Goal: Task Accomplishment & Management: Manage account settings

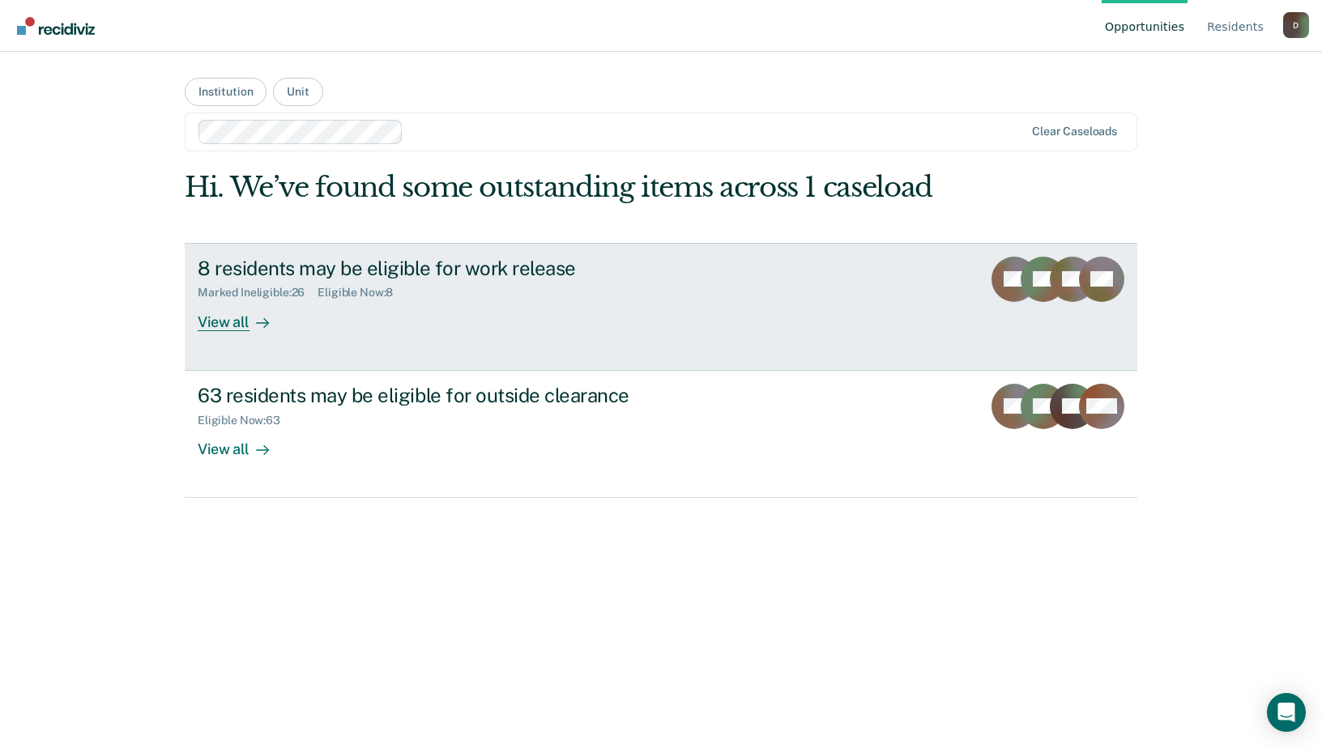
click at [217, 317] on div "View all" at bounding box center [243, 316] width 91 height 32
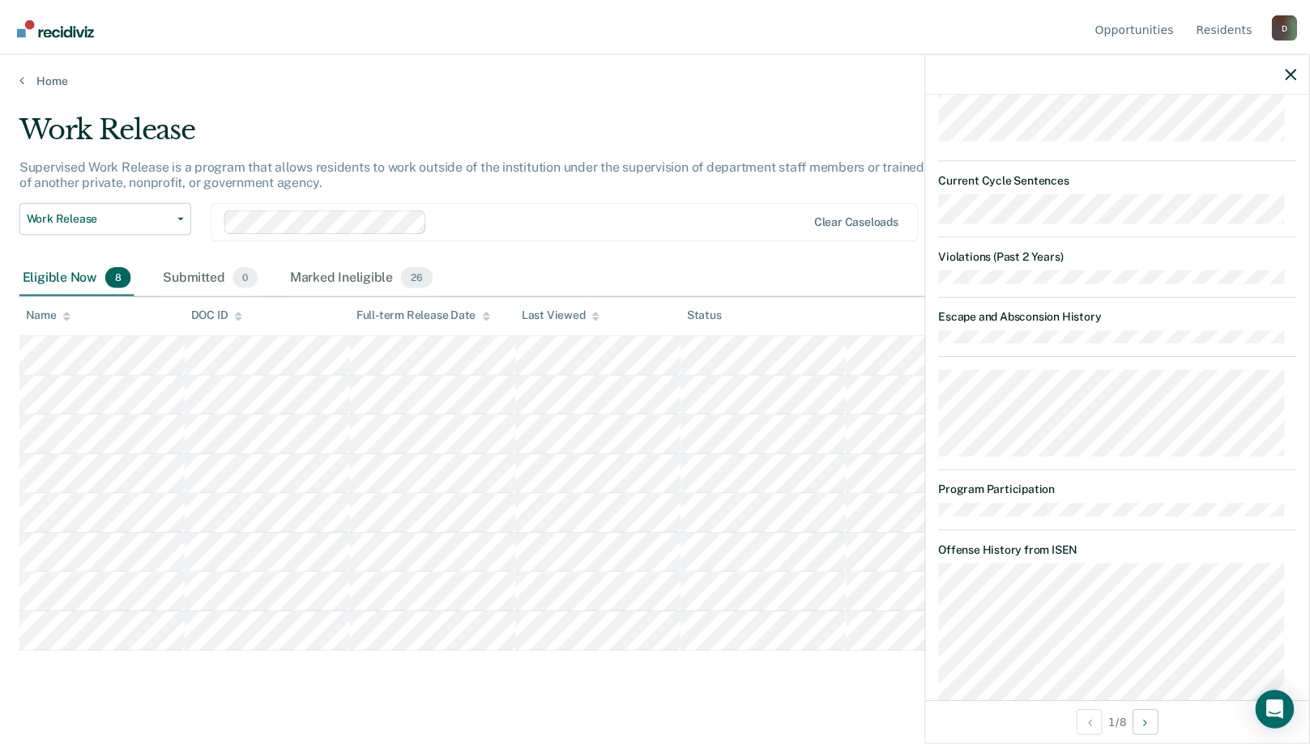
scroll to position [1033, 0]
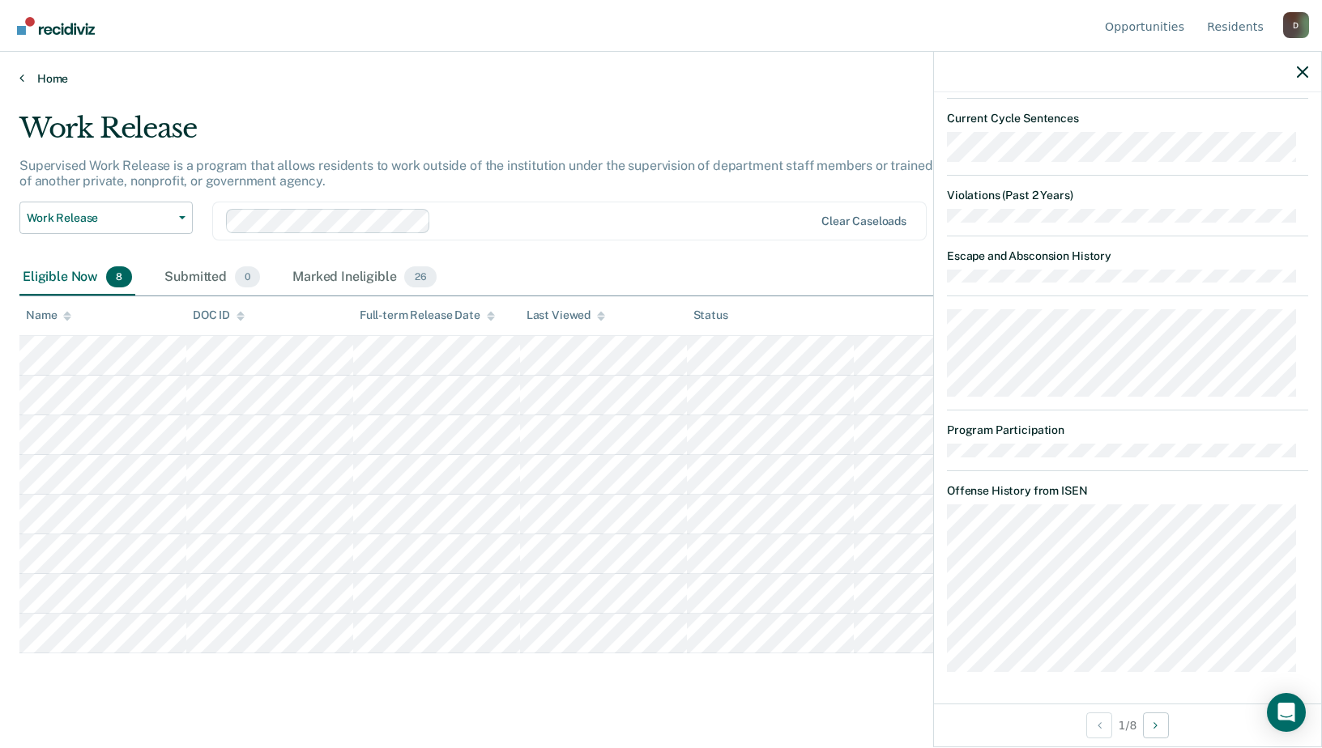
click at [480, 76] on link "Home" at bounding box center [660, 78] width 1283 height 15
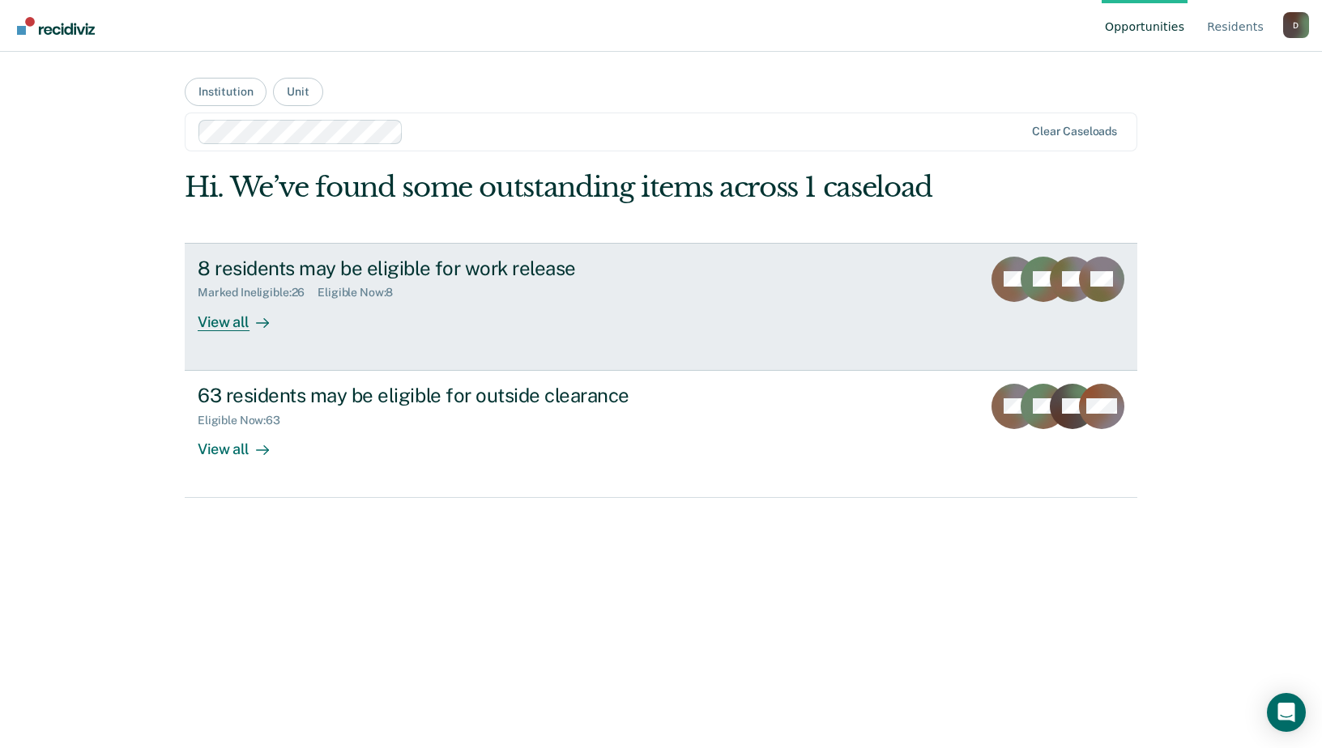
click at [307, 271] on div "8 residents may be eligible for work release" at bounding box center [482, 268] width 569 height 23
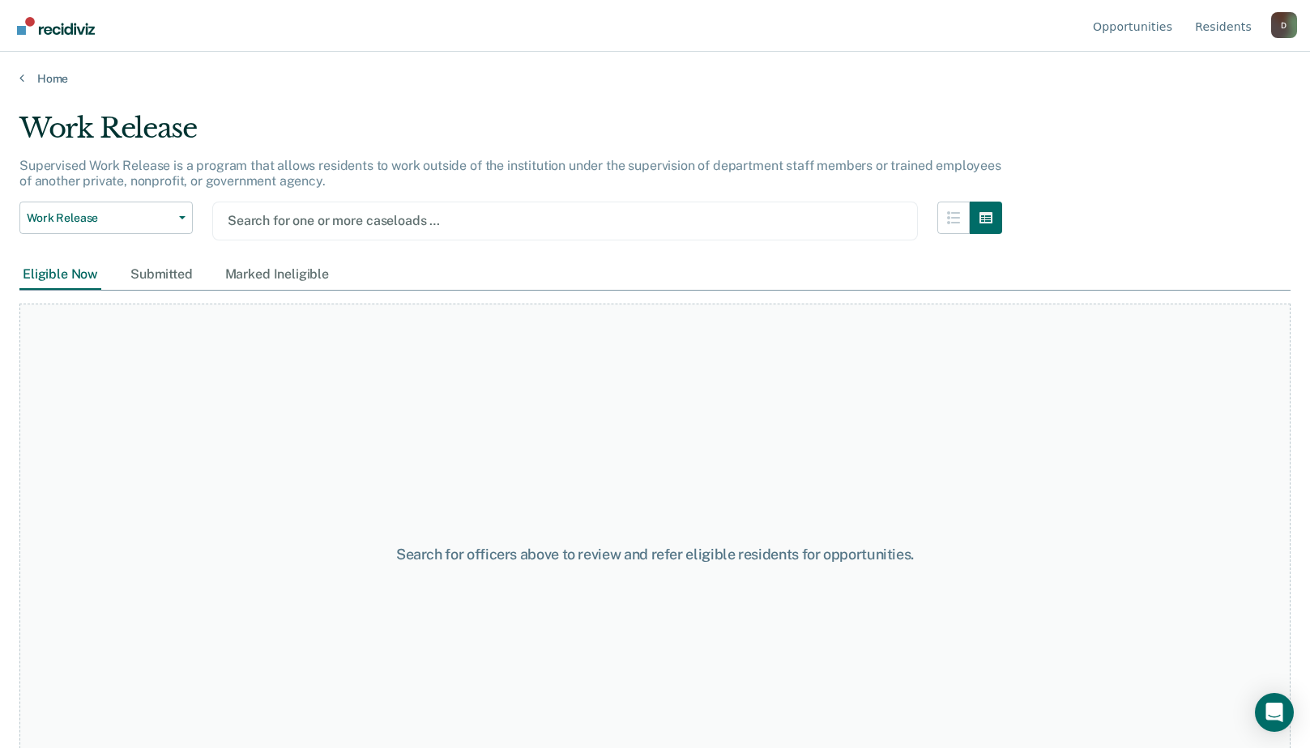
click at [457, 224] on div at bounding box center [565, 220] width 675 height 19
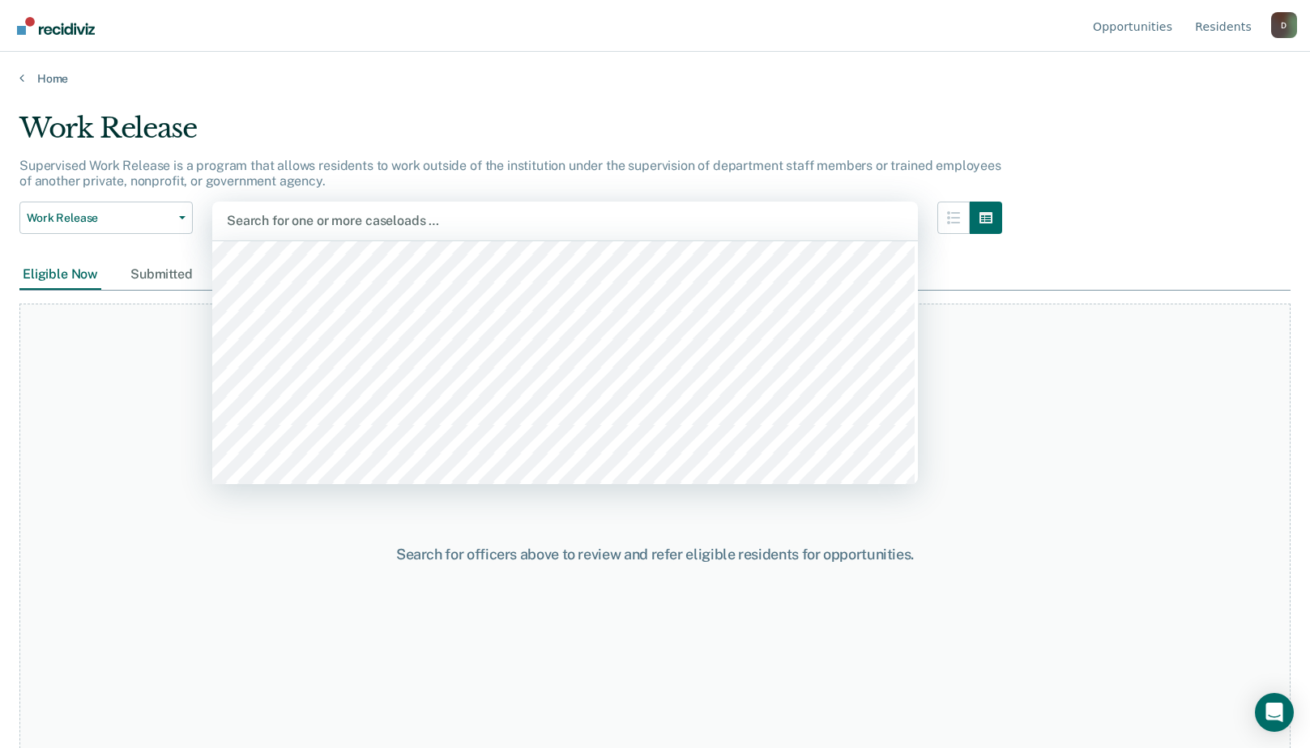
scroll to position [13283, 0]
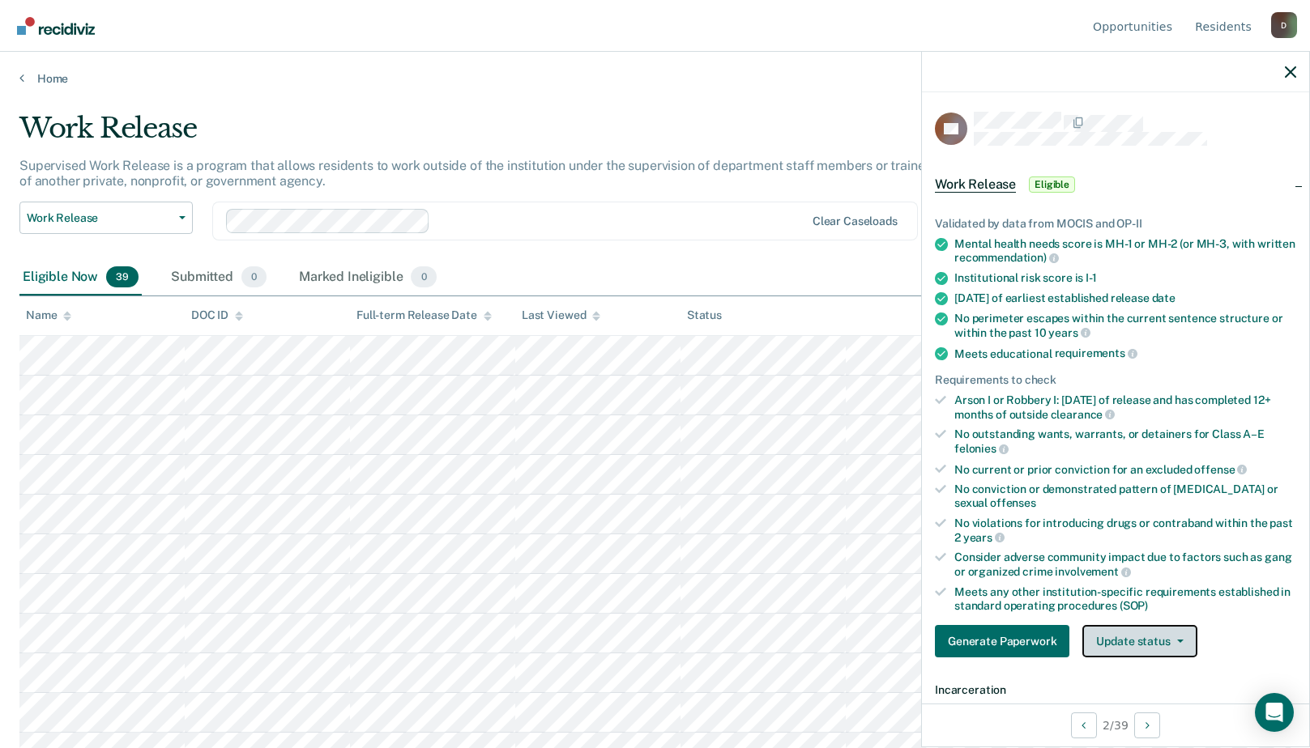
click at [1137, 633] on button "Update status" at bounding box center [1139, 641] width 114 height 32
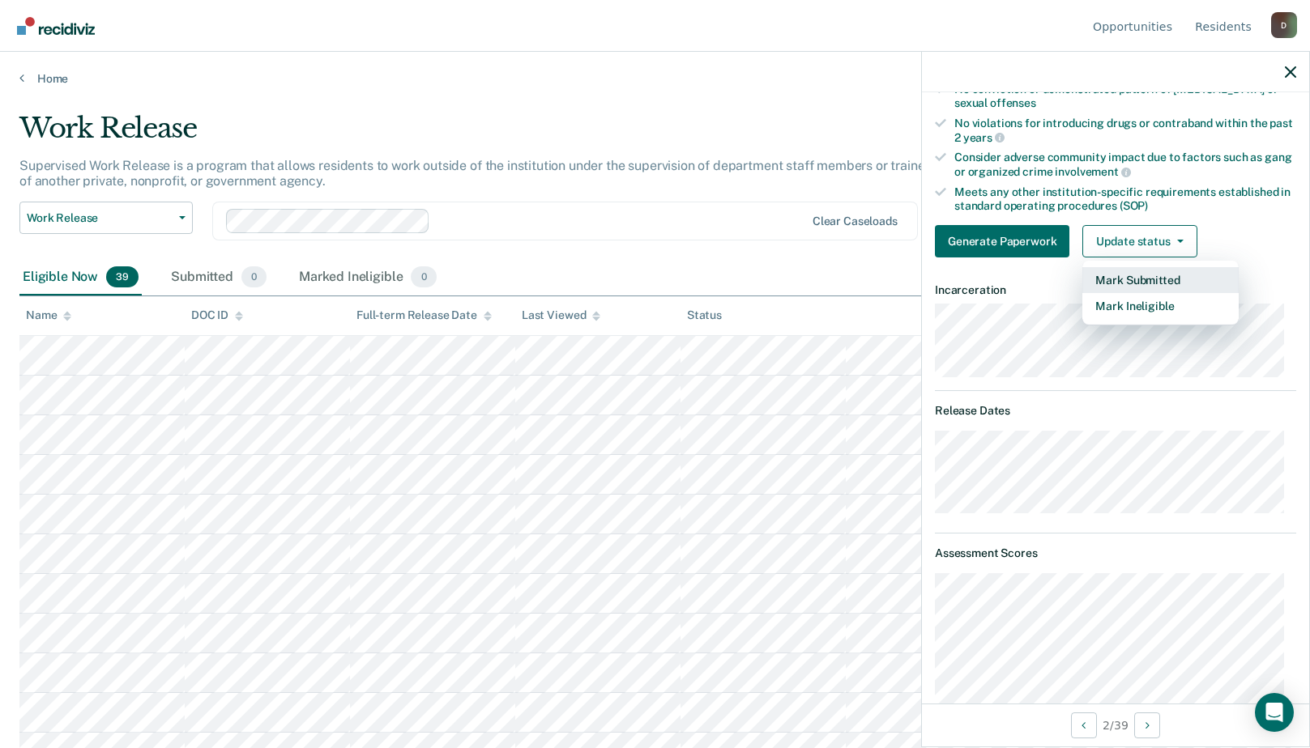
scroll to position [238, 0]
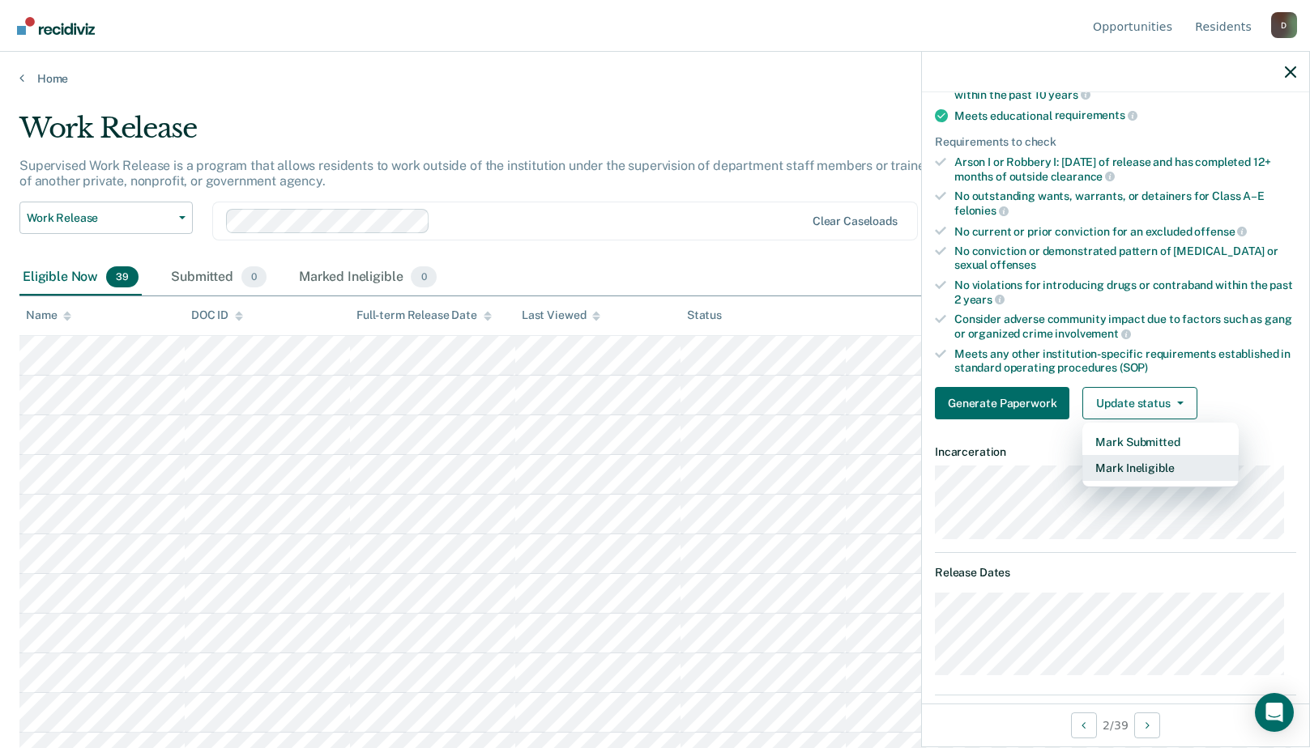
click at [1137, 464] on button "Mark Ineligible" at bounding box center [1160, 468] width 156 height 26
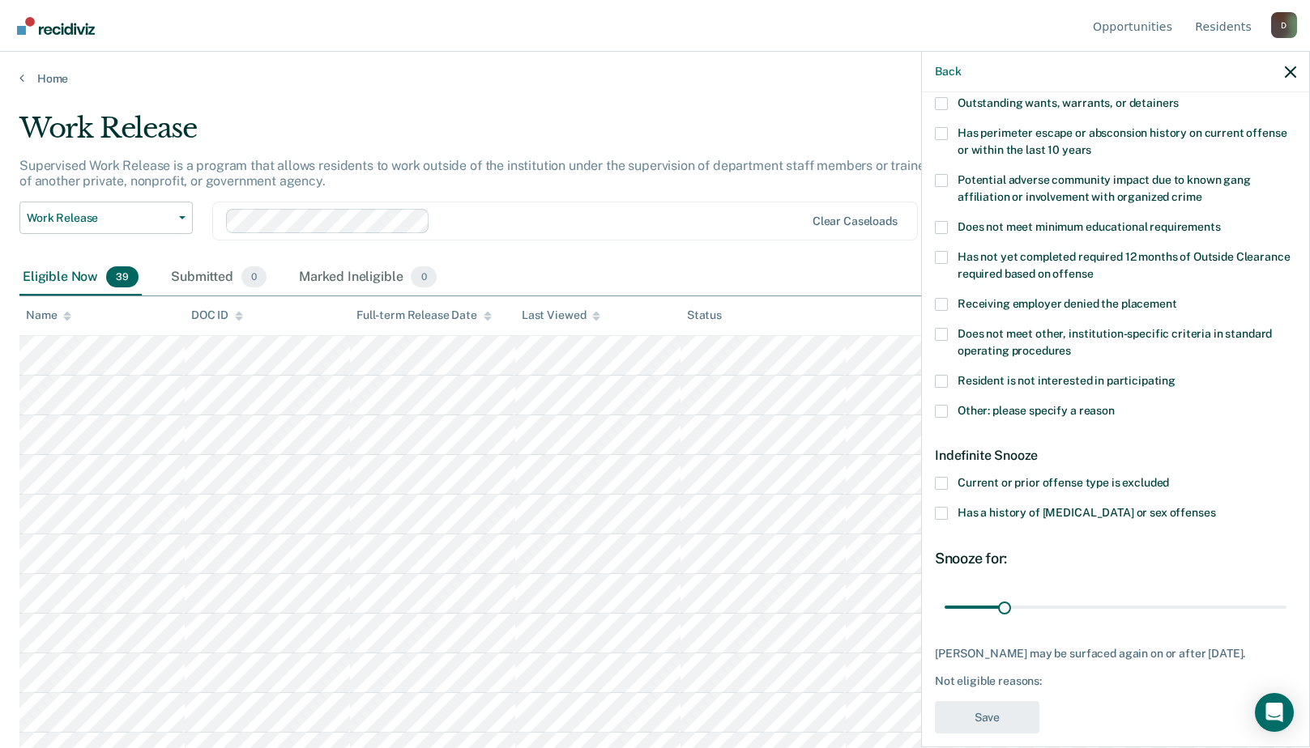
click at [944, 410] on span at bounding box center [941, 411] width 13 height 13
click at [1114, 405] on input "Other: please specify a reason" at bounding box center [1114, 405] width 0 height 0
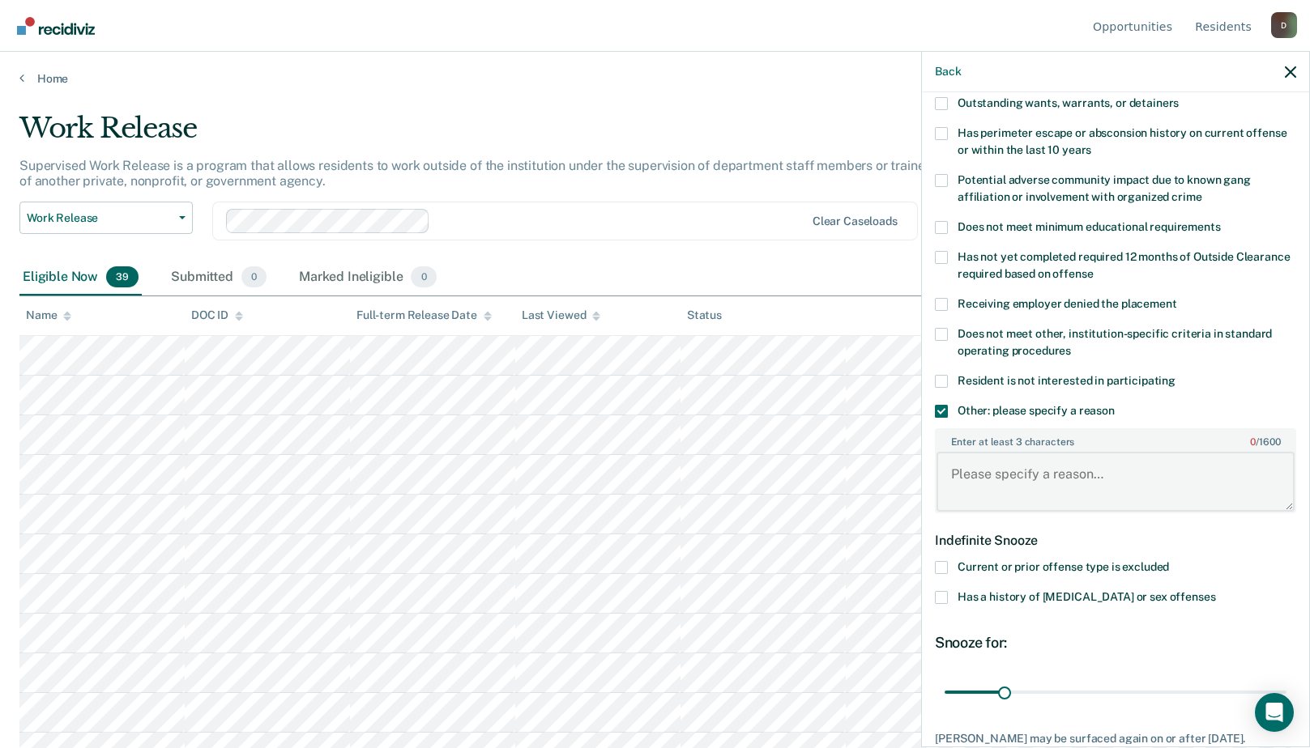
click at [973, 457] on textarea "Enter at least 3 characters 0 / 1600" at bounding box center [1115, 482] width 358 height 60
type textarea "r"
type textarea "1"
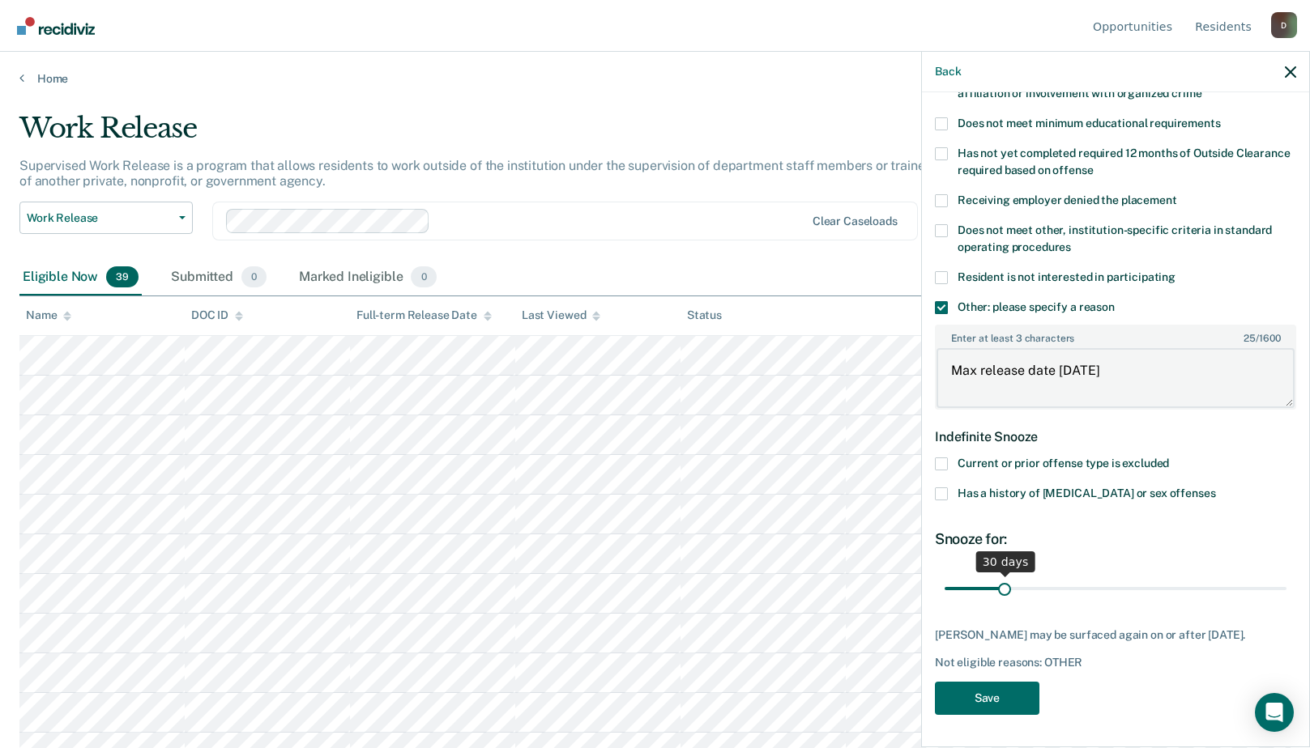
type textarea "Max release date [DATE]"
drag, startPoint x: 1000, startPoint y: 575, endPoint x: 1357, endPoint y: 523, distance: 360.1
type input "180"
click at [1286, 574] on input "range" at bounding box center [1115, 588] width 342 height 28
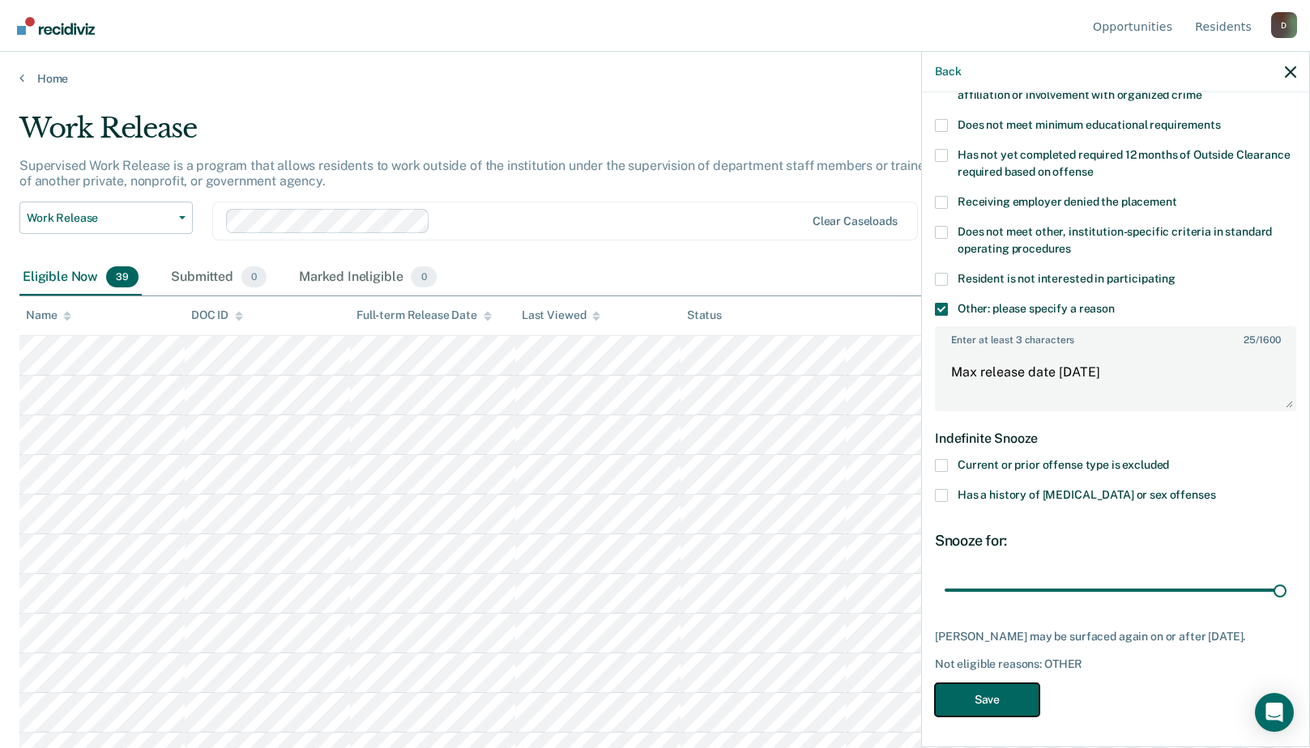
click at [961, 691] on button "Save" at bounding box center [987, 700] width 104 height 33
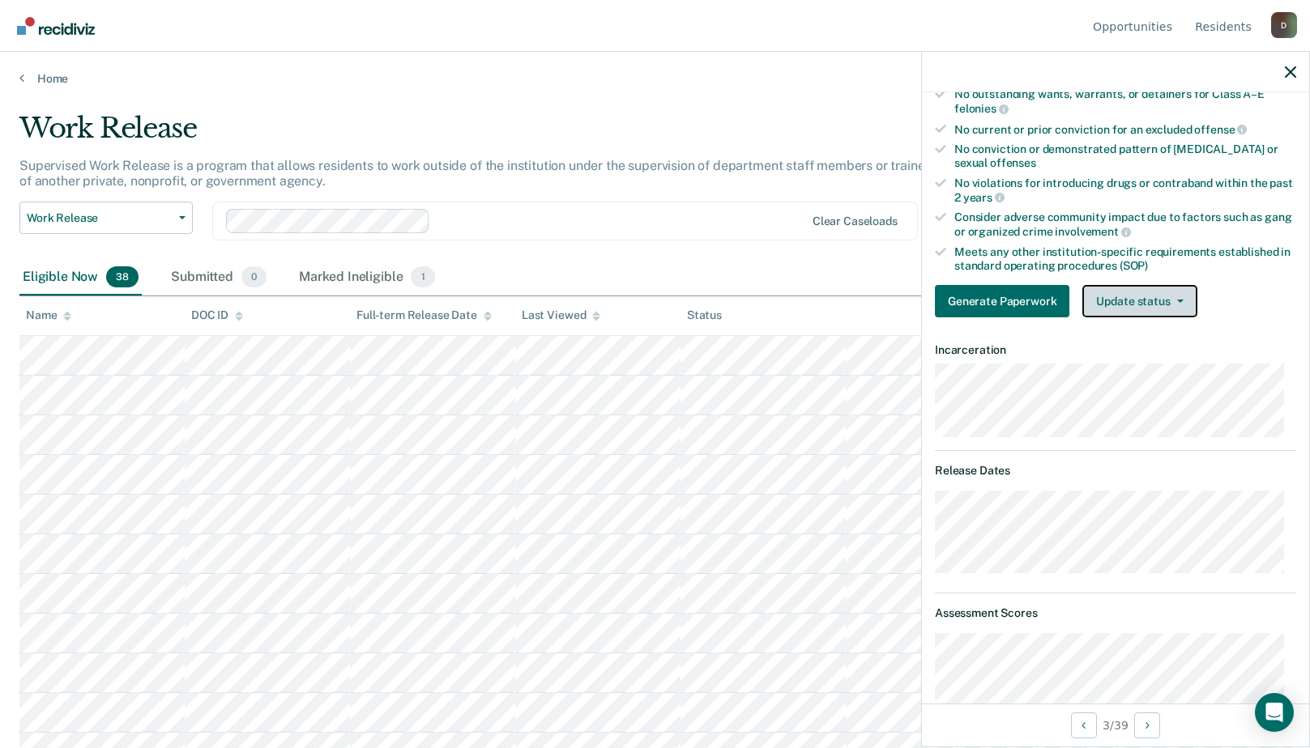
click at [1122, 303] on button "Update status" at bounding box center [1139, 301] width 114 height 32
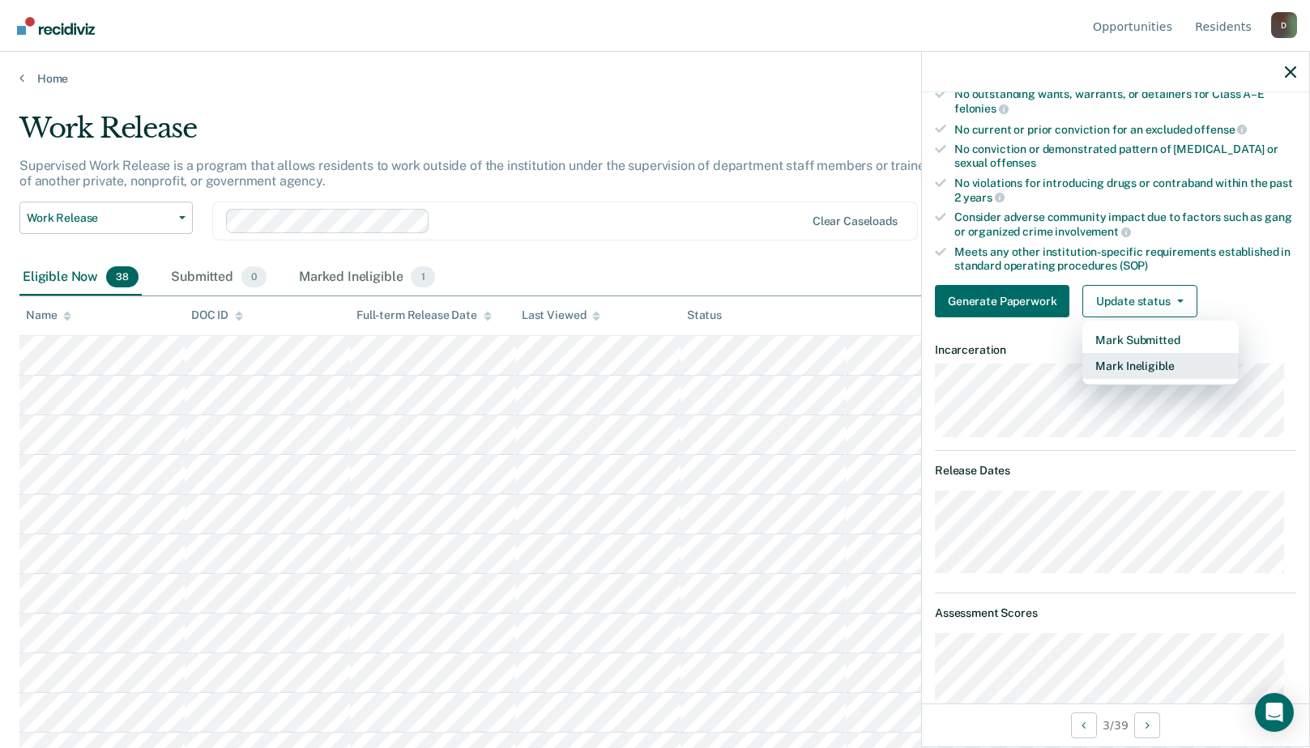
click at [1100, 365] on button "Mark Ineligible" at bounding box center [1160, 366] width 156 height 26
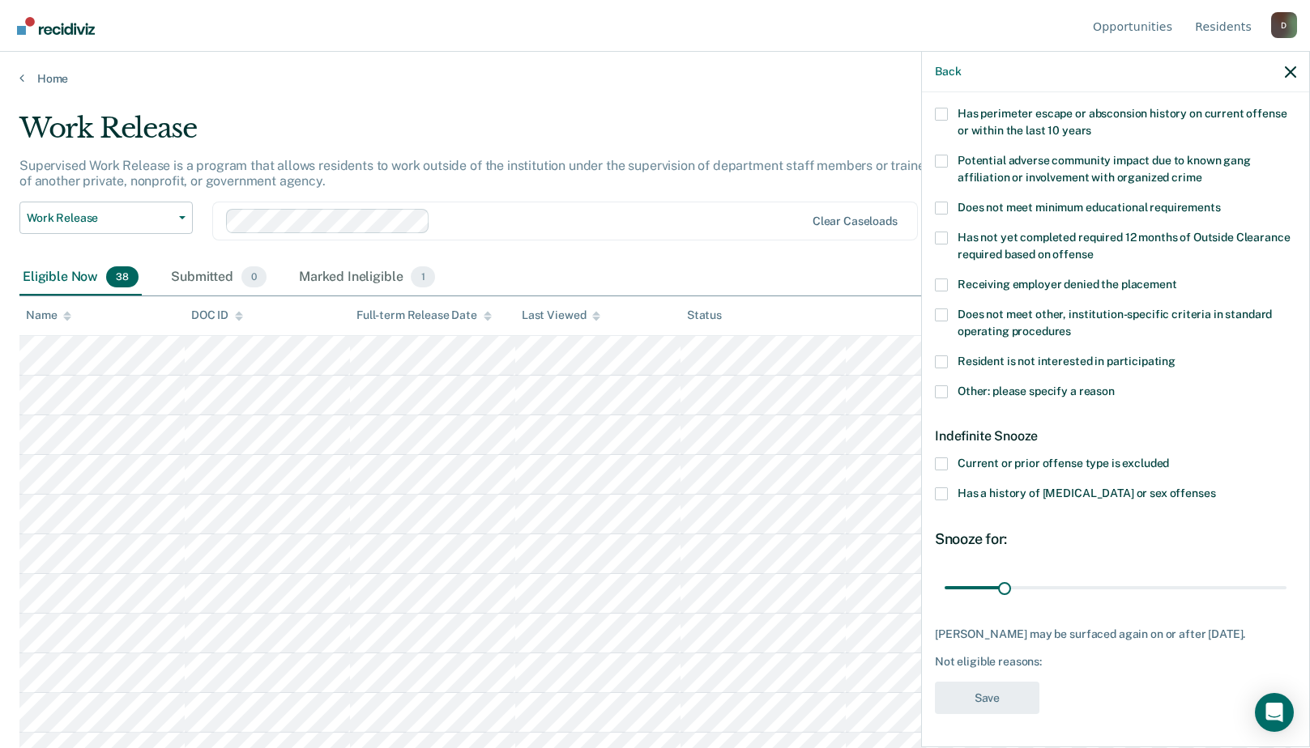
scroll to position [81, 0]
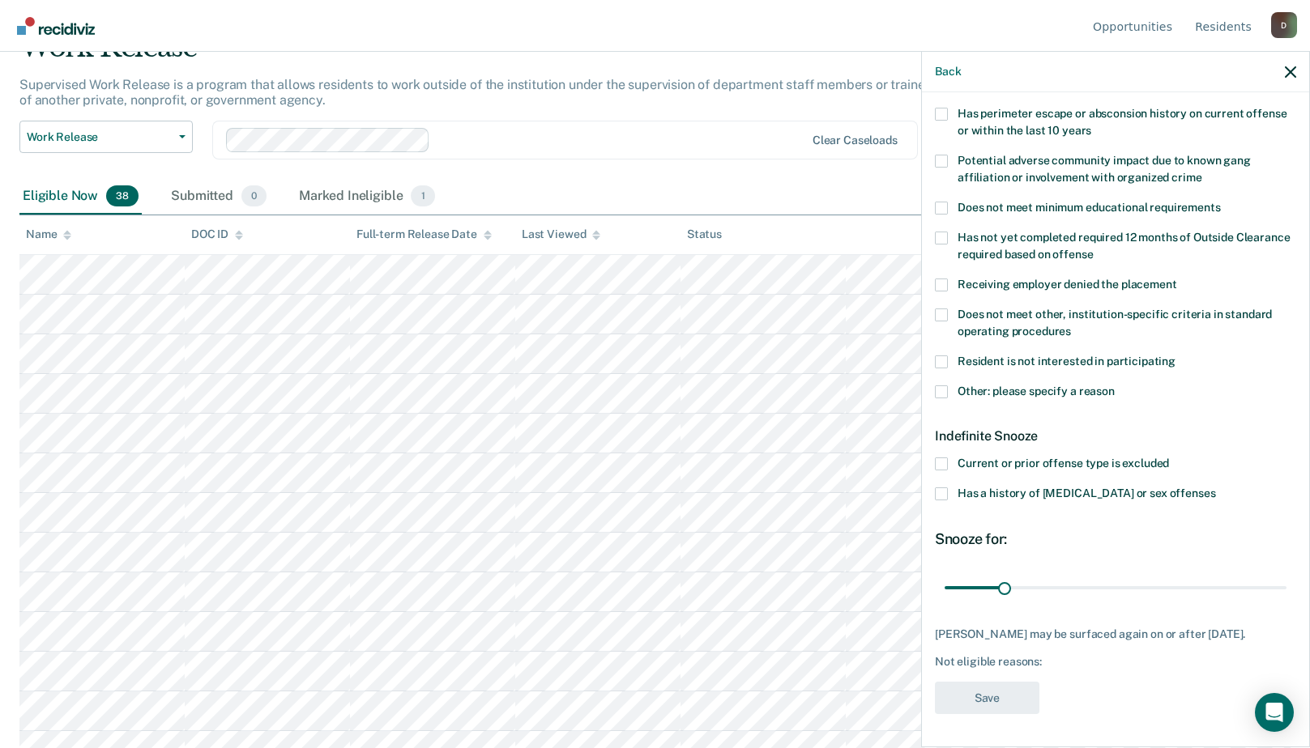
click at [948, 488] on label "Has a history of [MEDICAL_DATA] or sex offenses" at bounding box center [1115, 496] width 361 height 17
click at [1215, 488] on input "Has a history of [MEDICAL_DATA] or sex offenses" at bounding box center [1215, 488] width 0 height 0
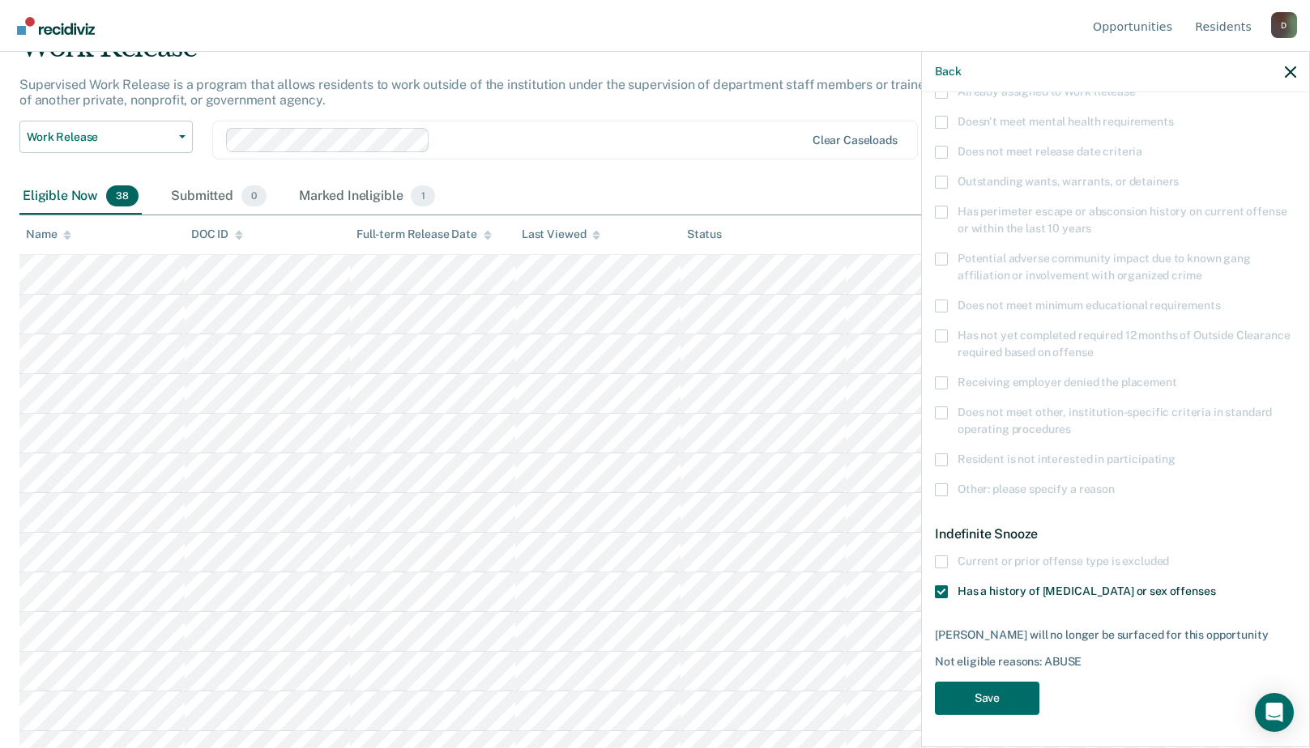
scroll to position [158, 0]
click at [971, 693] on button "Save" at bounding box center [987, 700] width 104 height 33
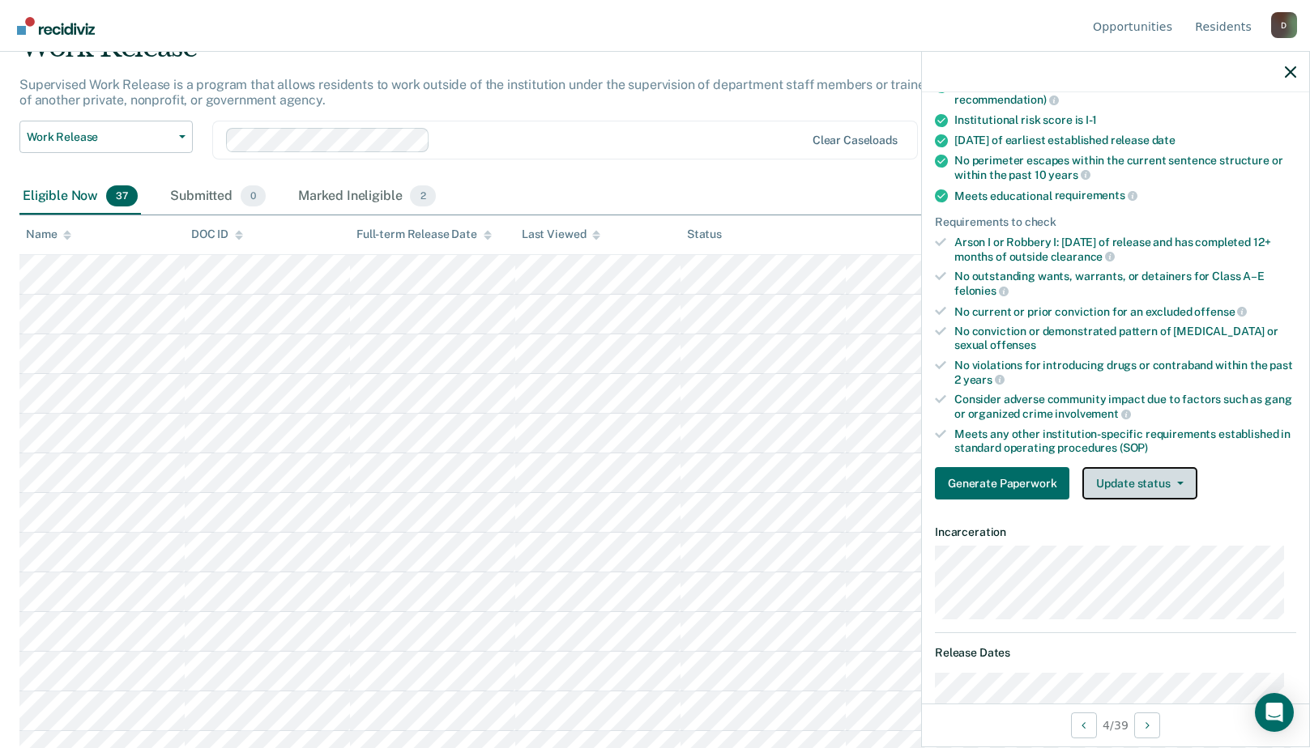
click at [1154, 484] on button "Update status" at bounding box center [1139, 483] width 114 height 32
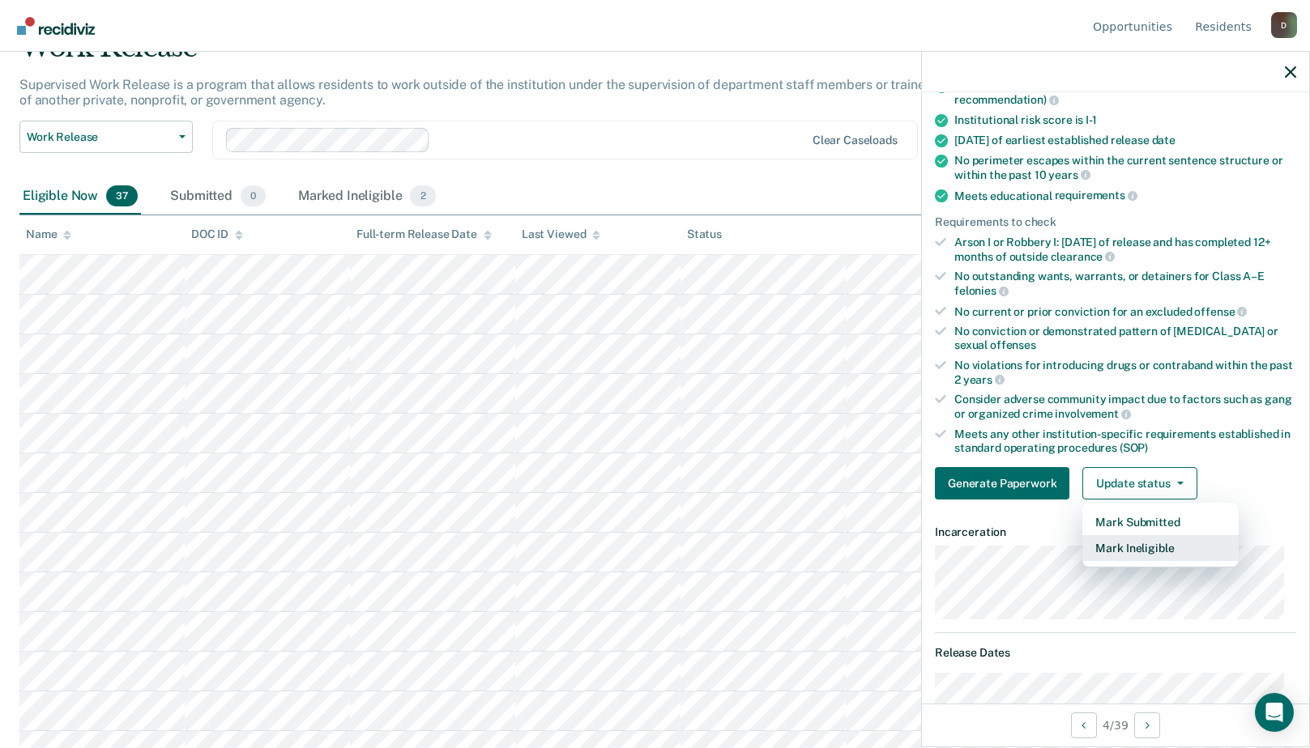
click at [1127, 549] on button "Mark Ineligible" at bounding box center [1160, 548] width 156 height 26
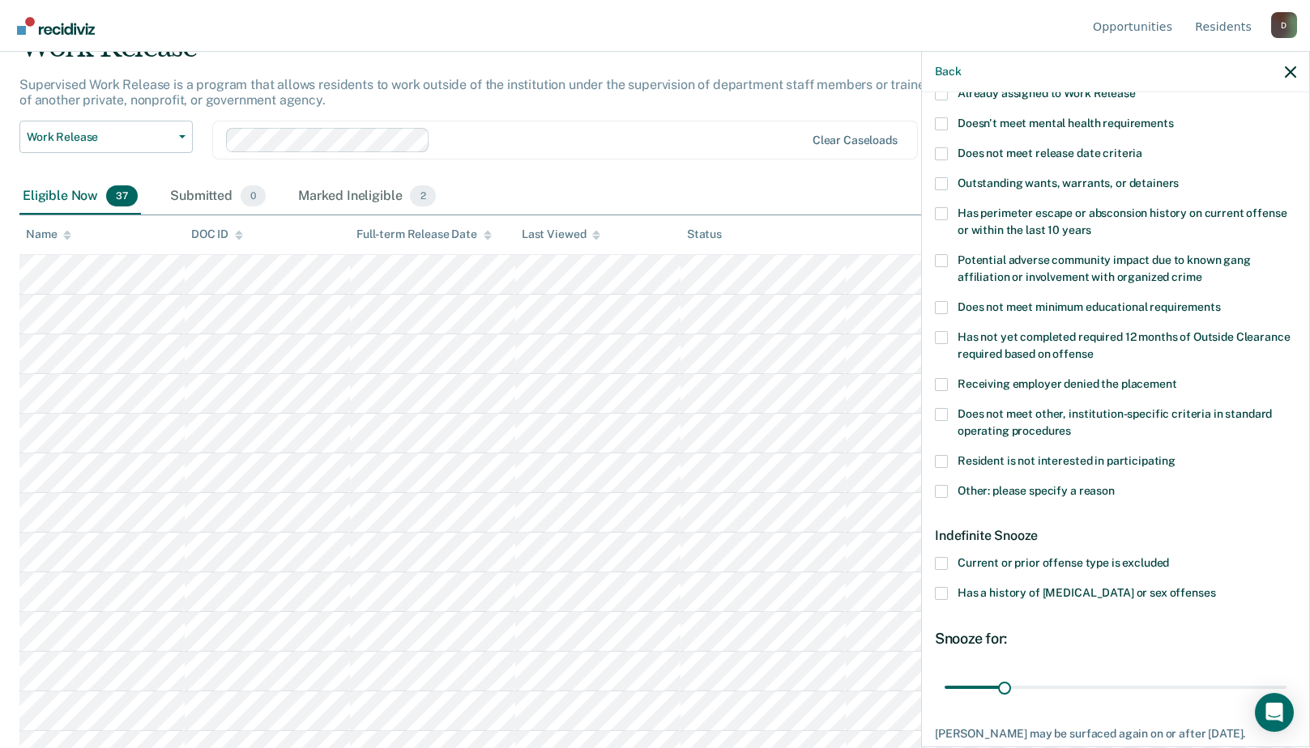
click at [944, 491] on span at bounding box center [941, 491] width 13 height 13
click at [1114, 485] on input "Other: please specify a reason" at bounding box center [1114, 485] width 0 height 0
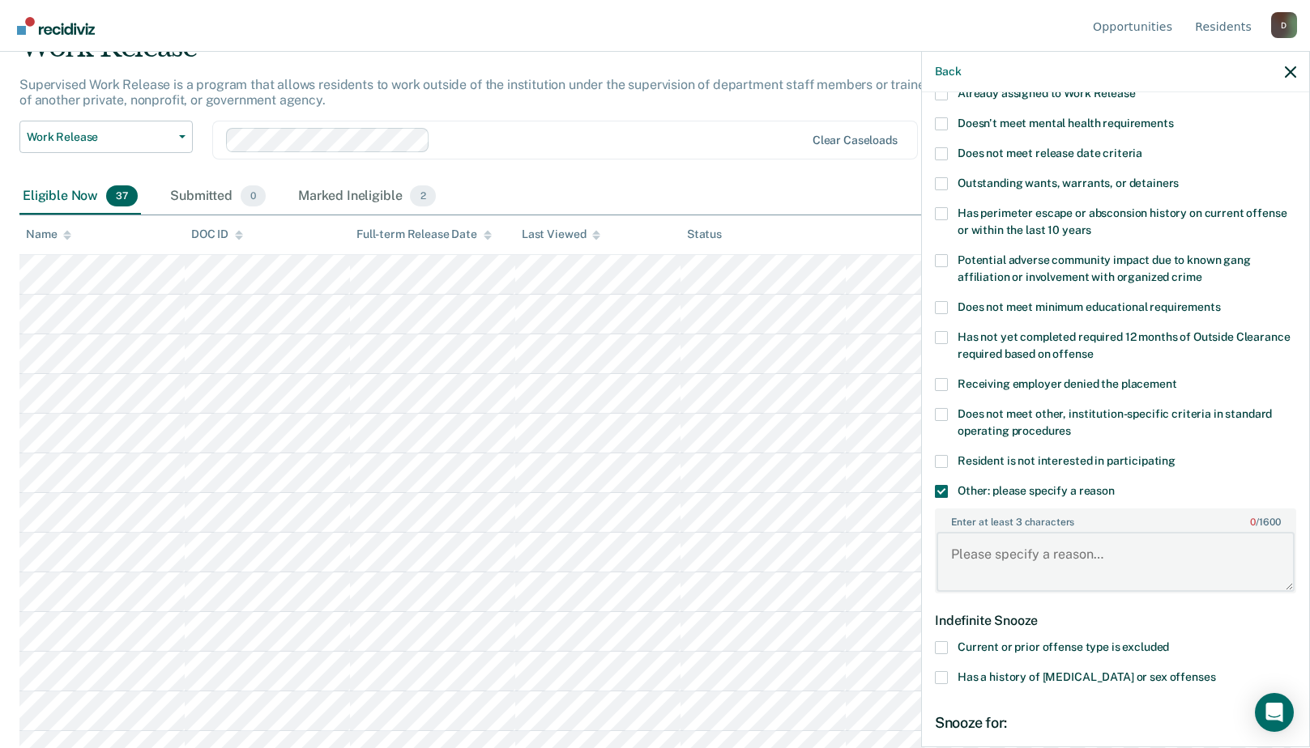
paste textarea "Unable to Participate in Work Activities"
click at [973, 552] on textarea "Unable to Participate in Work Activities" at bounding box center [1115, 562] width 358 height 60
click at [1201, 556] on textarea "Unable to Participate in Work Activities" at bounding box center [1115, 562] width 358 height 60
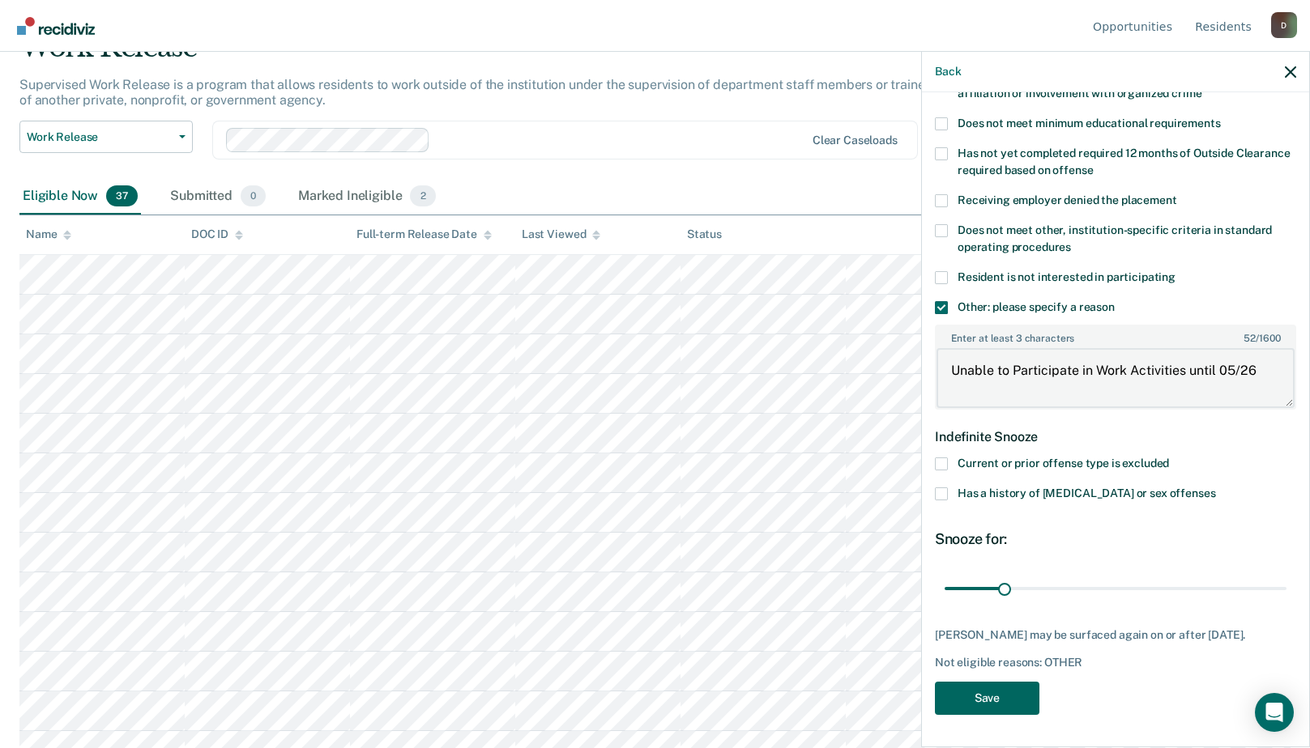
type textarea "Unable to Participate in Work Activities until 05/26"
click at [981, 699] on button "Save" at bounding box center [987, 698] width 104 height 33
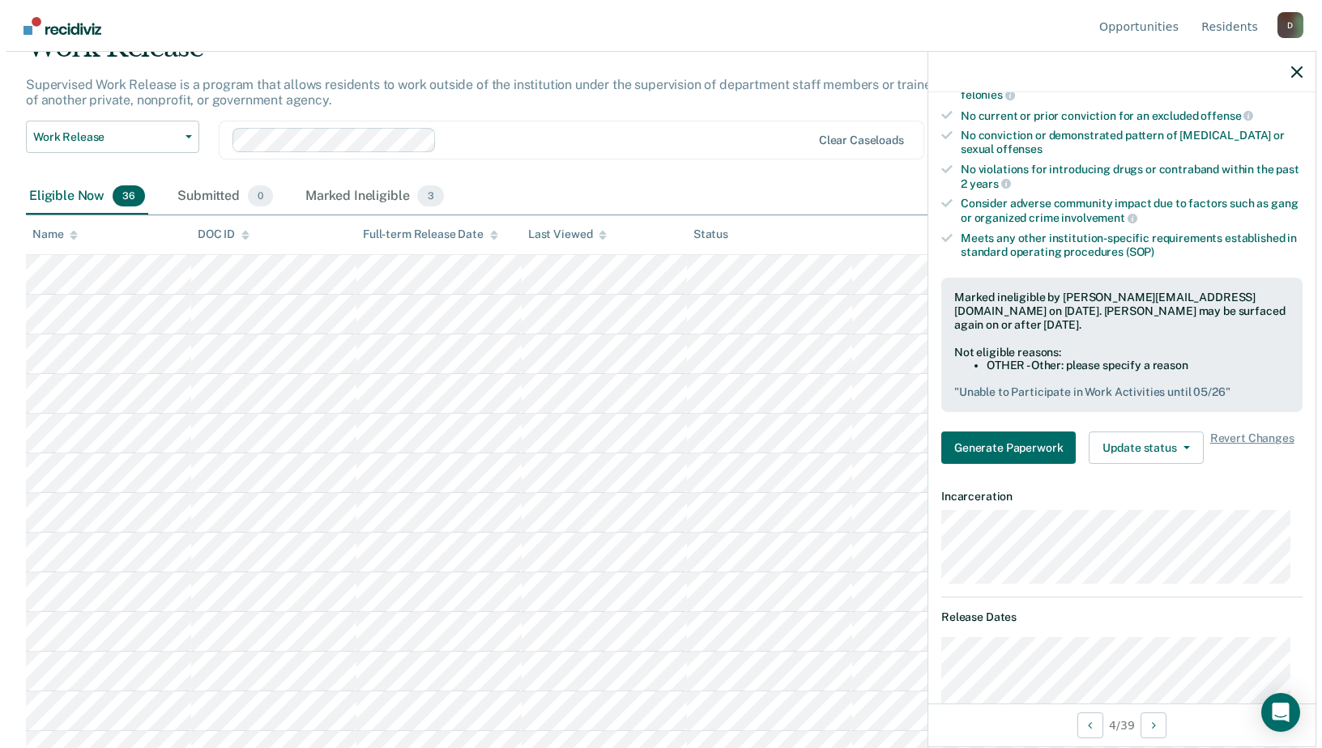
scroll to position [0, 0]
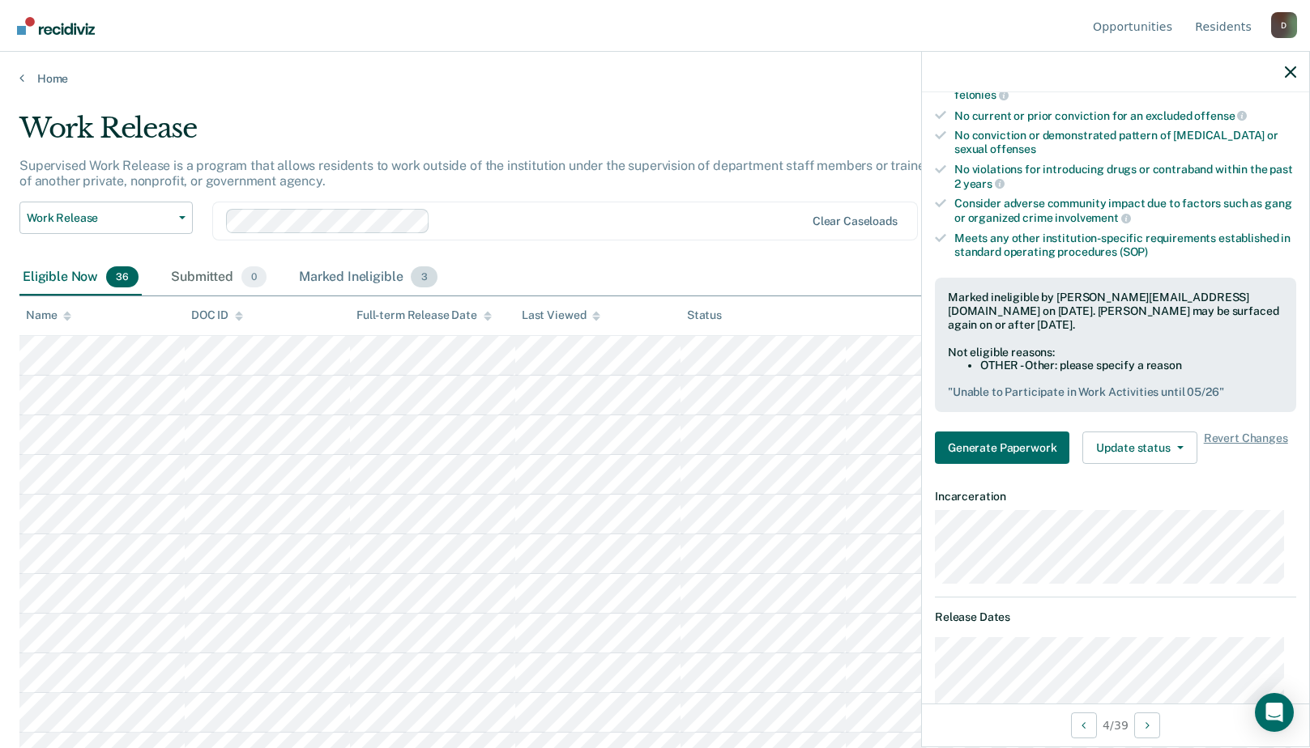
click at [313, 277] on div "Marked Ineligible 3" at bounding box center [368, 278] width 145 height 36
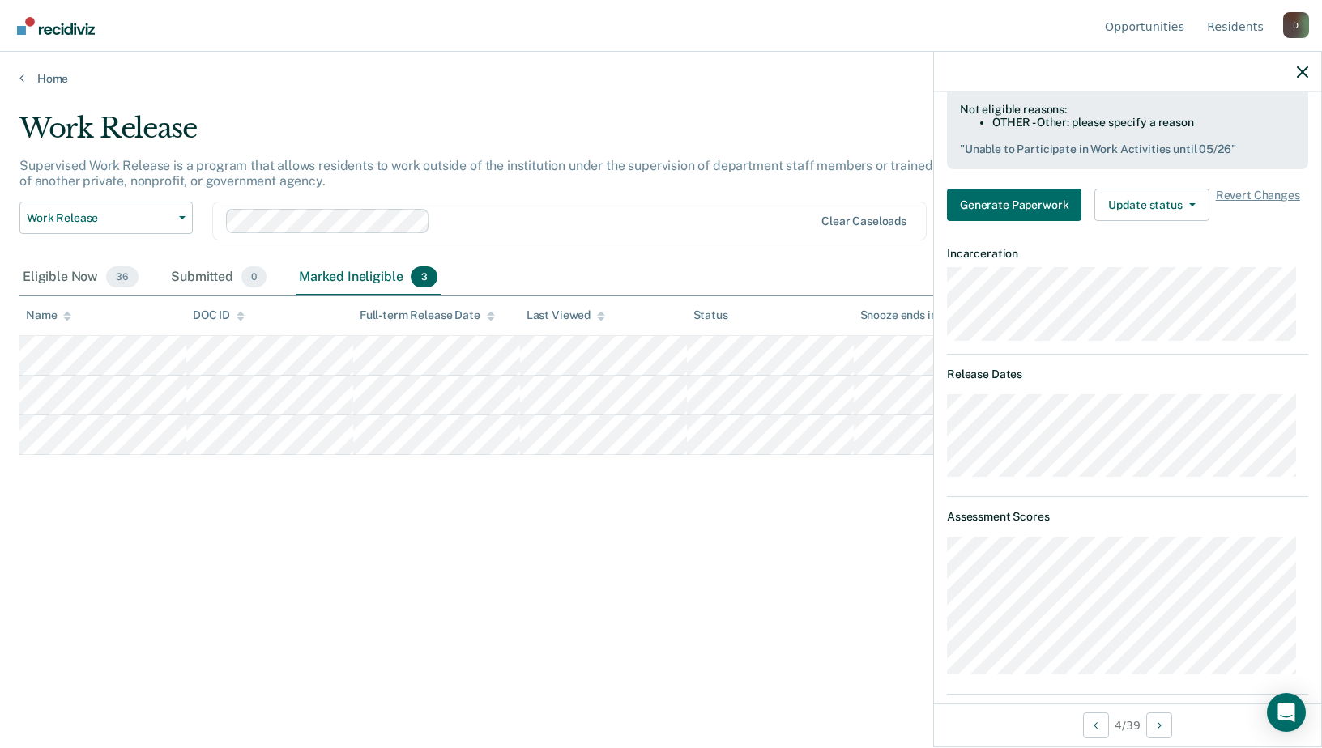
scroll to position [273, 0]
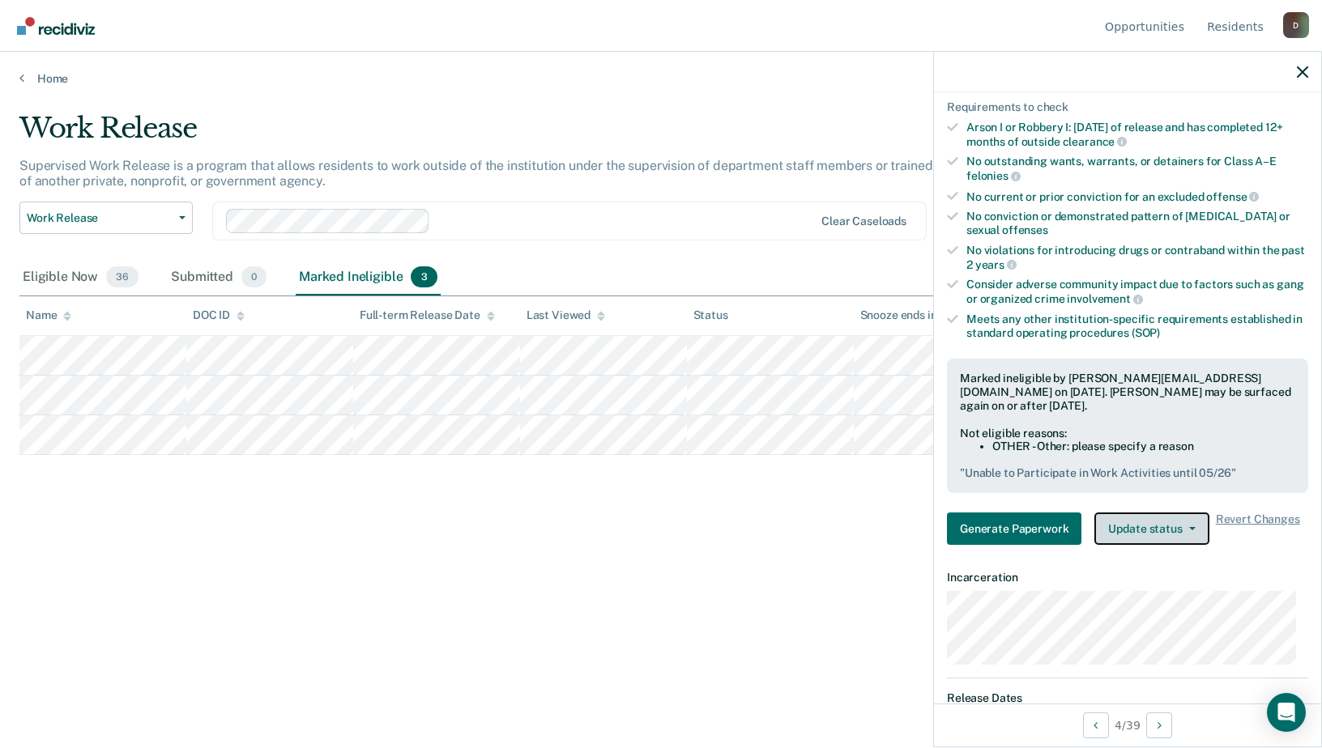
click at [1153, 521] on button "Update status" at bounding box center [1151, 529] width 114 height 32
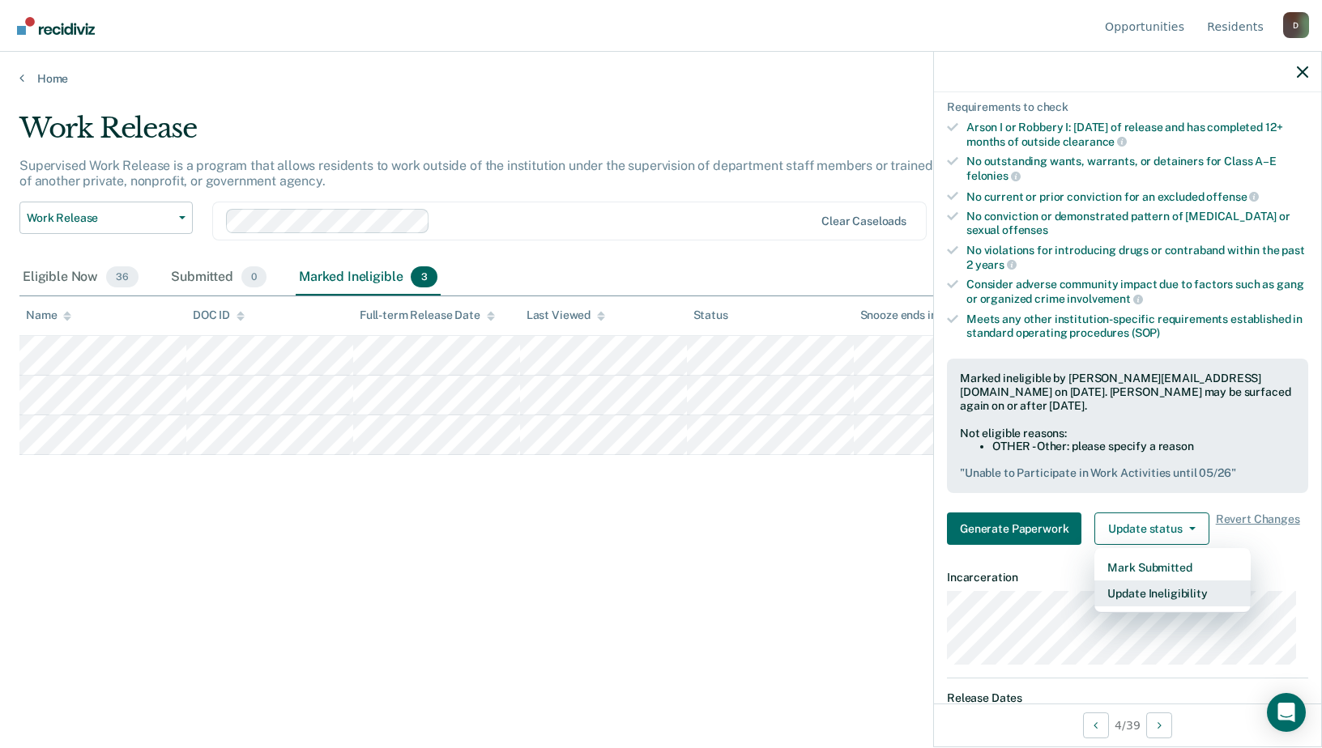
click at [1131, 596] on button "Update Ineligibility" at bounding box center [1172, 594] width 156 height 26
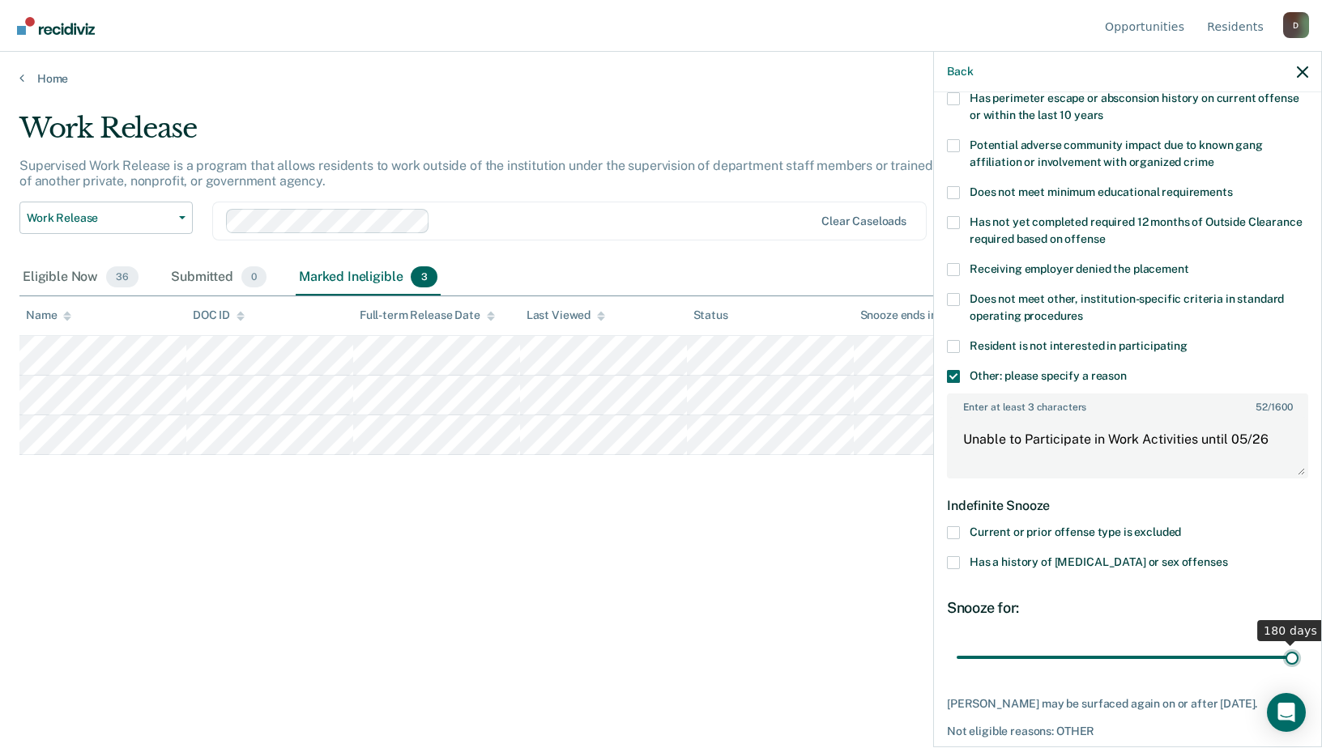
drag, startPoint x: 1017, startPoint y: 655, endPoint x: 1357, endPoint y: 653, distance: 339.4
type input "180"
click at [1298, 653] on input "range" at bounding box center [1128, 657] width 342 height 28
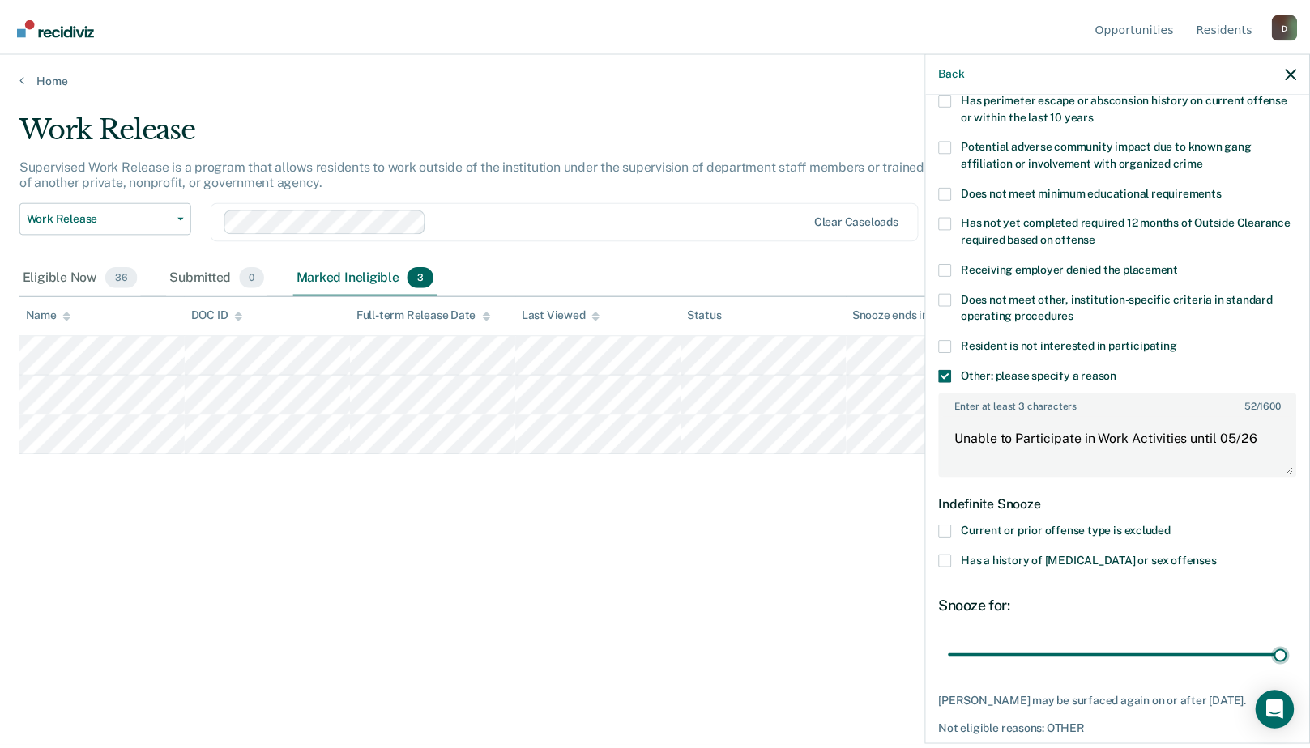
scroll to position [340, 0]
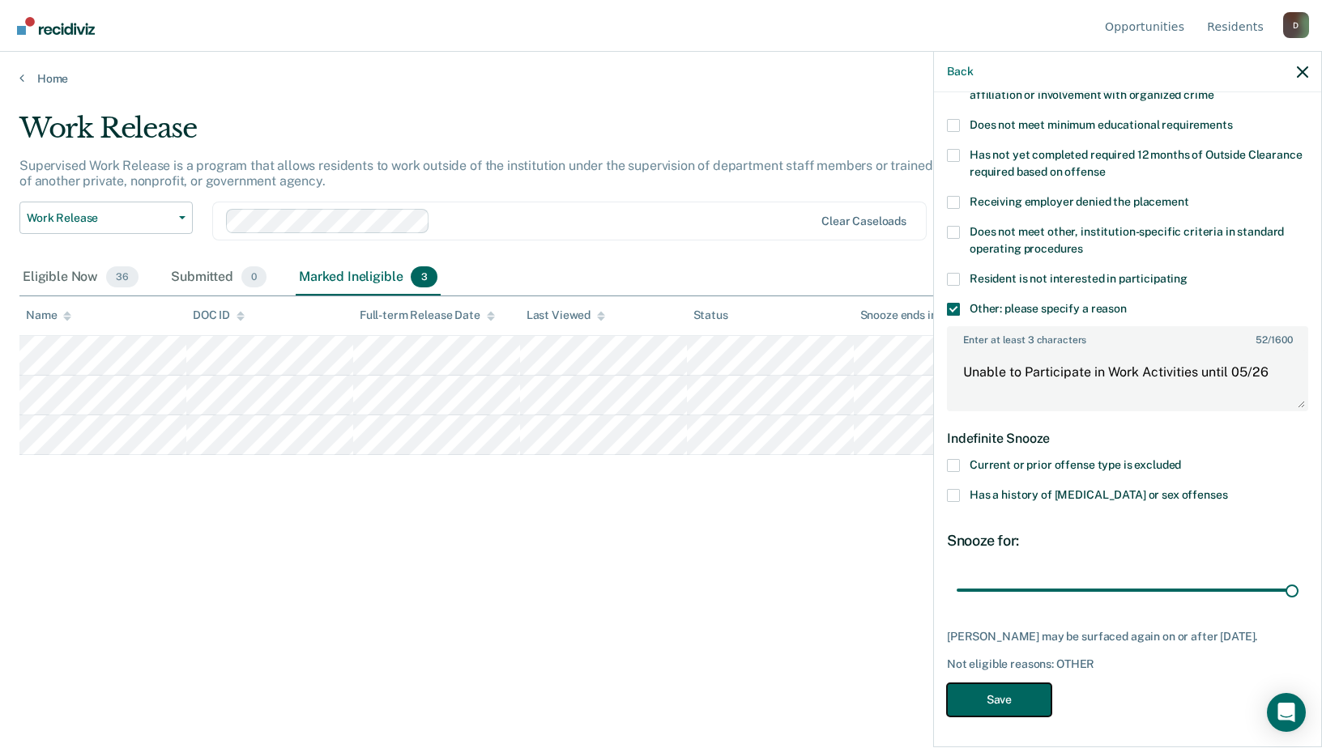
click at [974, 703] on button "Save" at bounding box center [999, 700] width 104 height 33
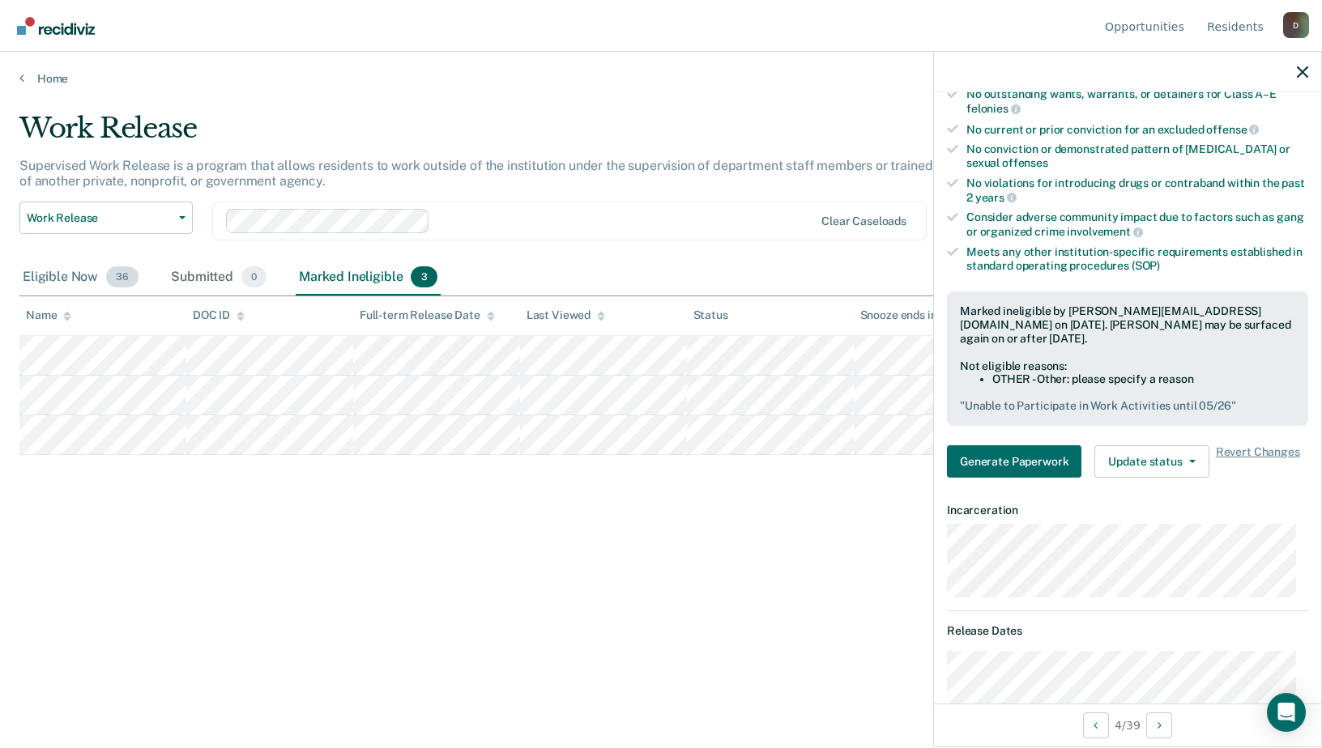
click at [42, 279] on div "Eligible Now 36" at bounding box center [80, 278] width 122 height 36
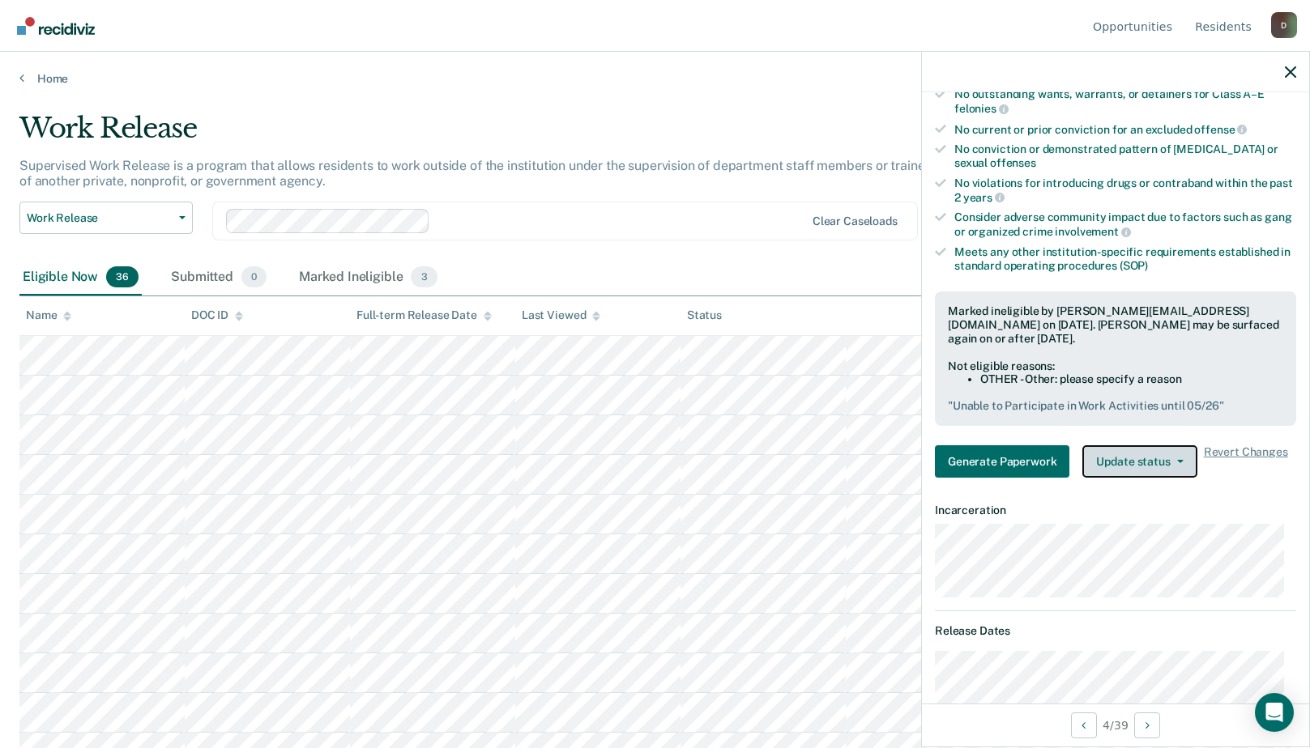
click at [1177, 473] on button "Update status" at bounding box center [1139, 461] width 114 height 32
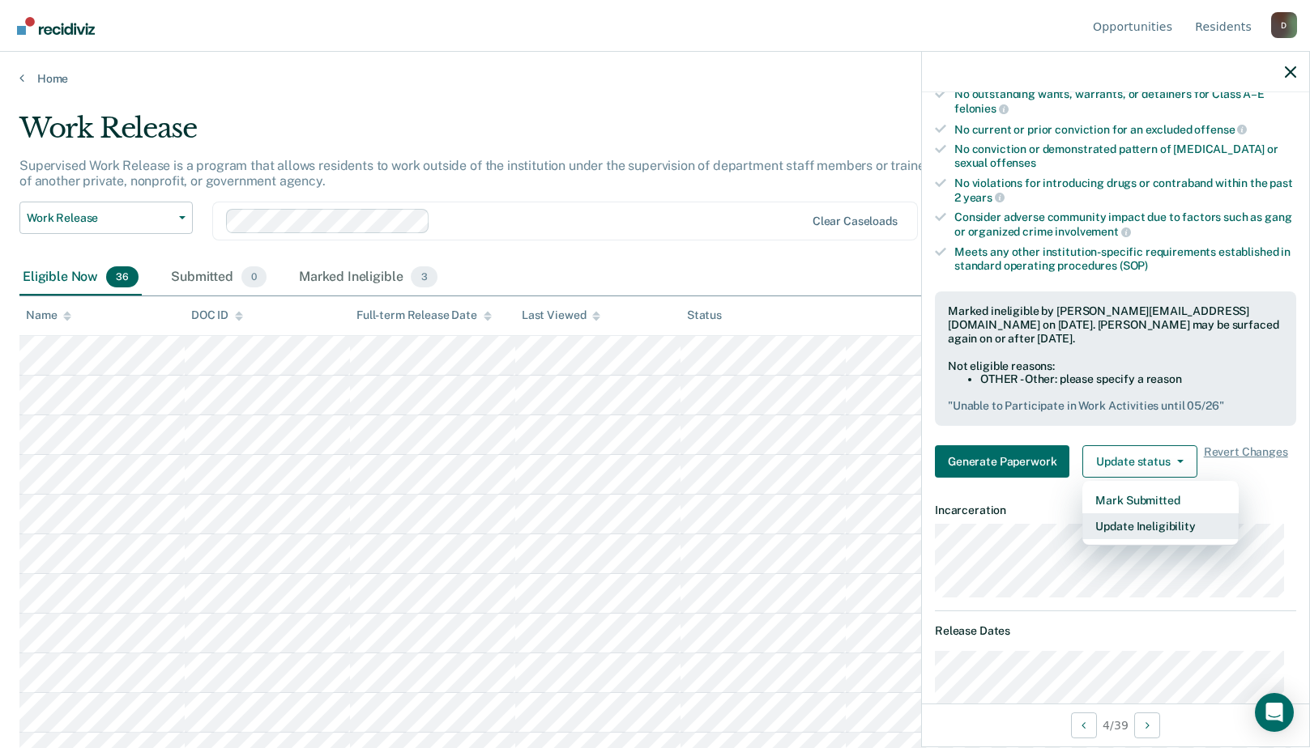
click at [1153, 524] on button "Update Ineligibility" at bounding box center [1160, 527] width 156 height 26
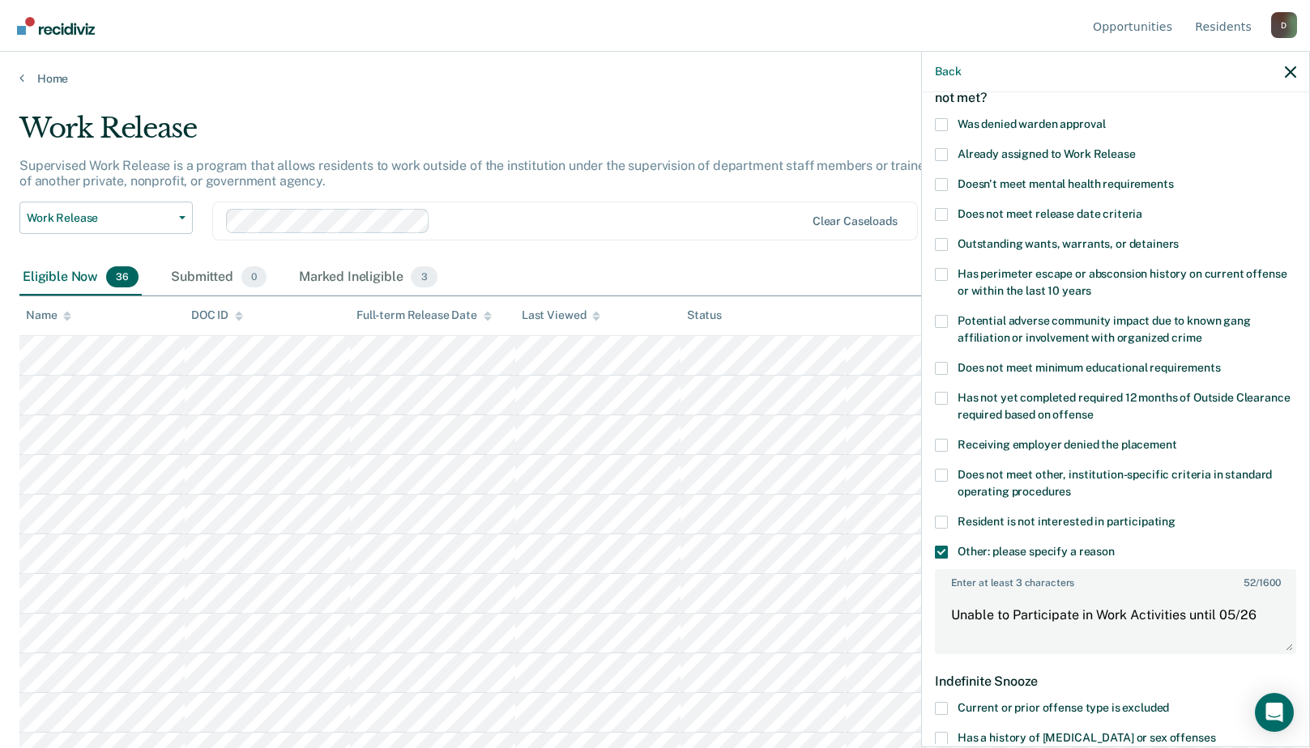
scroll to position [0, 0]
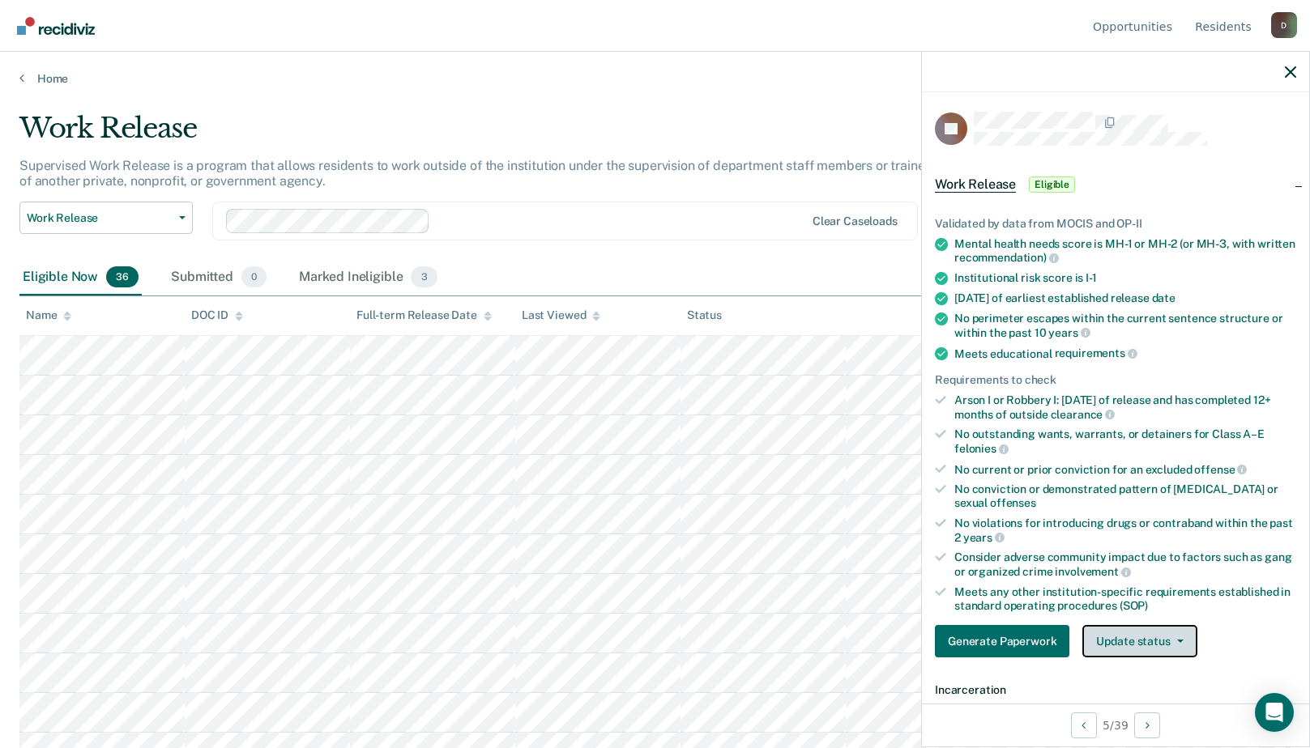
click at [1144, 646] on button "Update status" at bounding box center [1139, 641] width 114 height 32
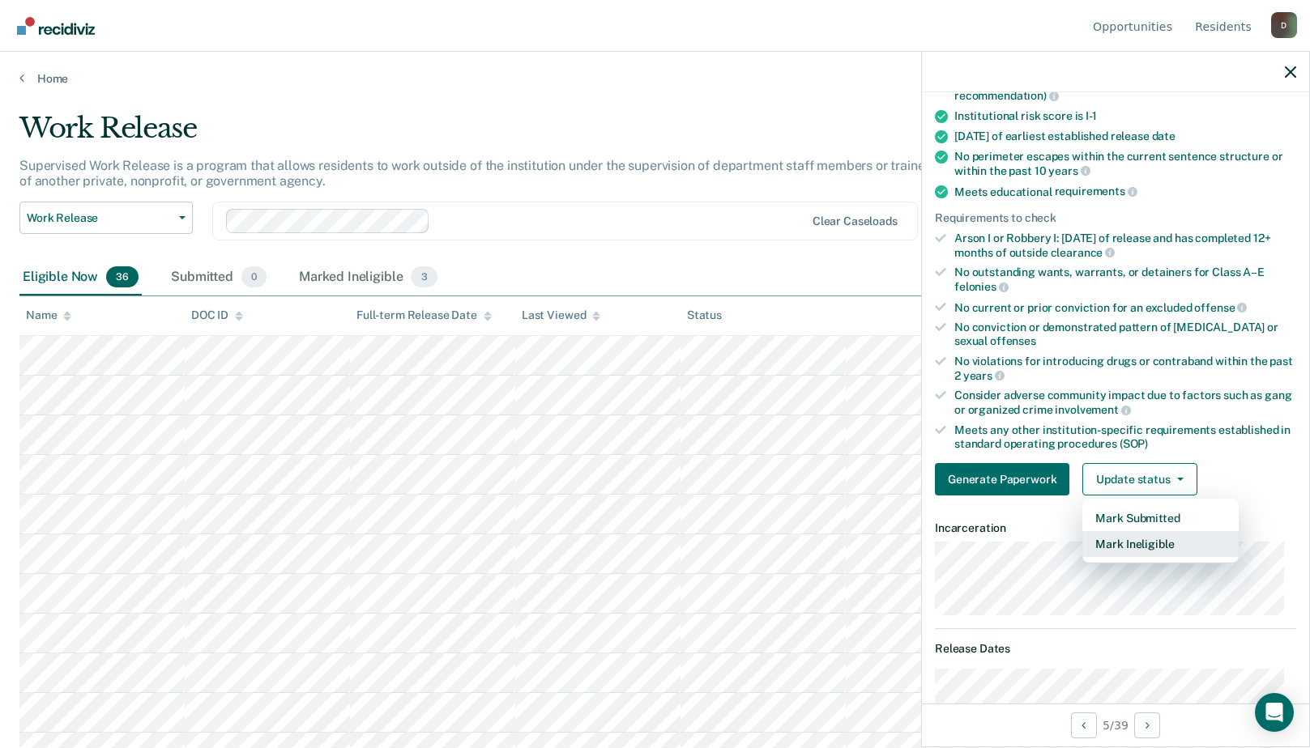
click at [1106, 541] on button "Mark Ineligible" at bounding box center [1160, 544] width 156 height 26
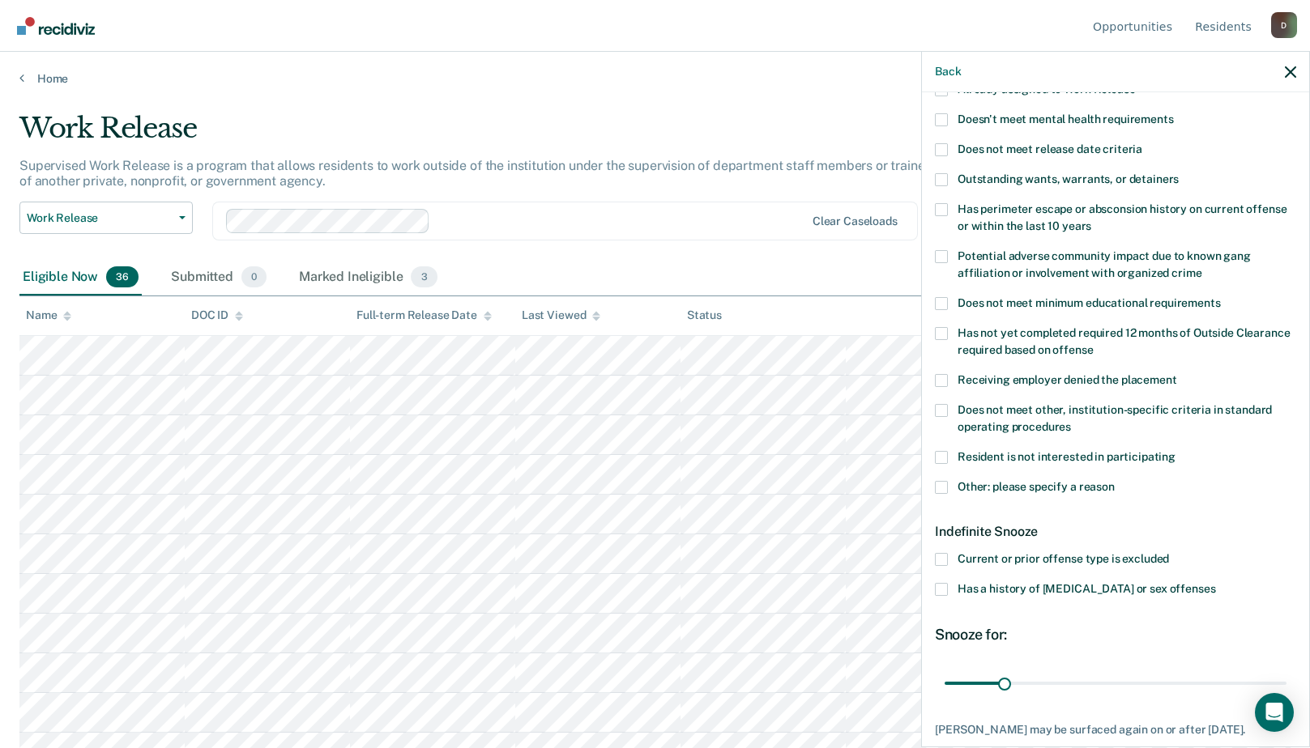
scroll to position [269, 0]
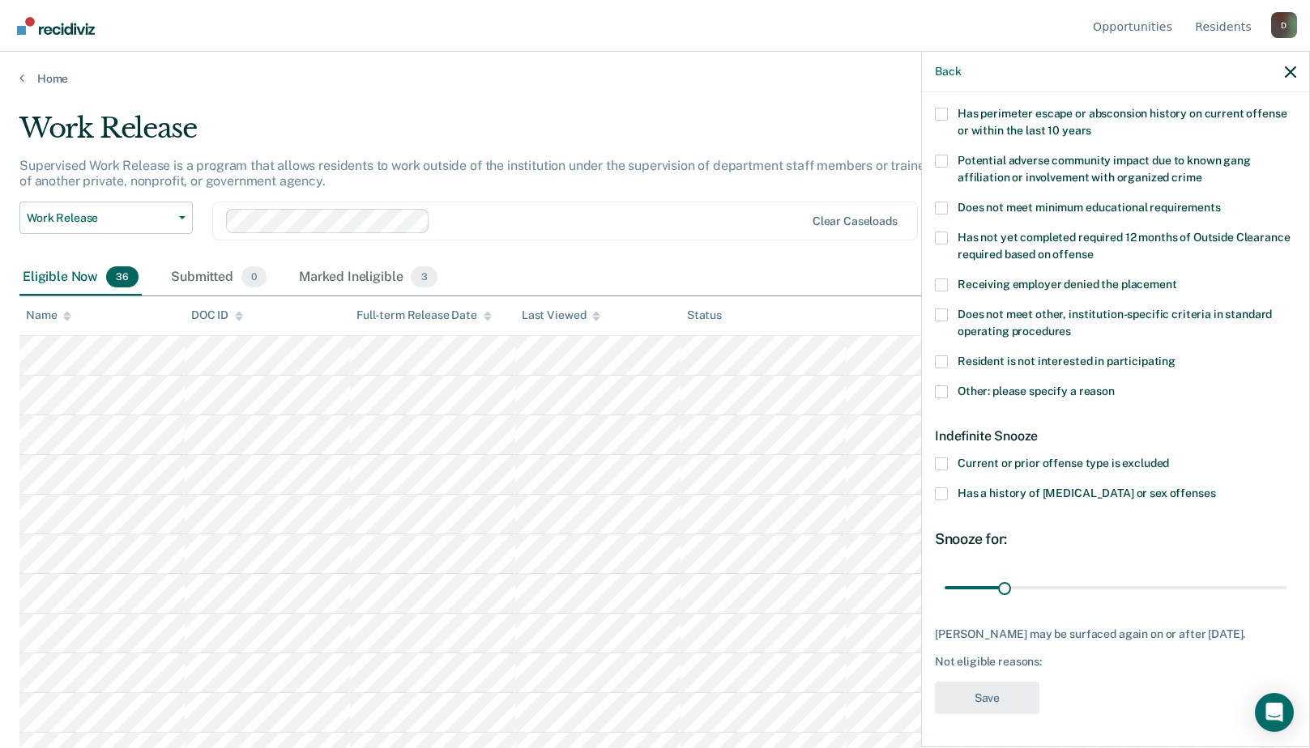
click at [940, 386] on span at bounding box center [941, 392] width 13 height 13
click at [1114, 386] on input "Other: please specify a reason" at bounding box center [1114, 386] width 0 height 0
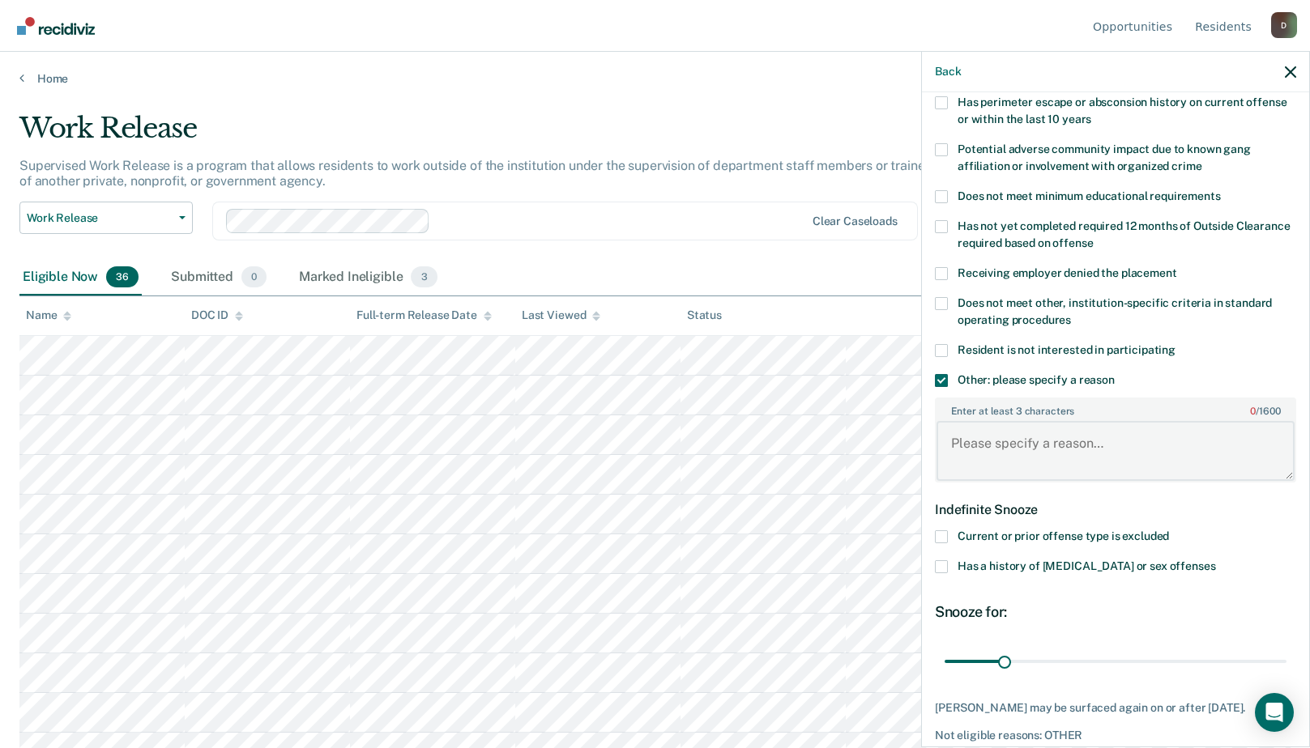
click at [952, 446] on textarea "Enter at least 3 characters 0 / 1600" at bounding box center [1115, 451] width 358 height 60
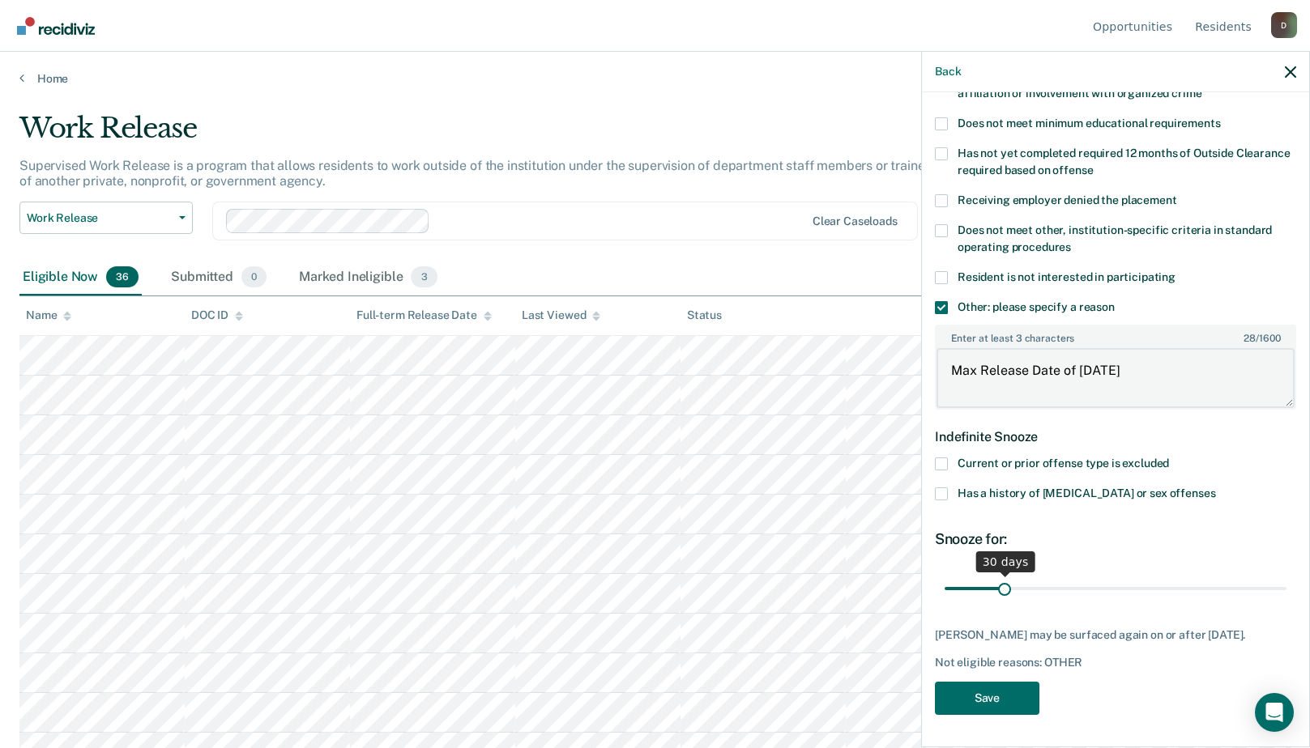
type textarea "Max Release Date of [DATE]"
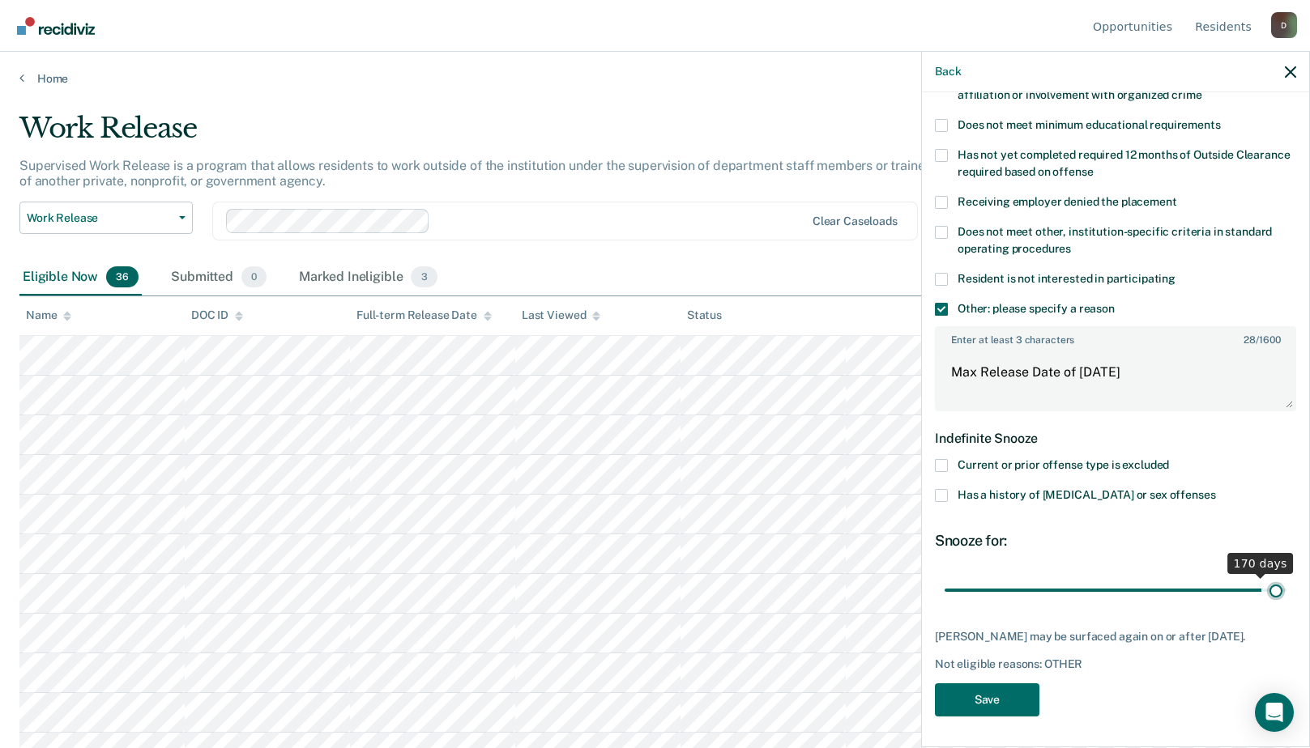
drag, startPoint x: 1004, startPoint y: 571, endPoint x: 1264, endPoint y: 574, distance: 260.0
type input "178"
click at [1264, 576] on input "range" at bounding box center [1115, 590] width 342 height 28
click at [991, 710] on button "Save" at bounding box center [987, 700] width 104 height 33
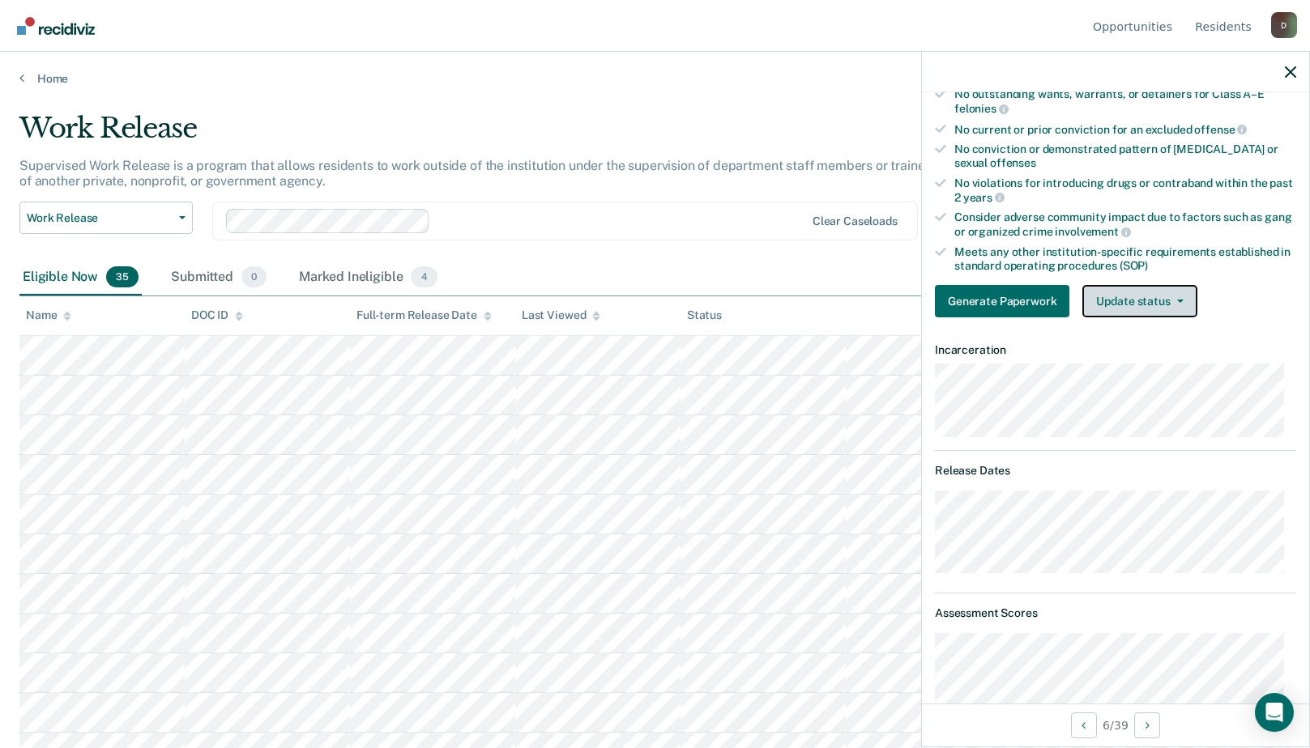
click at [1148, 295] on button "Update status" at bounding box center [1139, 301] width 114 height 32
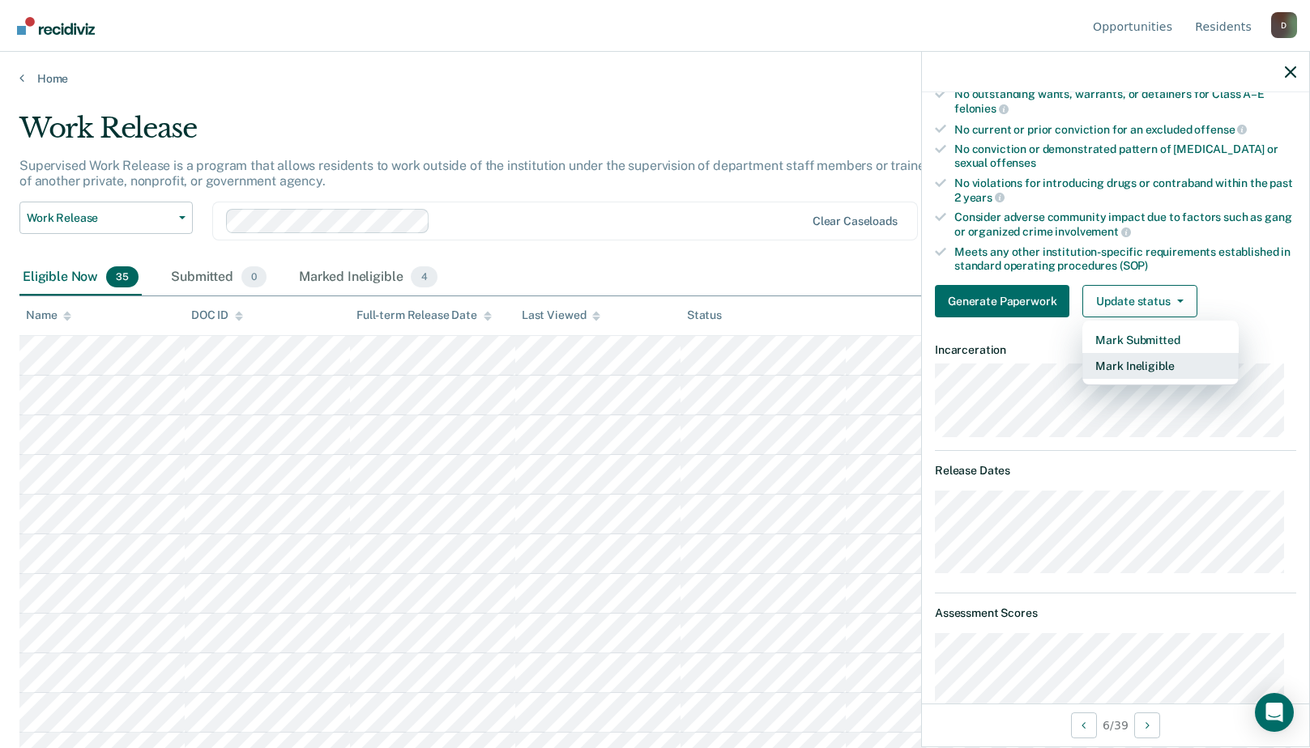
click at [1131, 362] on button "Mark Ineligible" at bounding box center [1160, 366] width 156 height 26
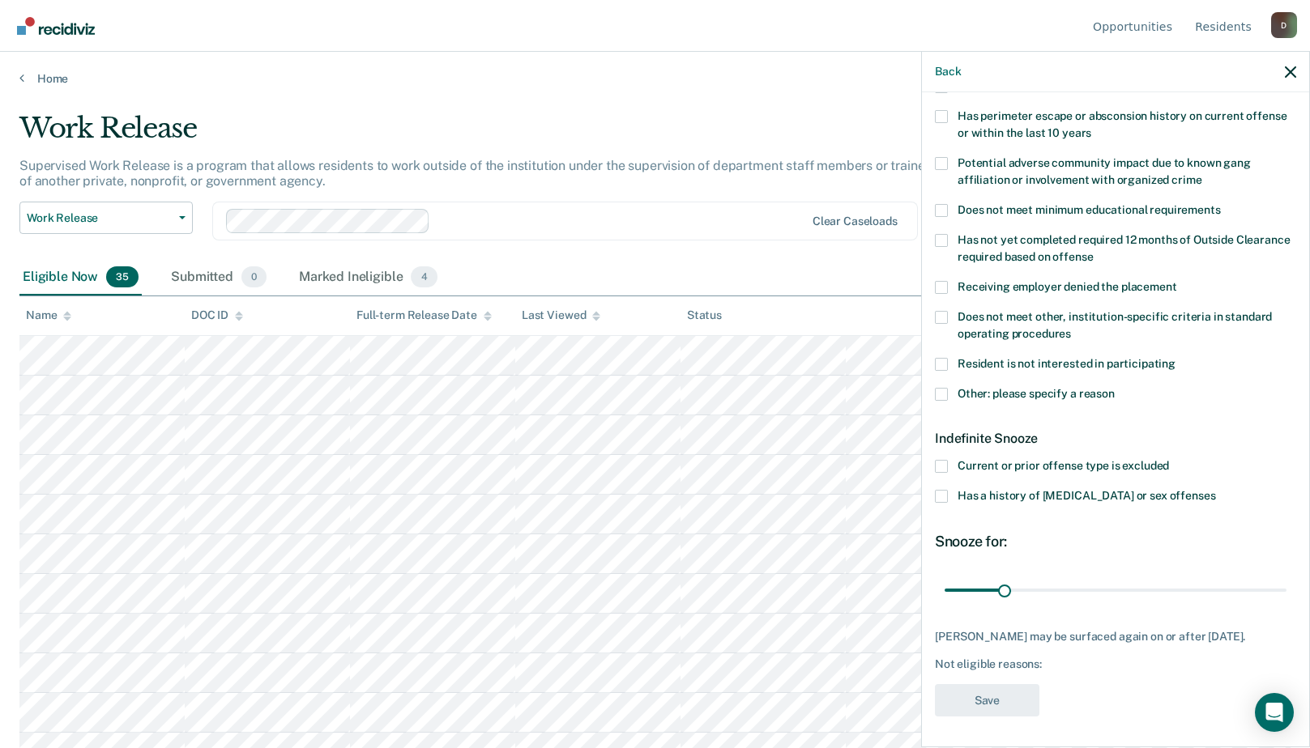
click at [948, 395] on label "Other: please specify a reason" at bounding box center [1115, 396] width 361 height 17
click at [1114, 388] on input "Other: please specify a reason" at bounding box center [1114, 388] width 0 height 0
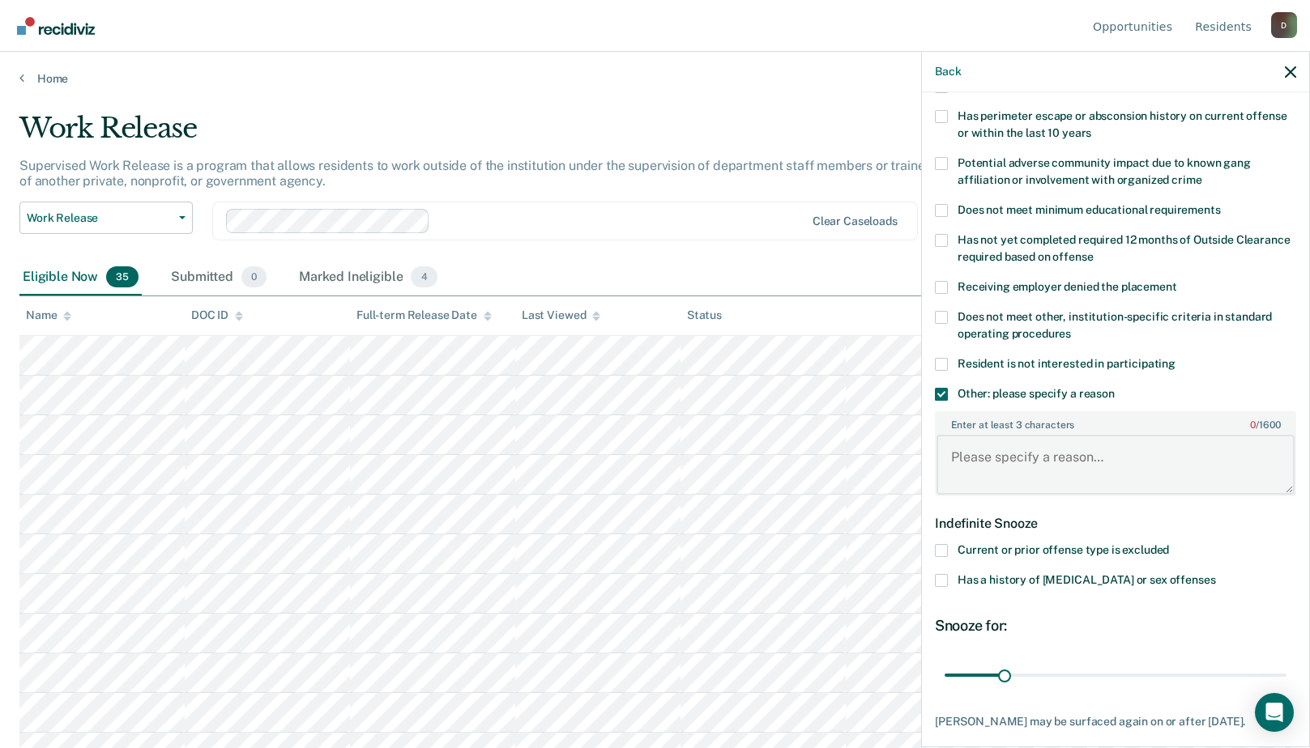
click at [967, 444] on textarea "Enter at least 3 characters 0 / 1600" at bounding box center [1115, 465] width 358 height 60
click at [1085, 461] on textarea "past his outdate" at bounding box center [1115, 465] width 358 height 60
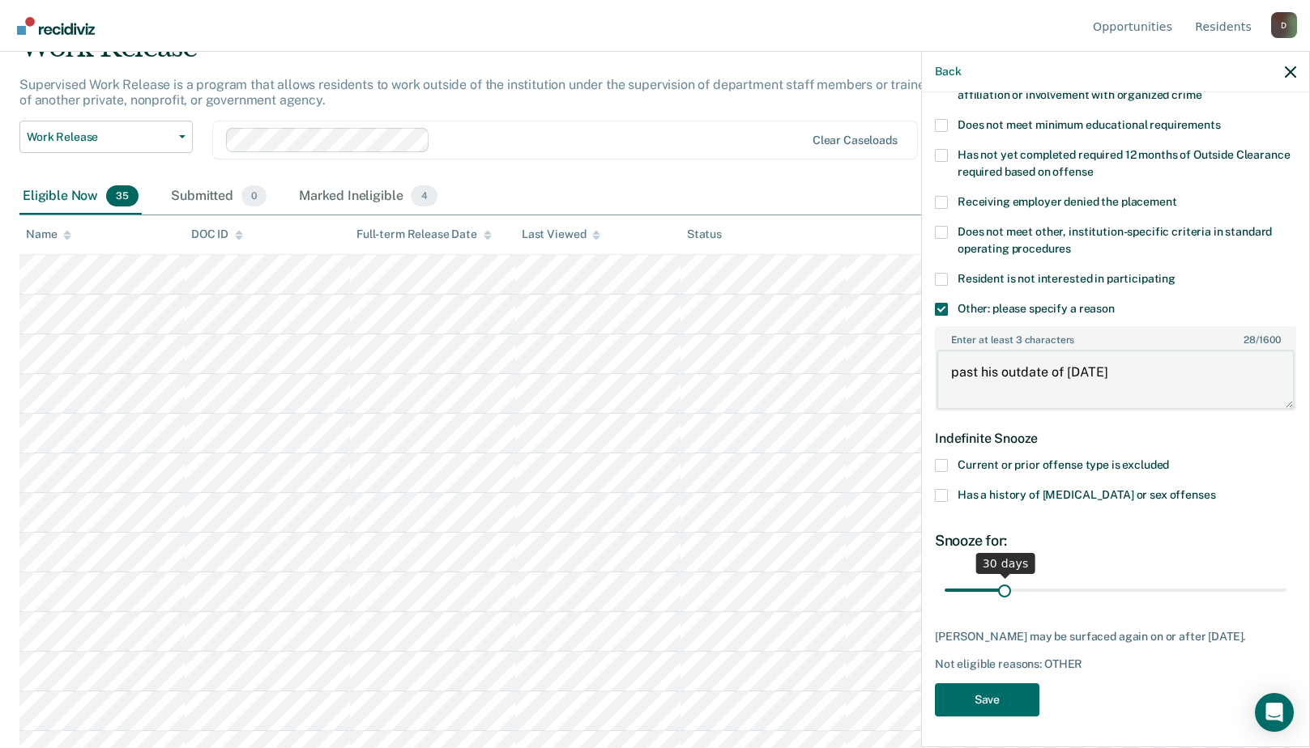
type textarea "past his outdate of [DATE]"
drag, startPoint x: 999, startPoint y: 586, endPoint x: 1357, endPoint y: 574, distance: 357.4
type input "180"
click at [1286, 576] on input "range" at bounding box center [1115, 590] width 342 height 28
click at [1018, 700] on button "Save" at bounding box center [987, 700] width 104 height 33
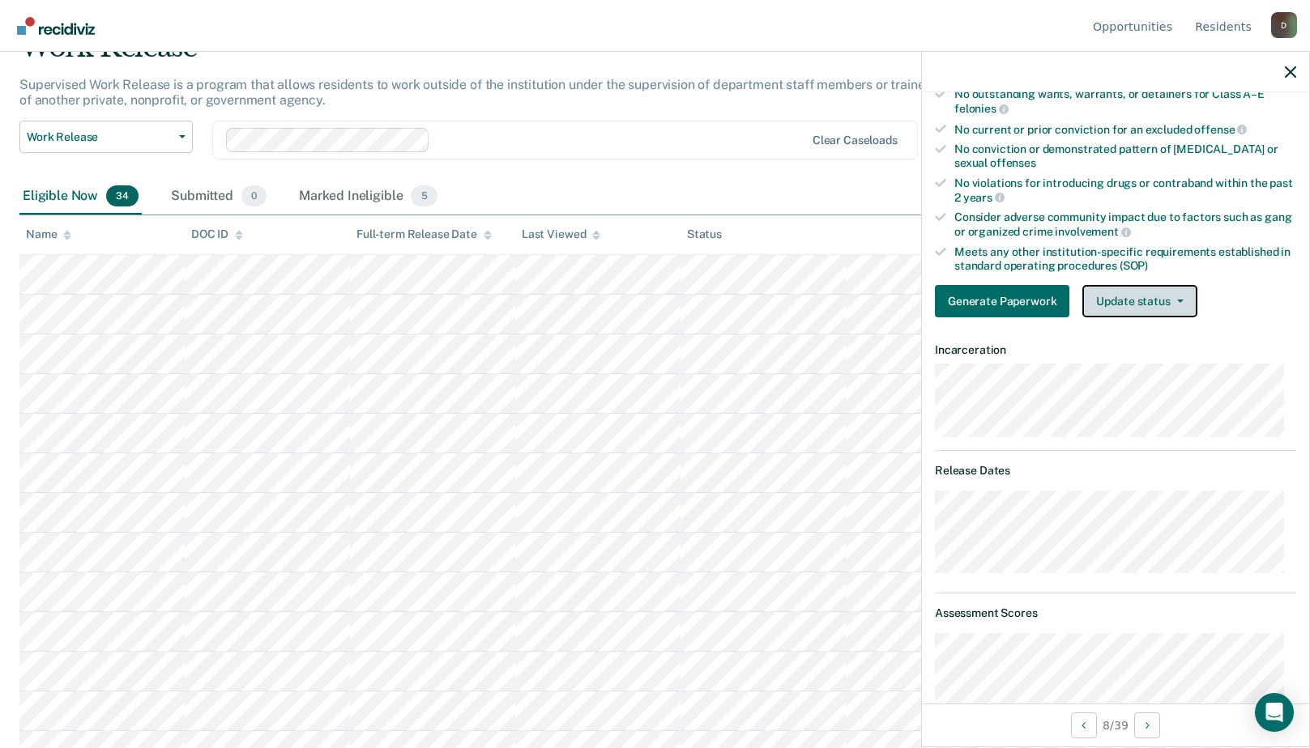
click at [1169, 308] on button "Update status" at bounding box center [1139, 301] width 114 height 32
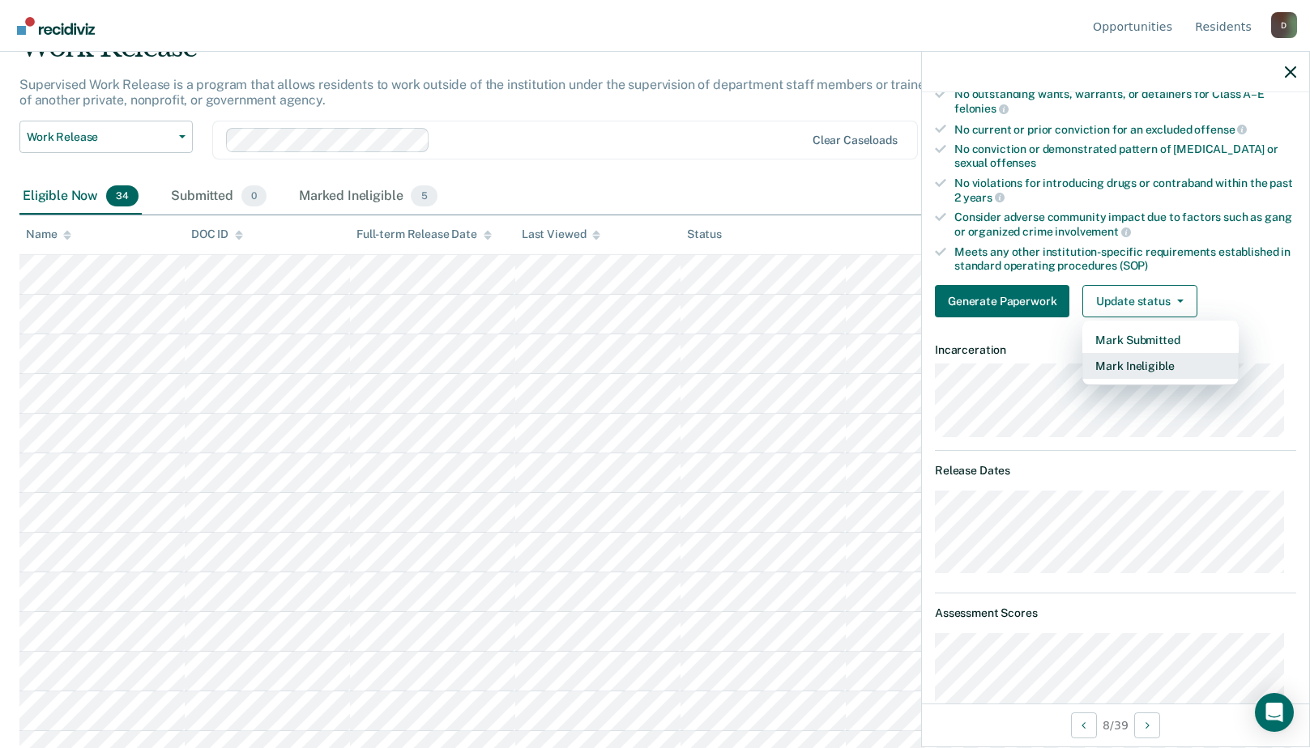
click at [1140, 372] on button "Mark Ineligible" at bounding box center [1160, 366] width 156 height 26
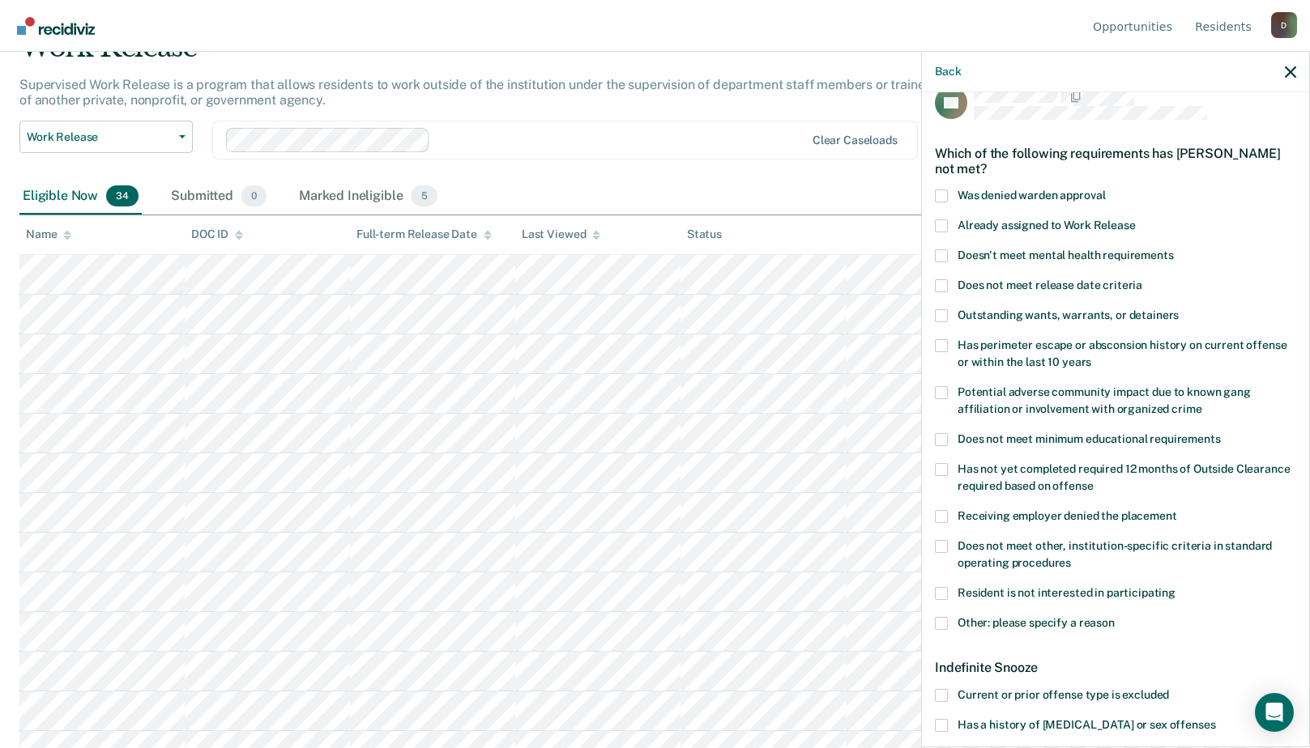
scroll to position [107, 0]
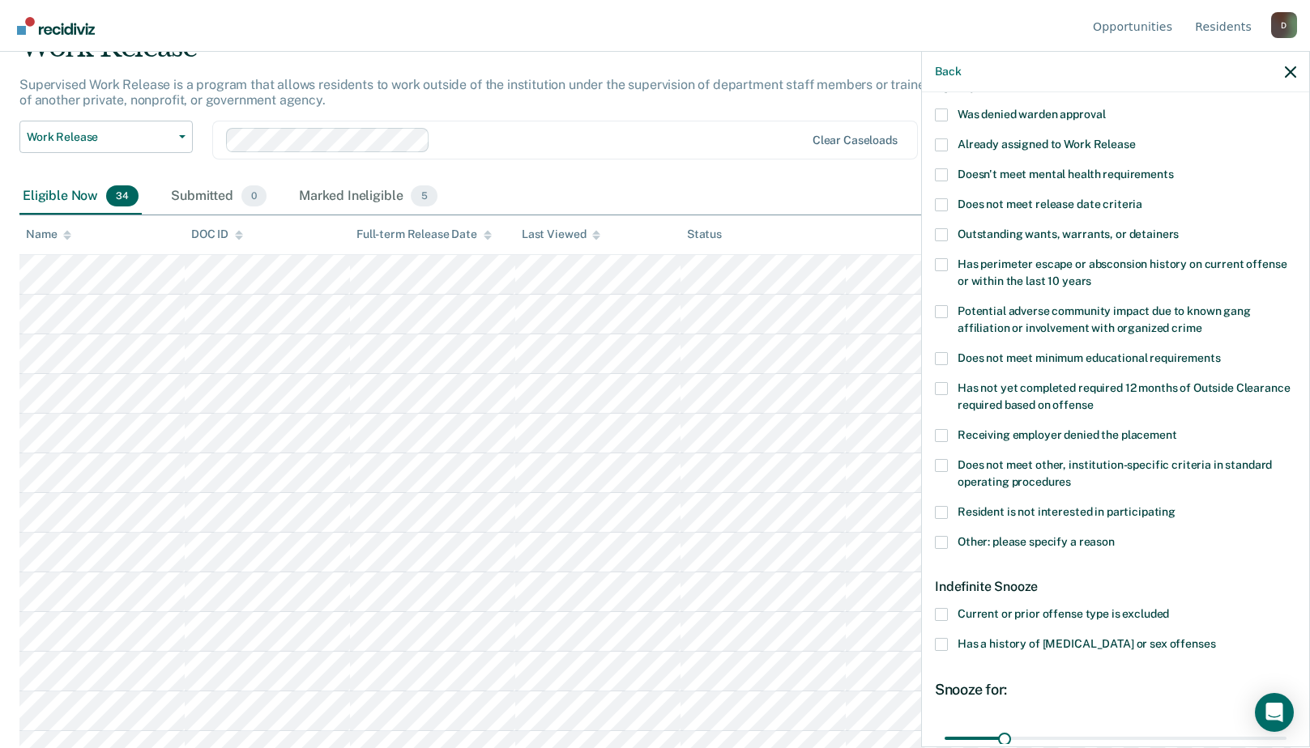
click at [940, 387] on span at bounding box center [941, 388] width 13 height 13
click at [1093, 399] on input "Has not yet completed required 12 months of Outside Clearance required based on…" at bounding box center [1093, 399] width 0 height 0
click at [938, 543] on span at bounding box center [941, 542] width 13 height 13
click at [1114, 536] on input "Other: please specify a reason" at bounding box center [1114, 536] width 0 height 0
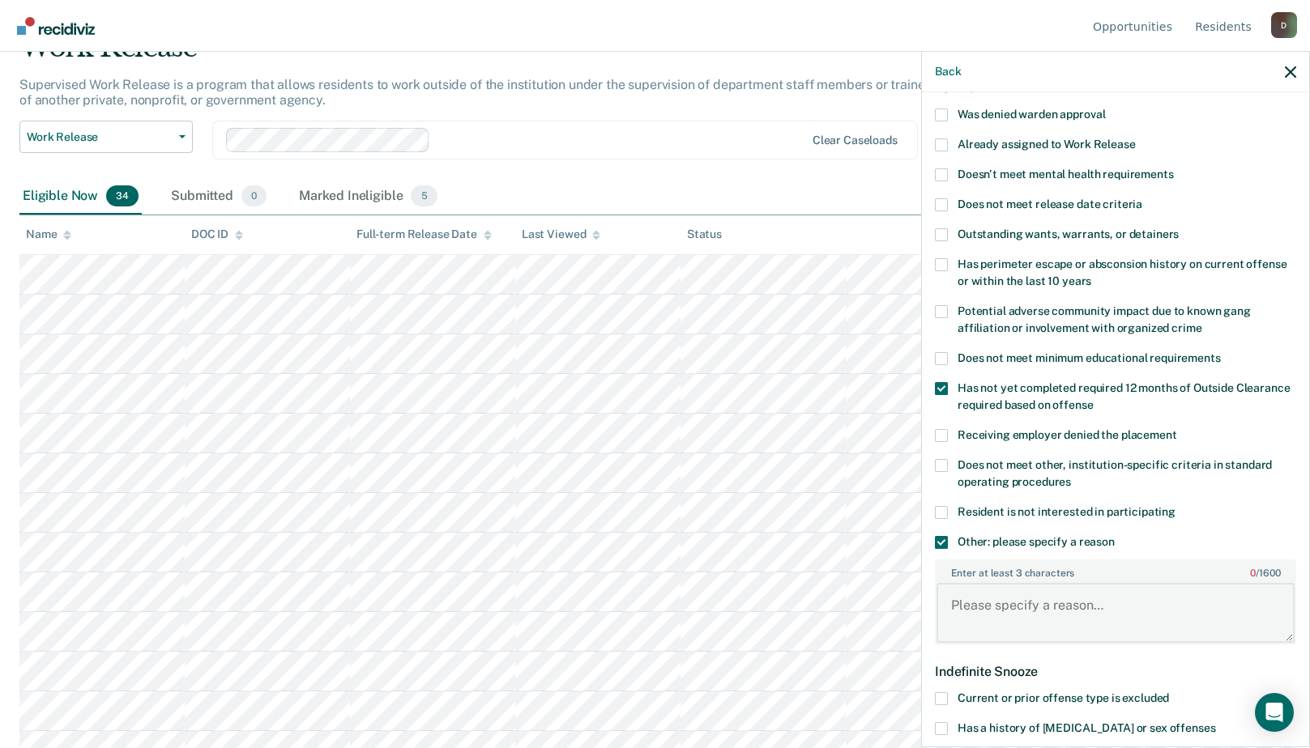
click at [990, 592] on textarea "Enter at least 3 characters 0 / 1600" at bounding box center [1115, 613] width 358 height 60
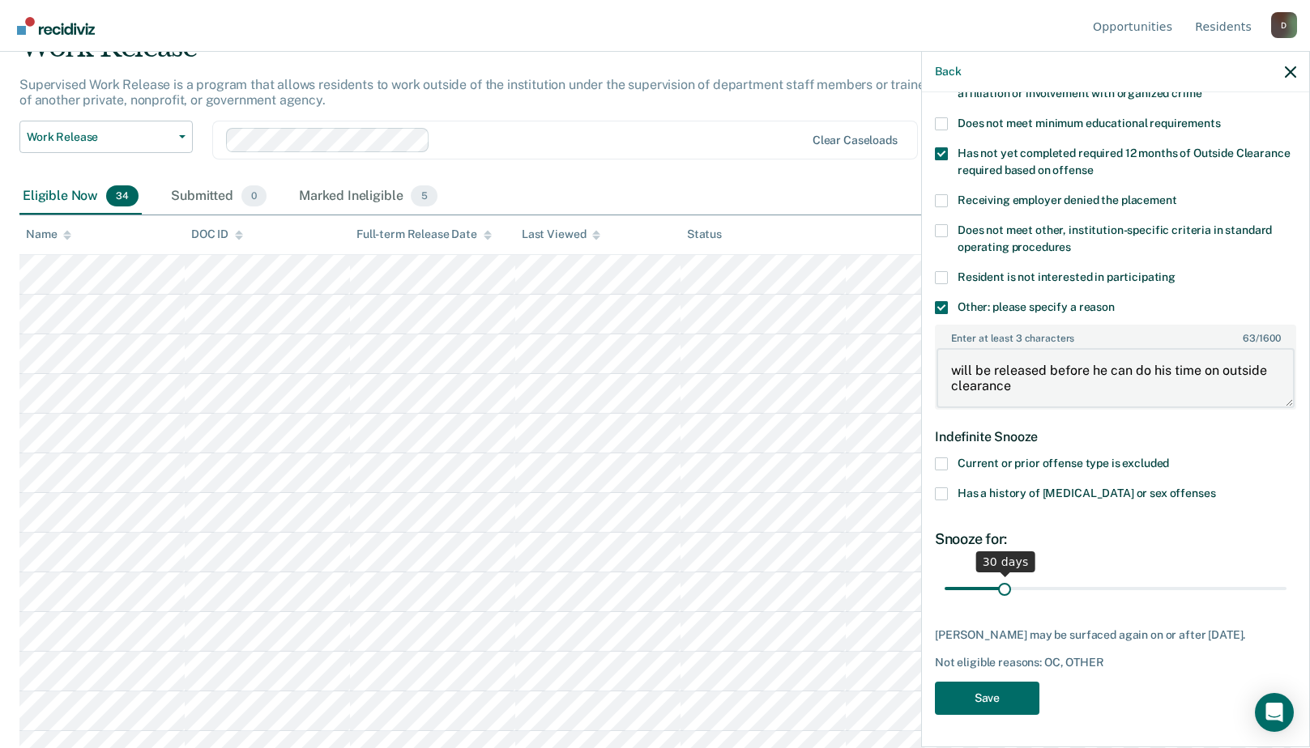
type textarea "will be released before he can do his time on outside clearance"
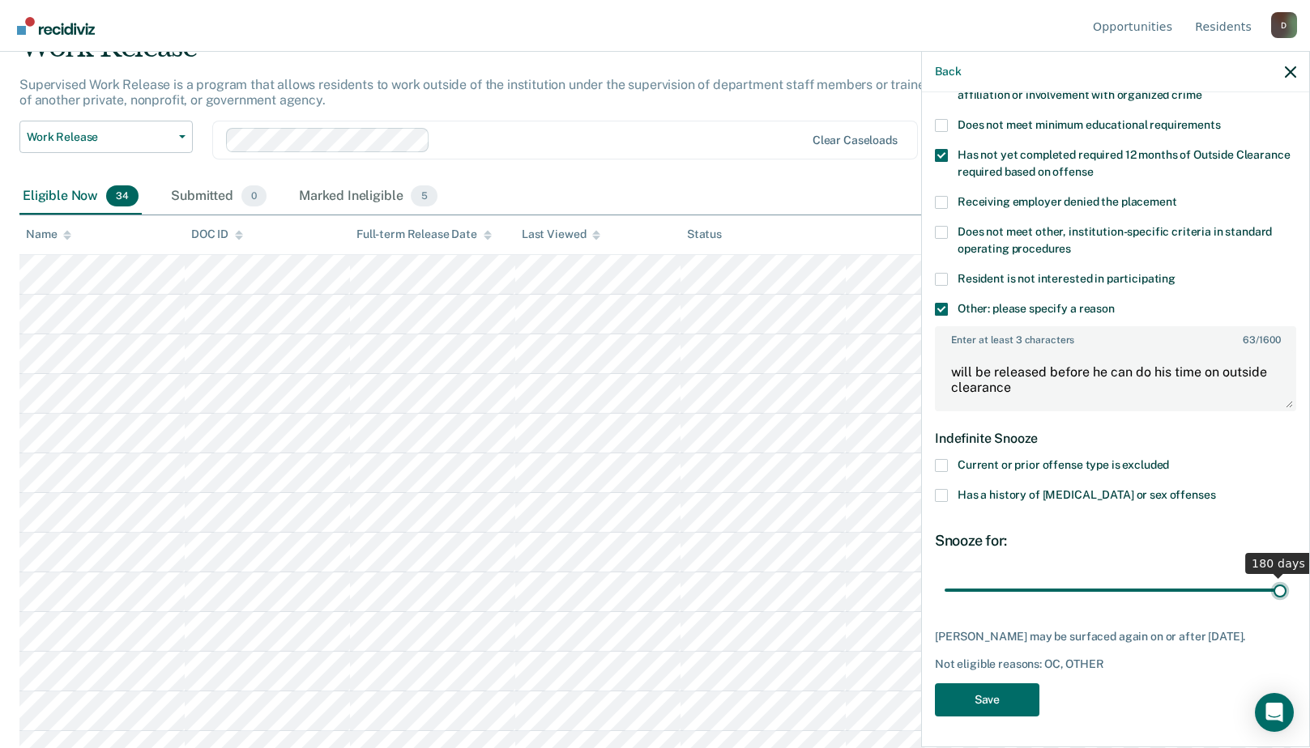
drag, startPoint x: 1002, startPoint y: 586, endPoint x: 1357, endPoint y: 569, distance: 355.2
type input "180"
click at [1286, 576] on input "range" at bounding box center [1115, 590] width 342 height 28
click at [1013, 696] on button "Save" at bounding box center [987, 700] width 104 height 33
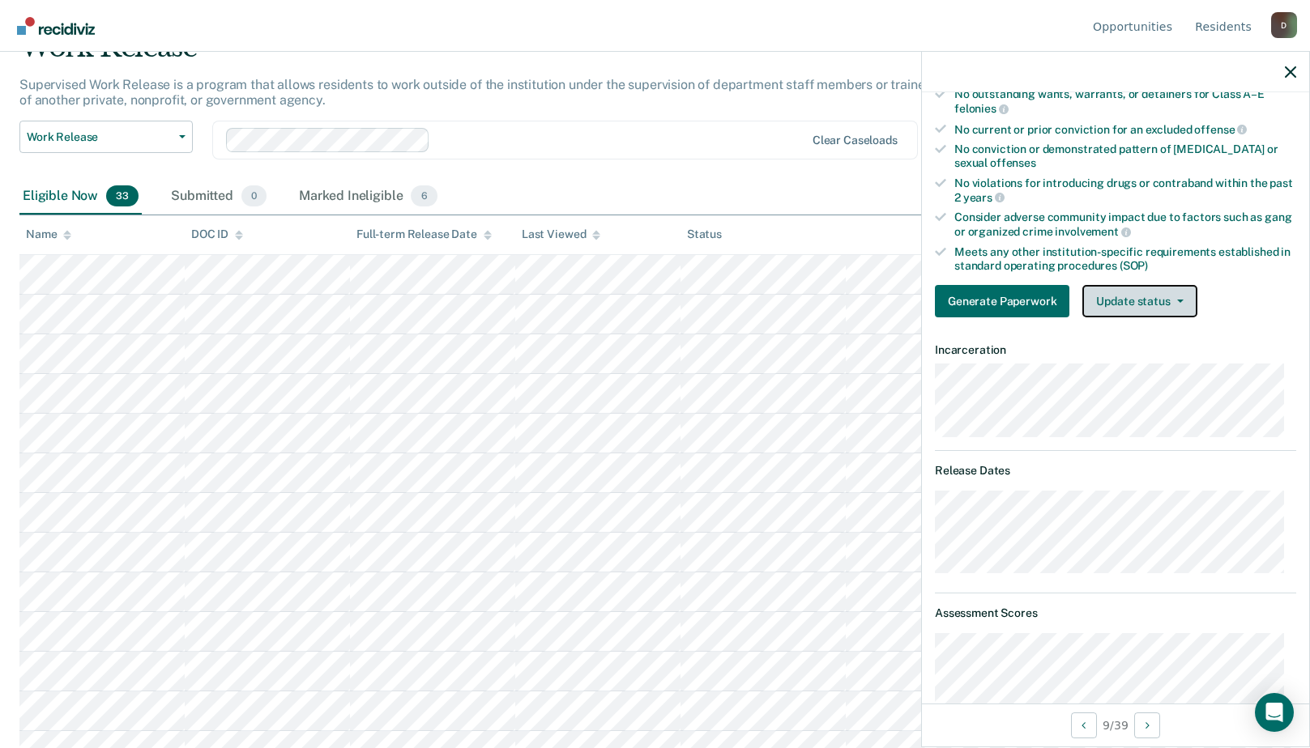
click at [1136, 300] on button "Update status" at bounding box center [1139, 301] width 114 height 32
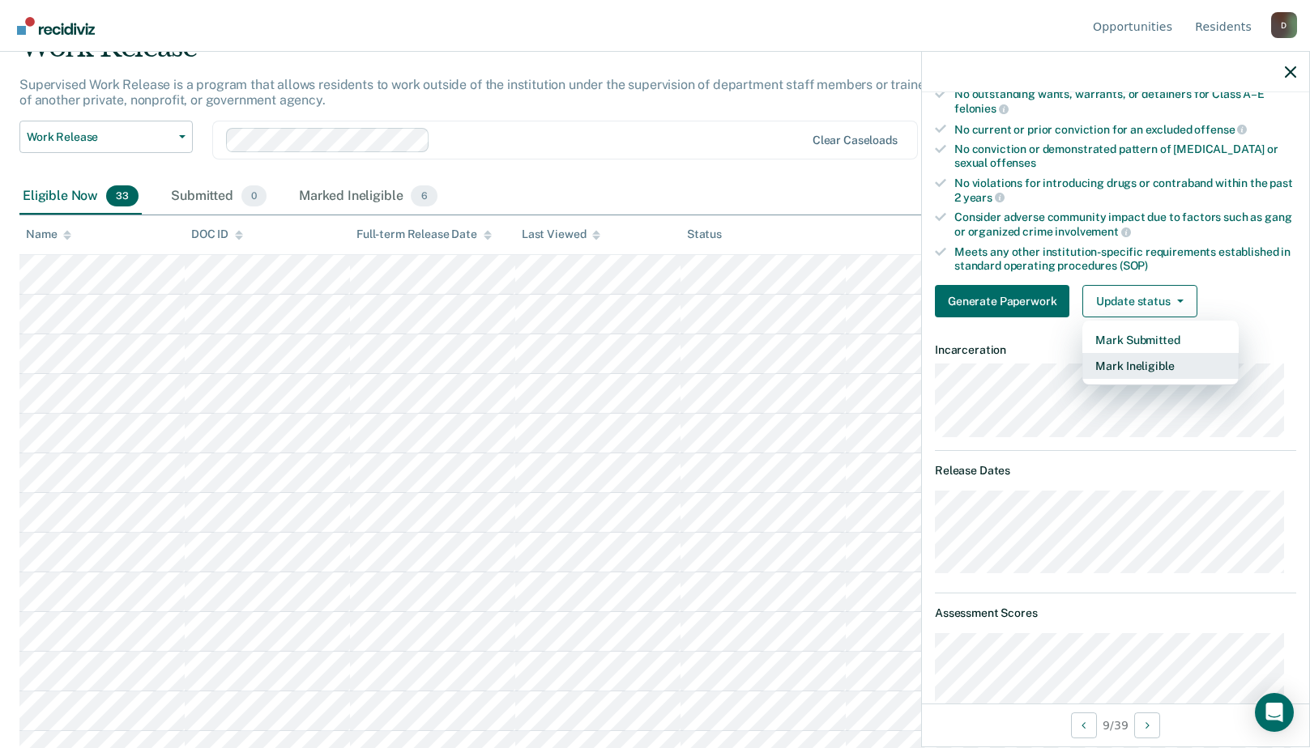
click at [1121, 377] on button "Mark Ineligible" at bounding box center [1160, 366] width 156 height 26
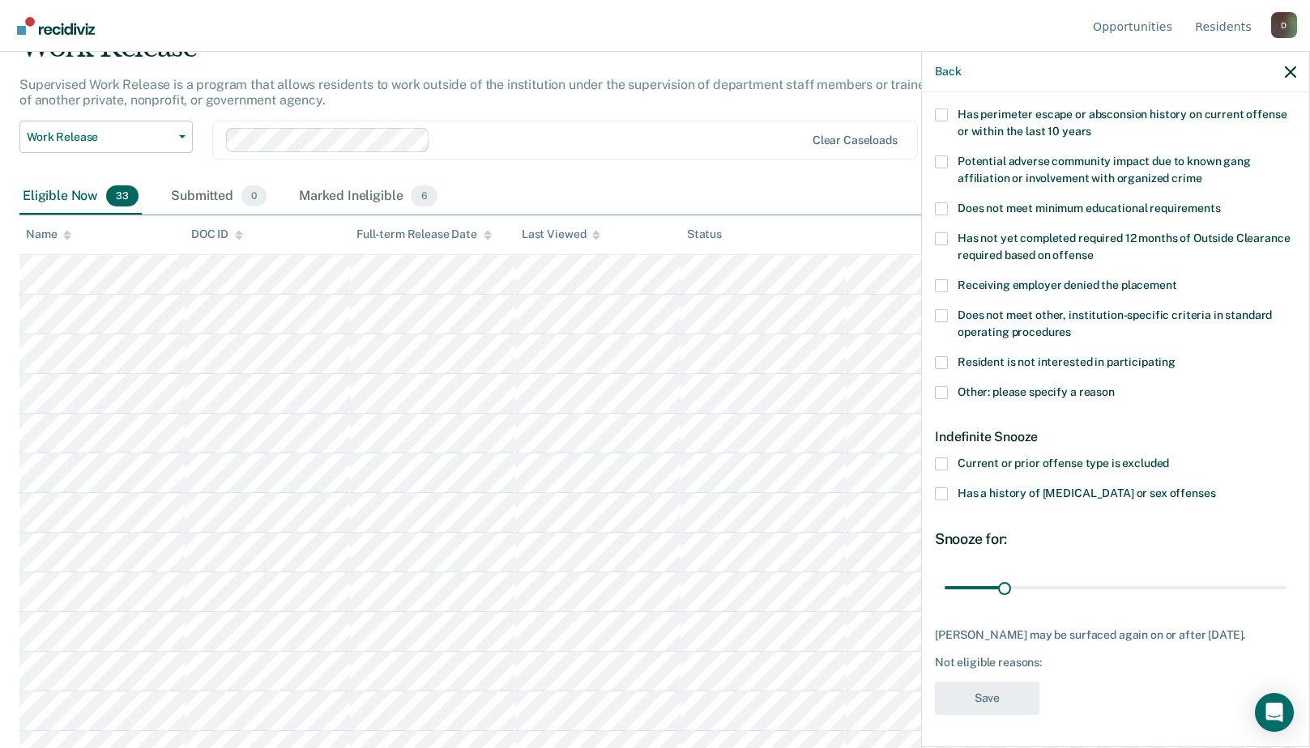
scroll to position [255, 0]
click at [939, 463] on span at bounding box center [941, 466] width 13 height 13
click at [1169, 460] on input "Current or prior offense type is excluded" at bounding box center [1169, 460] width 0 height 0
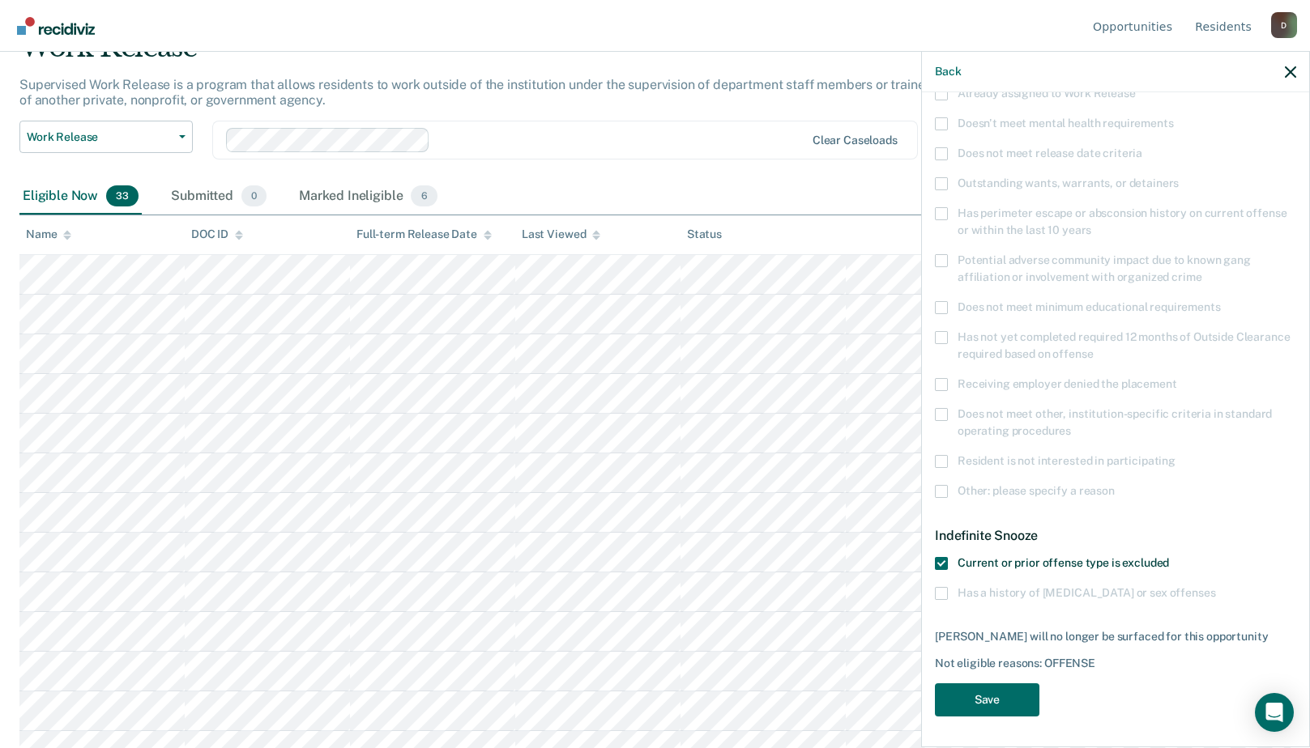
scroll to position [324, 0]
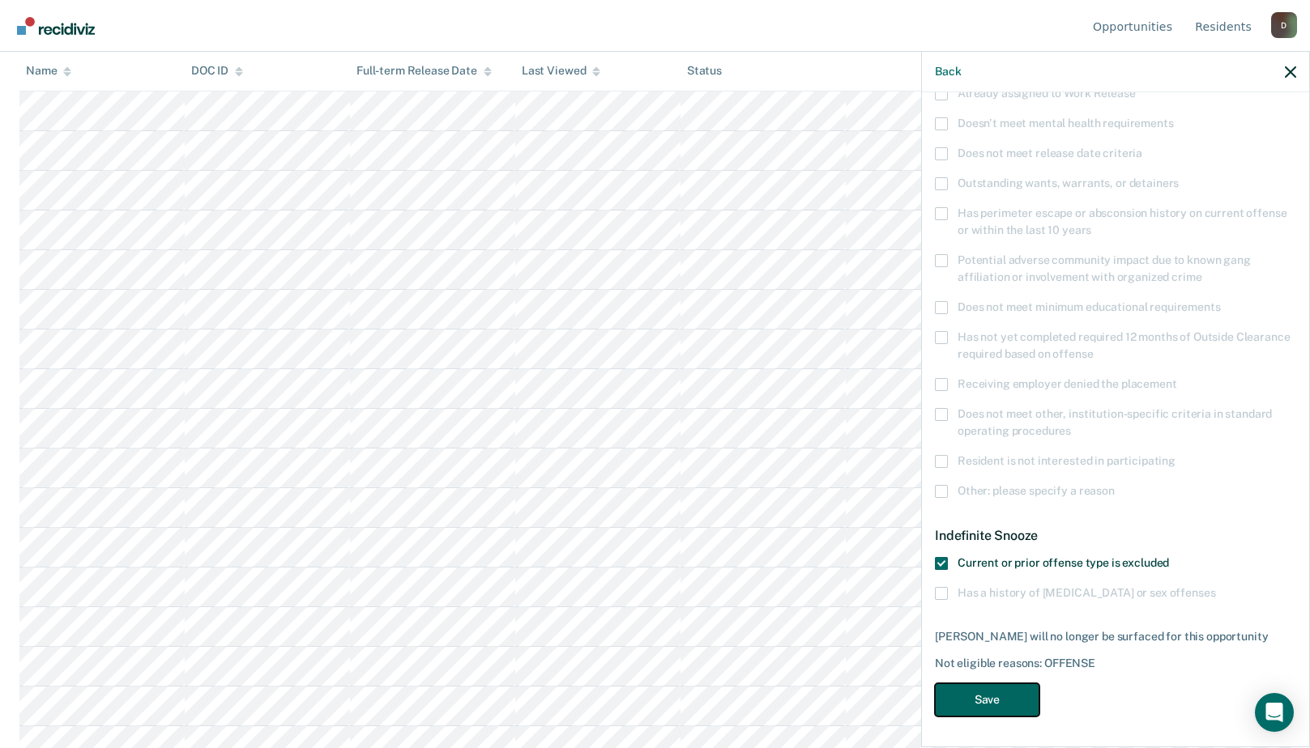
click at [970, 701] on button "Save" at bounding box center [987, 700] width 104 height 33
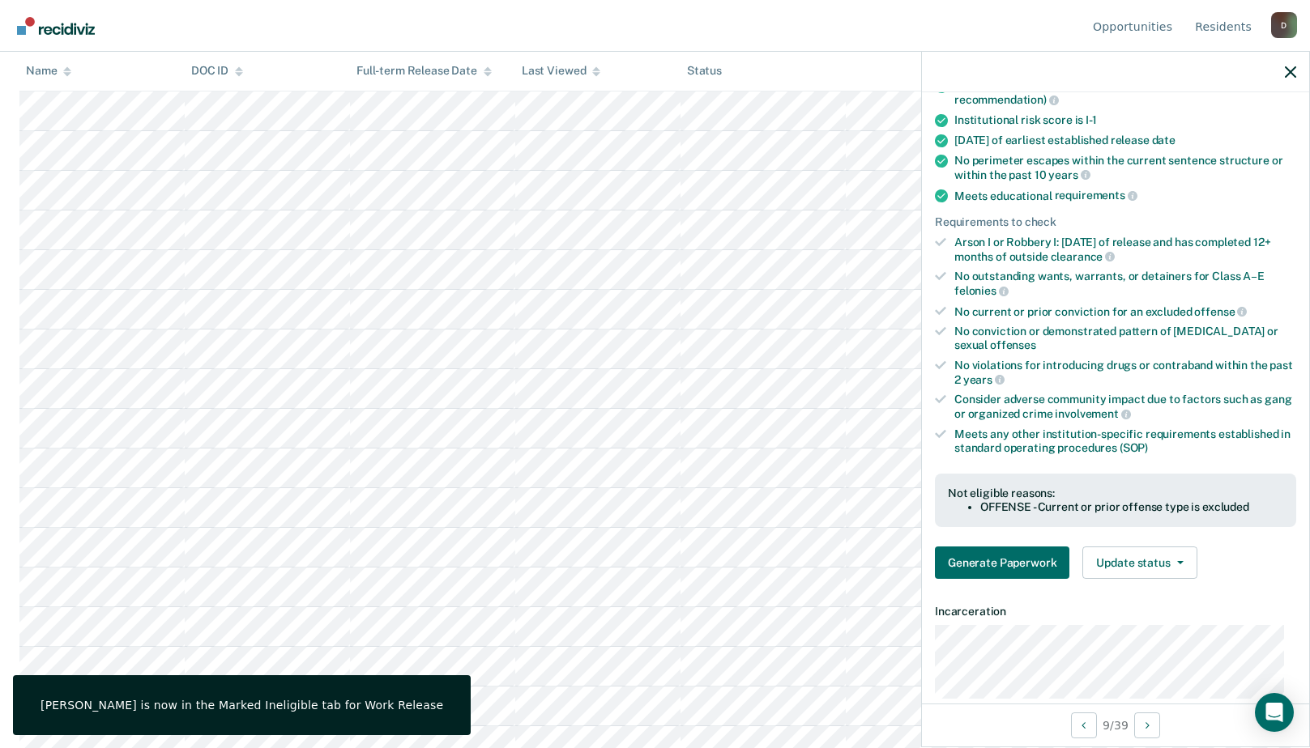
scroll to position [0, 0]
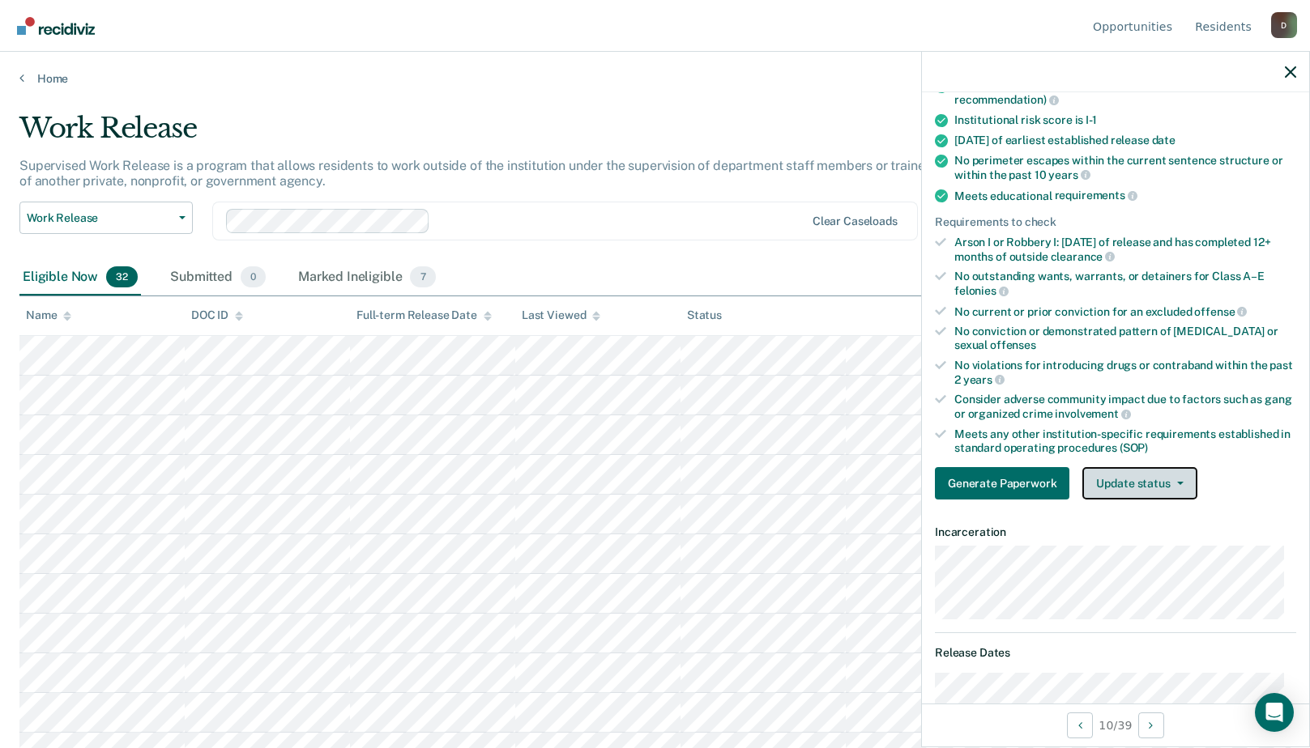
click at [1150, 484] on button "Update status" at bounding box center [1139, 483] width 114 height 32
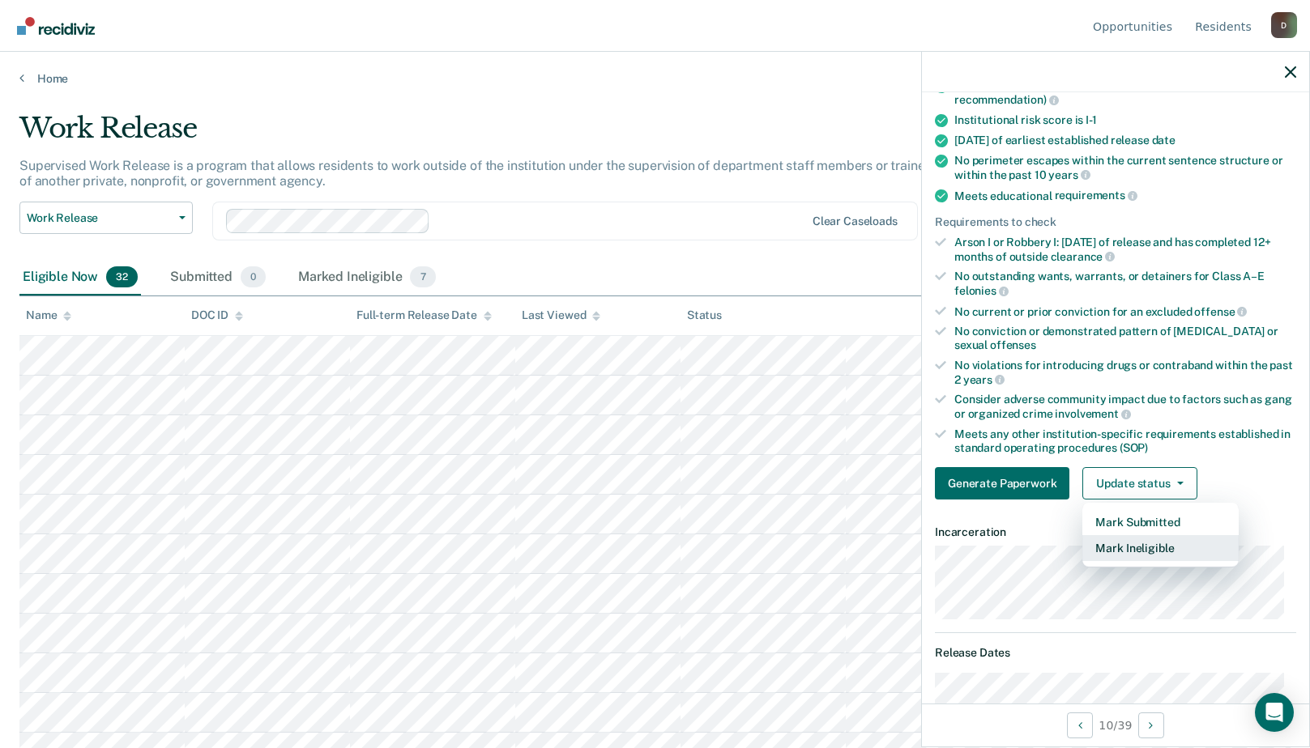
click at [1117, 550] on button "Mark Ineligible" at bounding box center [1160, 548] width 156 height 26
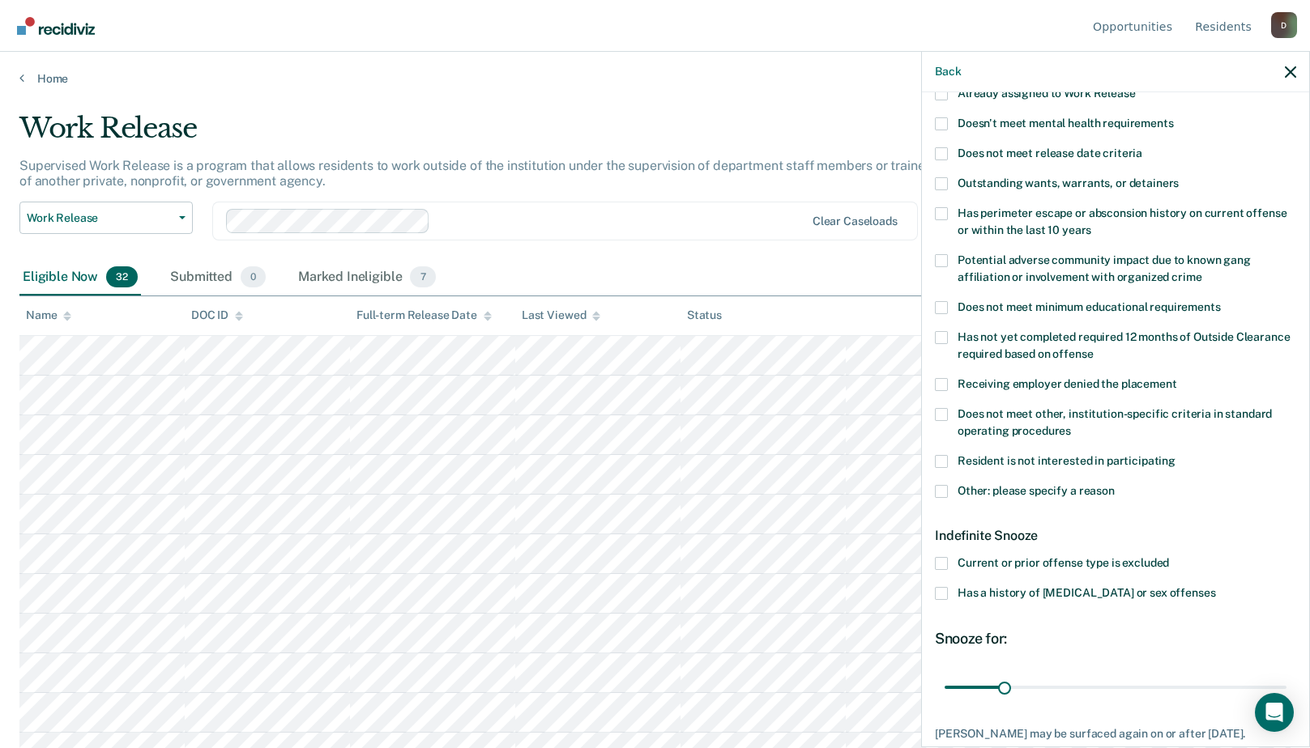
scroll to position [255, 0]
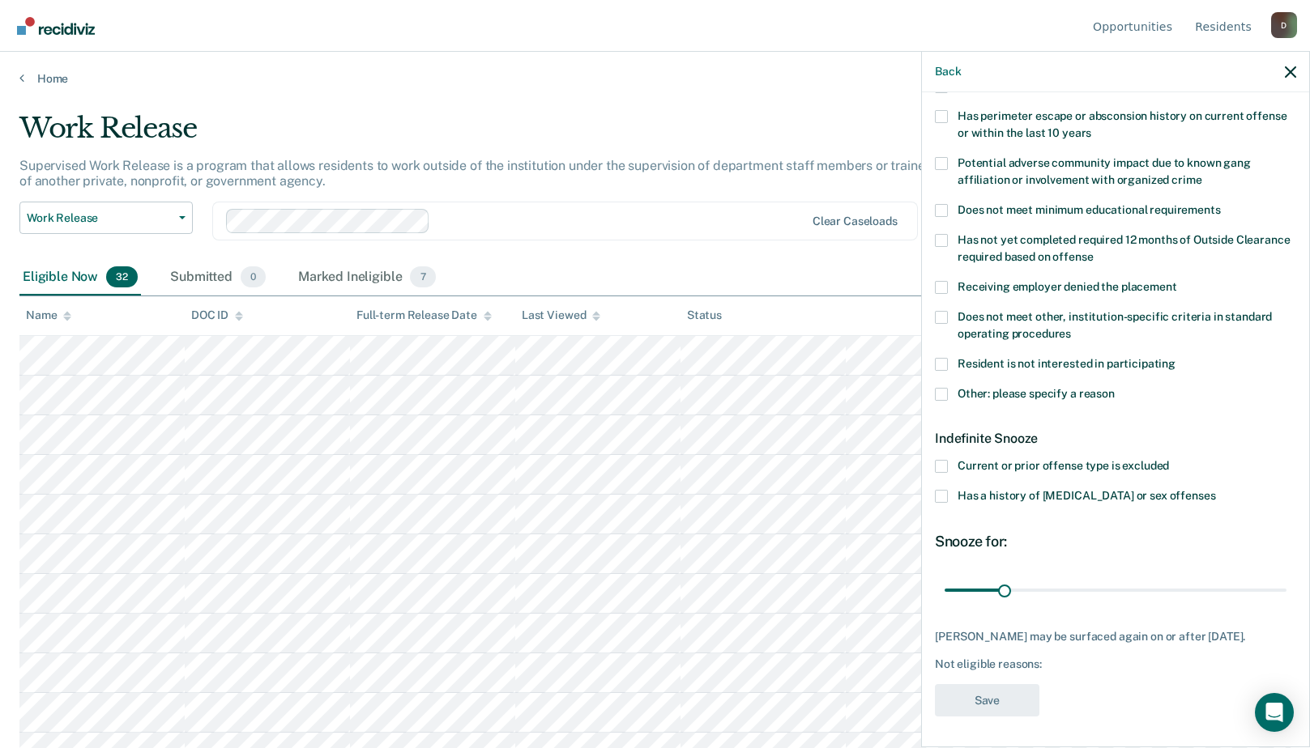
click at [952, 495] on label "Has a history of [MEDICAL_DATA] or sex offenses" at bounding box center [1115, 498] width 361 height 17
click at [1215, 490] on input "Has a history of [MEDICAL_DATA] or sex offenses" at bounding box center [1215, 490] width 0 height 0
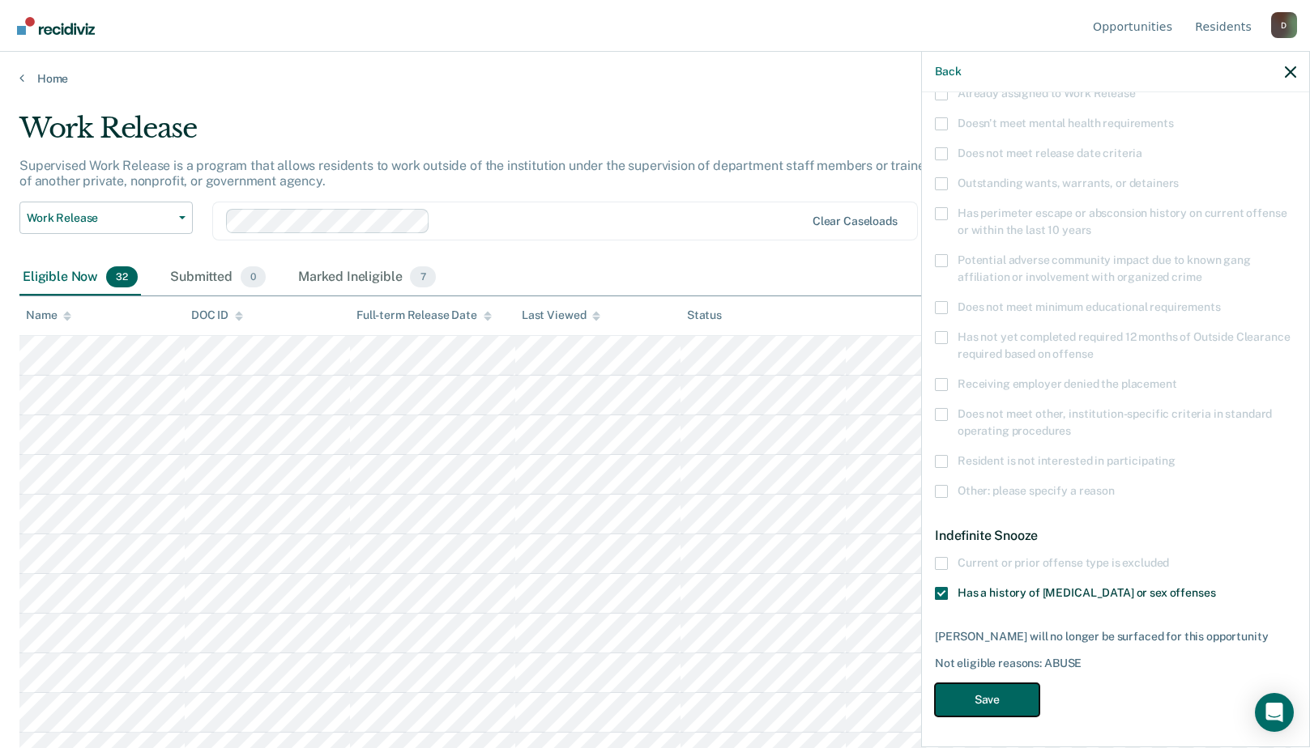
click at [966, 699] on button "Save" at bounding box center [987, 700] width 104 height 33
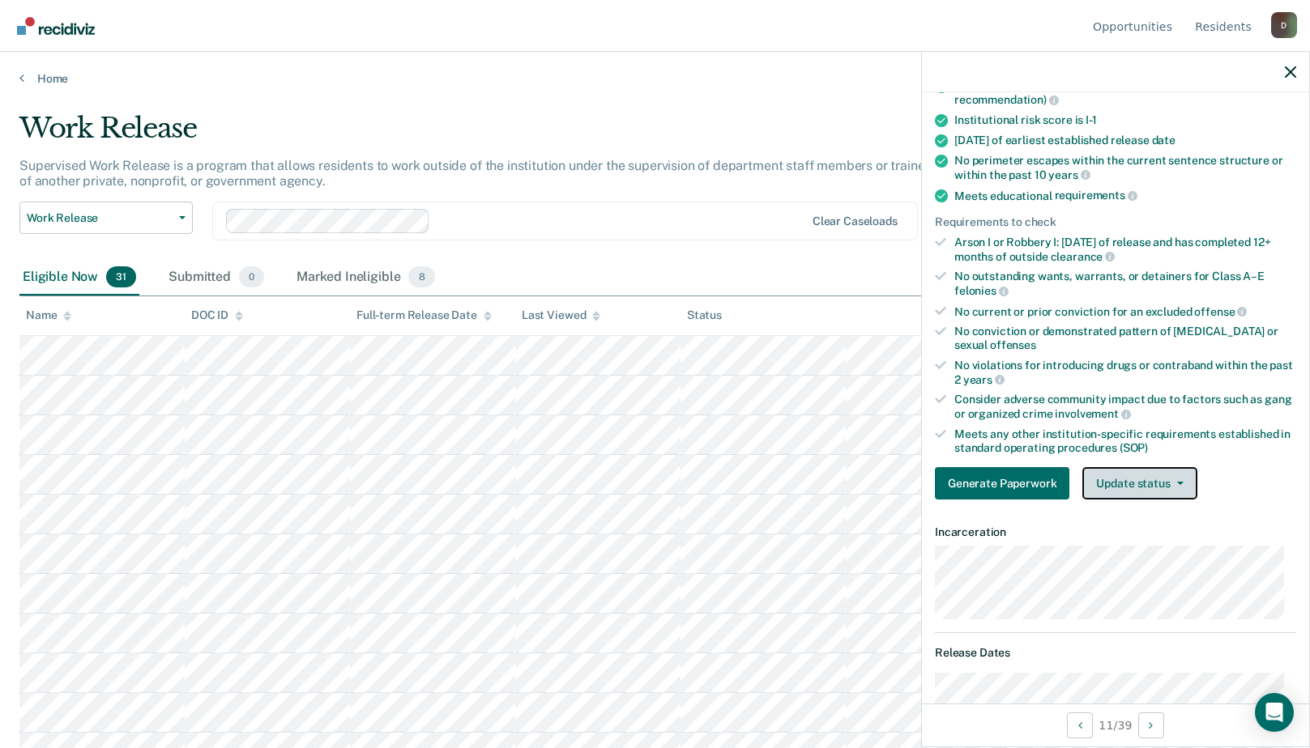
click at [1157, 486] on button "Update status" at bounding box center [1139, 483] width 114 height 32
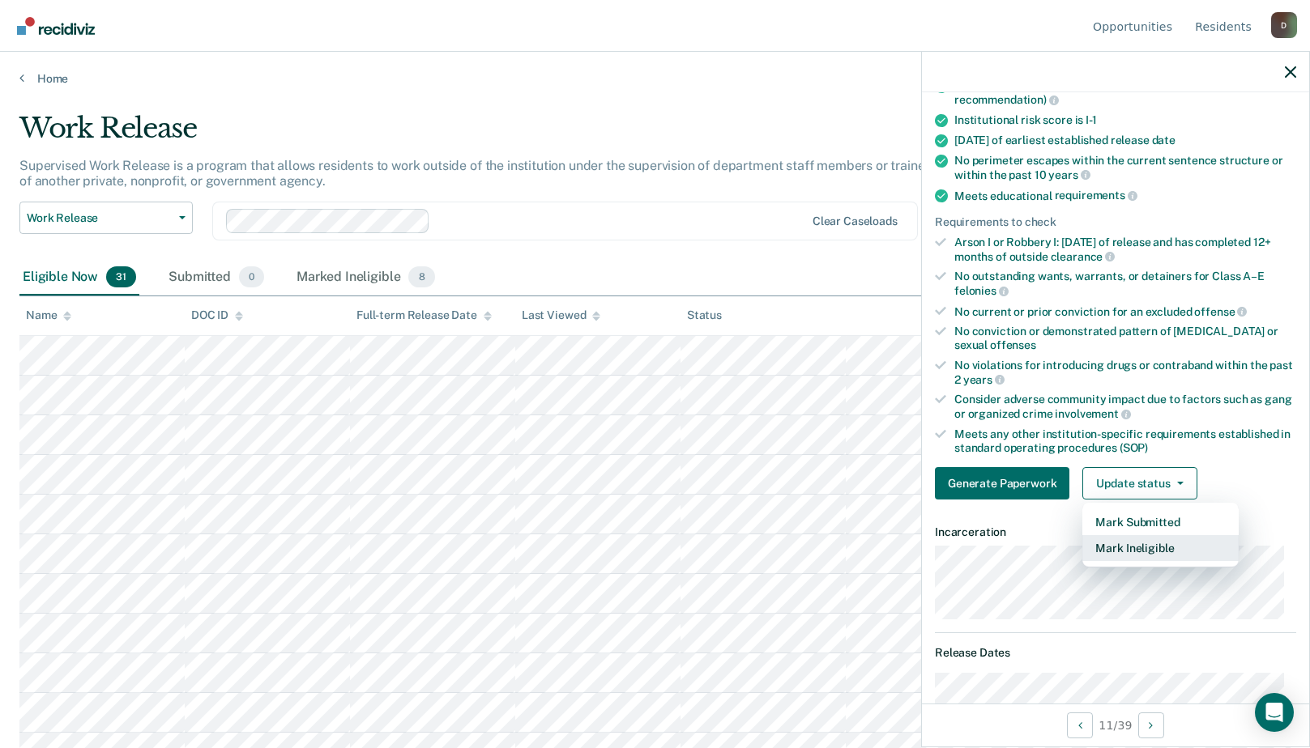
click at [1157, 550] on button "Mark Ineligible" at bounding box center [1160, 548] width 156 height 26
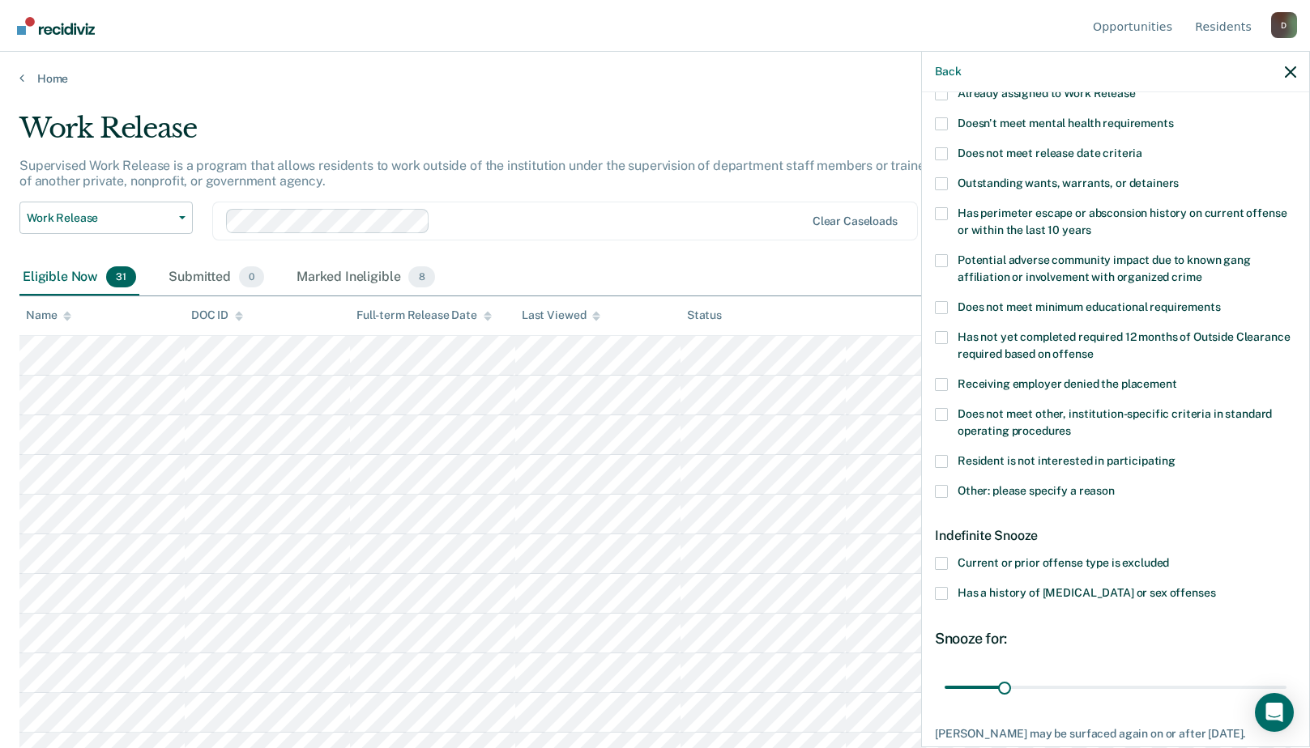
click at [946, 486] on span at bounding box center [941, 491] width 13 height 13
click at [1114, 485] on input "Other: please specify a reason" at bounding box center [1114, 485] width 0 height 0
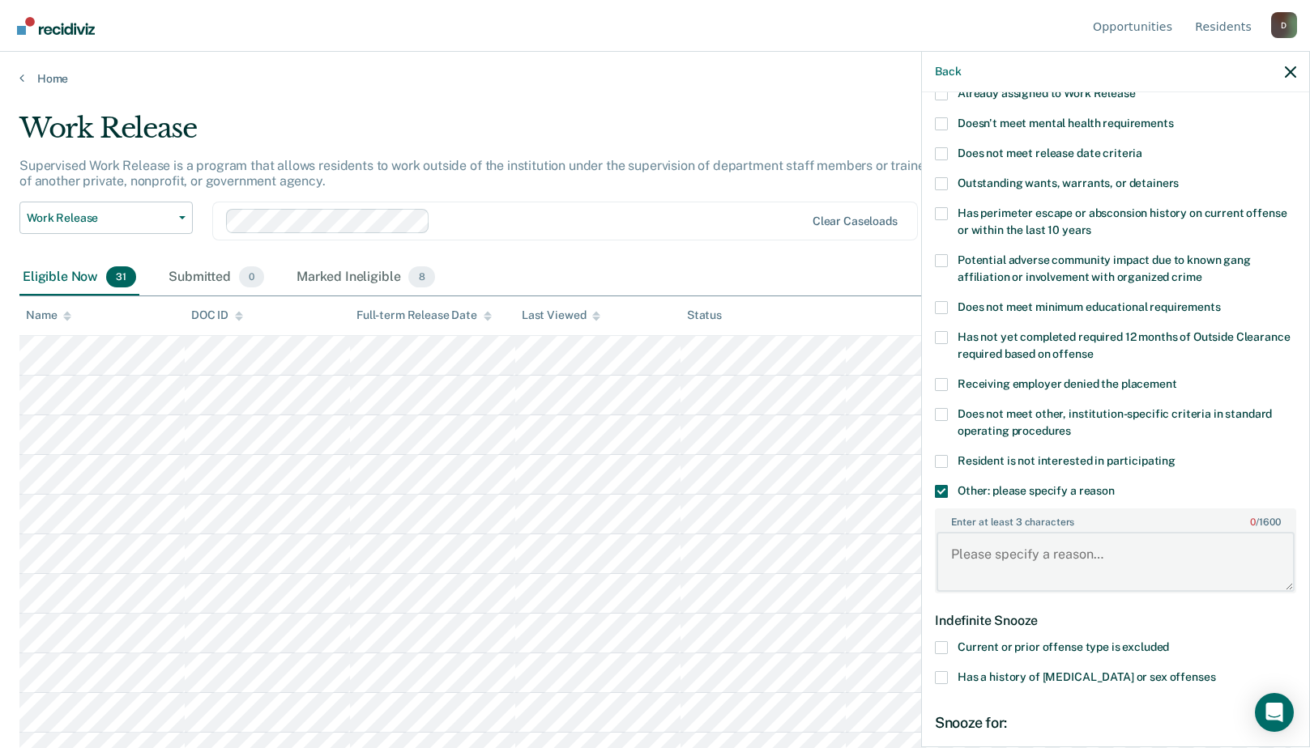
click at [963, 551] on textarea "Enter at least 3 characters 0 / 1600" at bounding box center [1115, 562] width 358 height 60
click at [1135, 565] on textarea "received 2 #11's within a year" at bounding box center [1115, 562] width 358 height 60
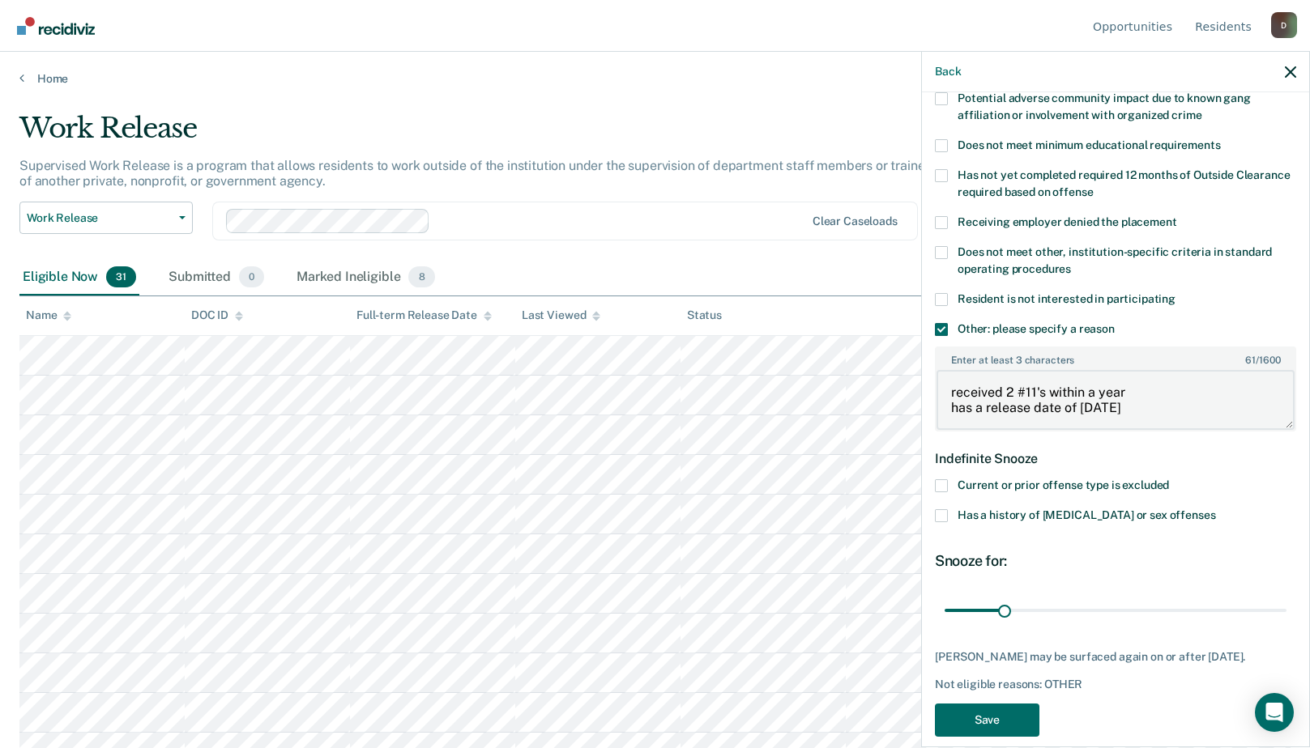
scroll to position [354, 0]
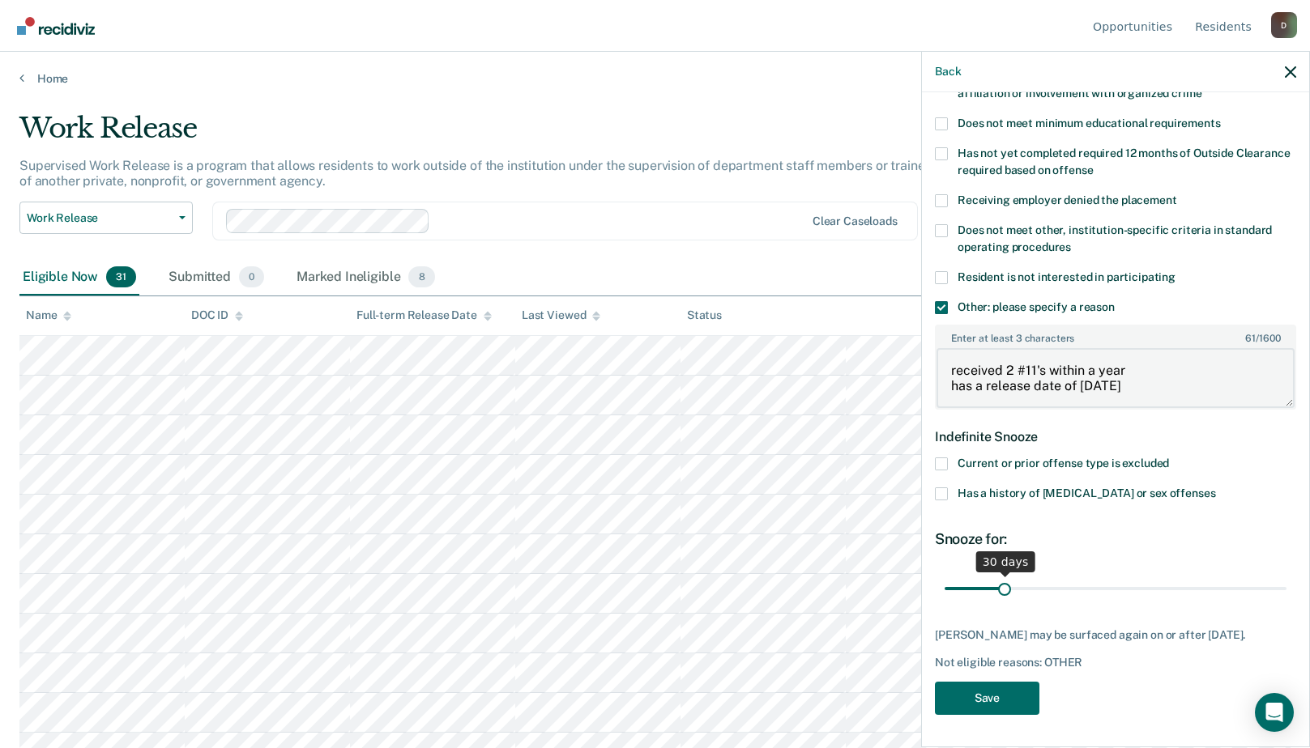
type textarea "received 2 #11's within a year has a release date of [DATE]"
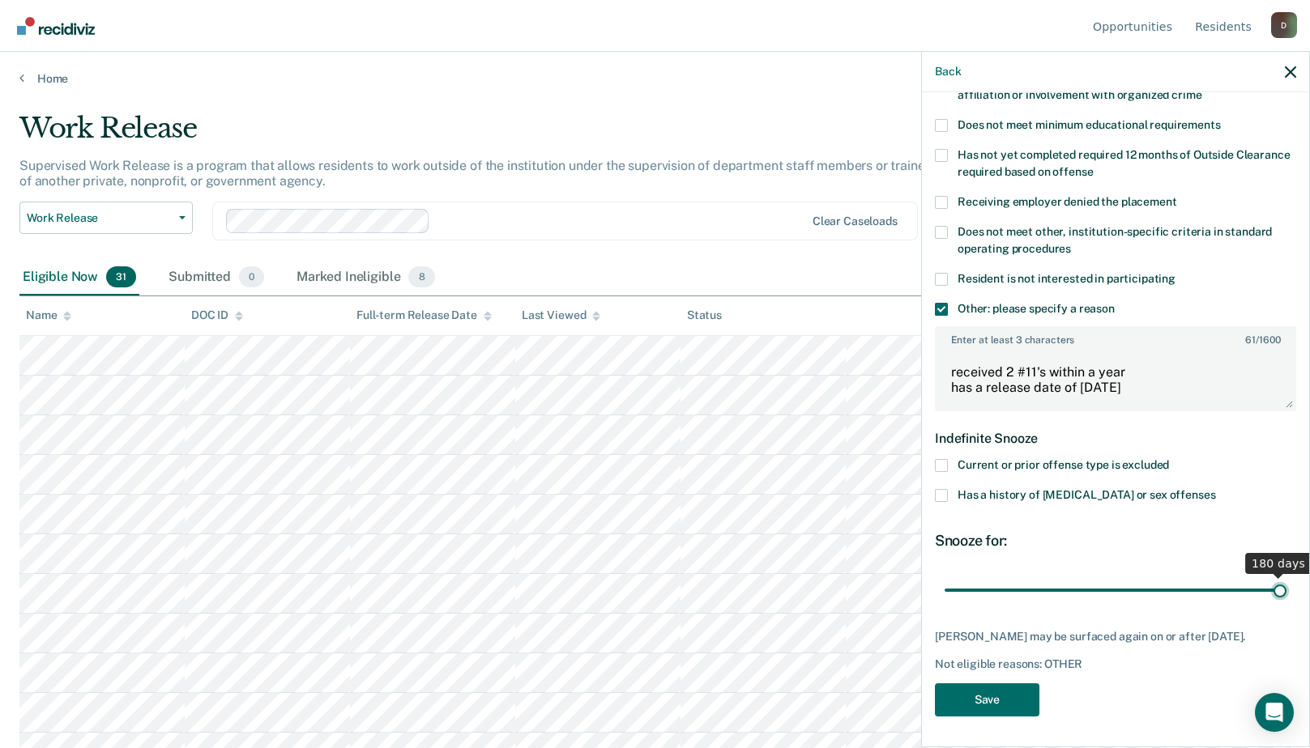
drag, startPoint x: 1005, startPoint y: 573, endPoint x: 1357, endPoint y: 551, distance: 352.2
type input "180"
click at [1286, 576] on input "range" at bounding box center [1115, 590] width 342 height 28
click at [997, 700] on button "Save" at bounding box center [987, 700] width 104 height 33
